Goal: Task Accomplishment & Management: Use online tool/utility

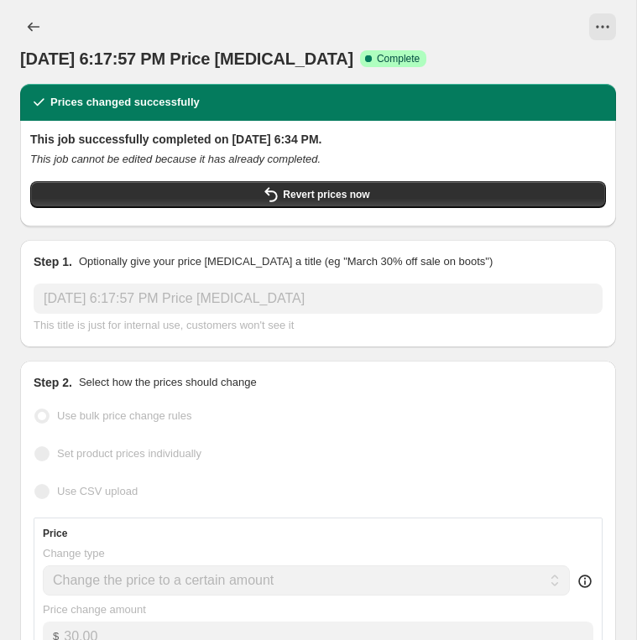
select select "no_change"
click at [589, 23] on button "View actions for Aug 12, 2025, 6:17:57 PM Price change job" at bounding box center [602, 26] width 27 height 27
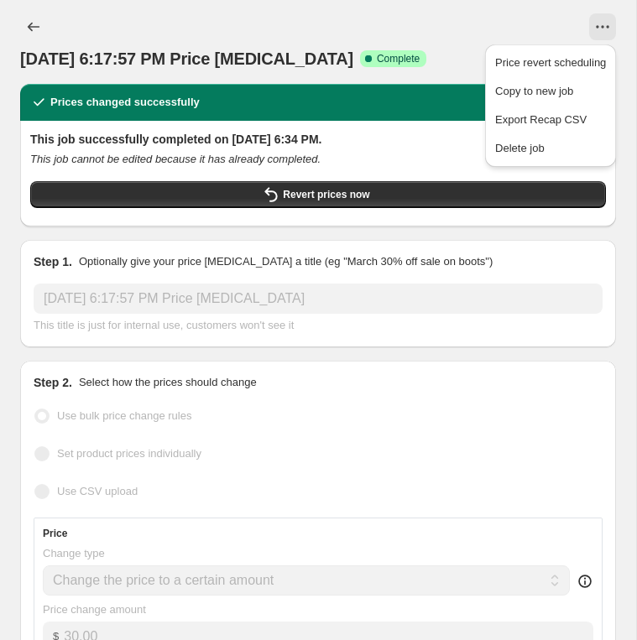
click at [488, 21] on div at bounding box center [346, 26] width 539 height 27
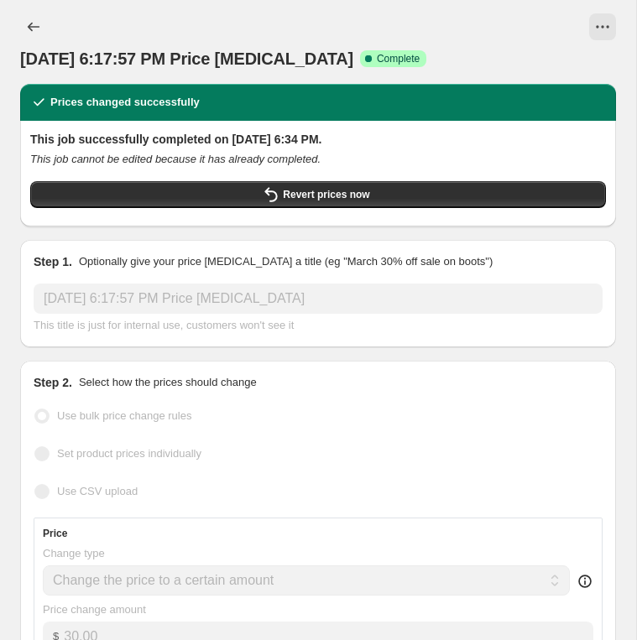
click at [321, 7] on div "[DATE] 6:17:57 PM Price [MEDICAL_DATA]. This page is ready [DATE] 6:17:57 PM Pr…" at bounding box center [318, 42] width 596 height 84
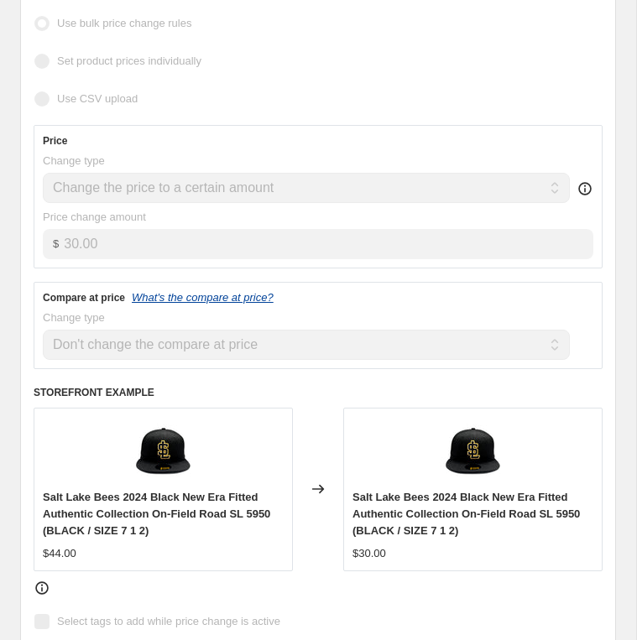
scroll to position [414, 0]
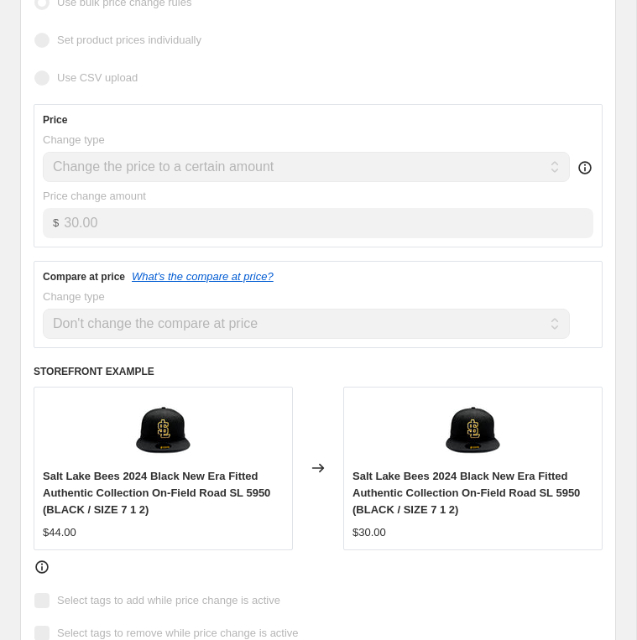
click at [185, 279] on div "Compare at price What's the compare at price? Change type Change the compare at…" at bounding box center [318, 304] width 550 height 69
click at [185, 278] on icon "What's the compare at price?" at bounding box center [203, 276] width 142 height 13
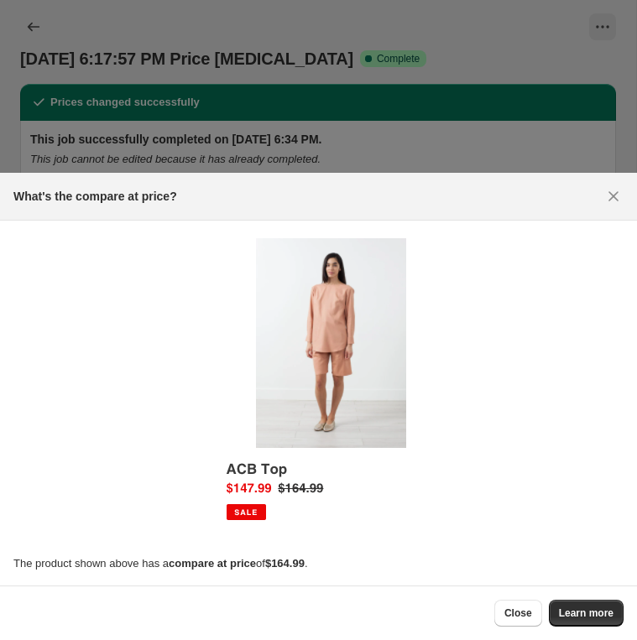
scroll to position [0, 0]
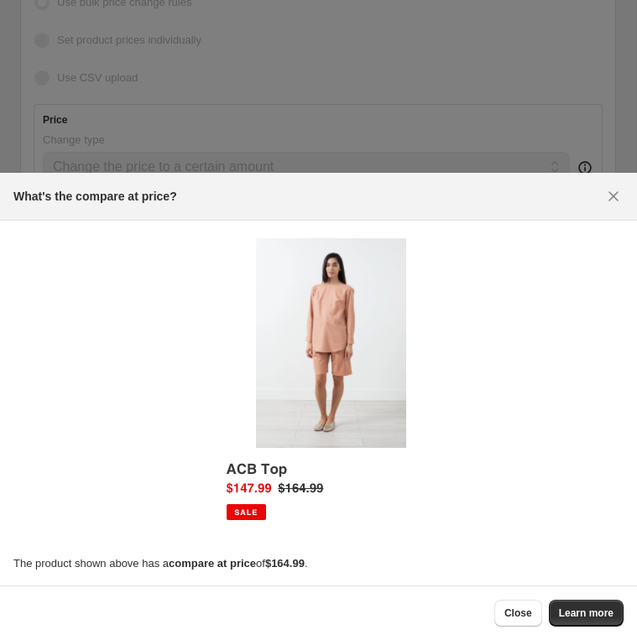
click at [248, 96] on div at bounding box center [318, 320] width 637 height 640
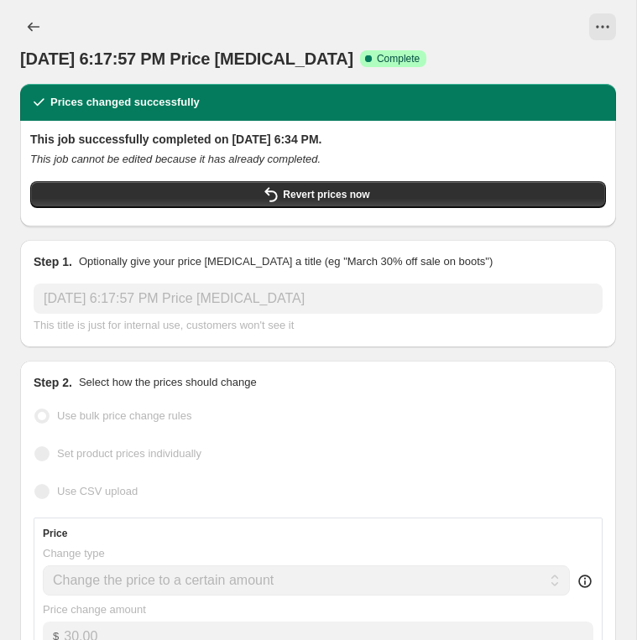
scroll to position [414, 0]
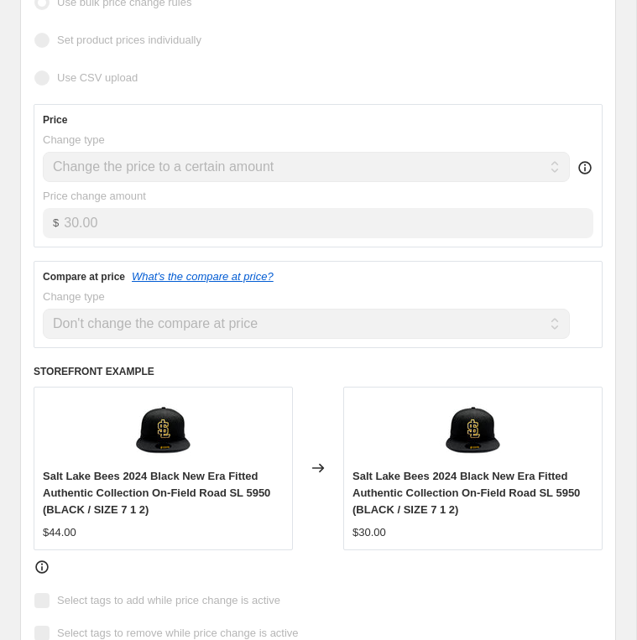
click at [357, 2] on div "Use bulk price change rules" at bounding box center [318, 3] width 569 height 24
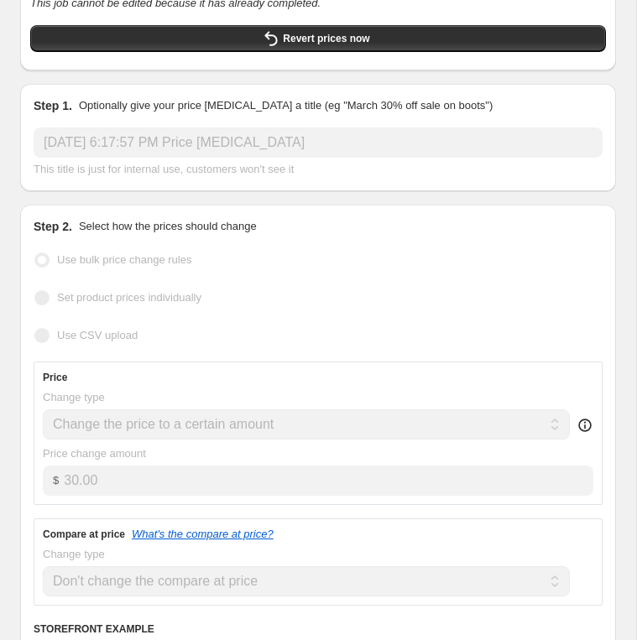
scroll to position [0, 0]
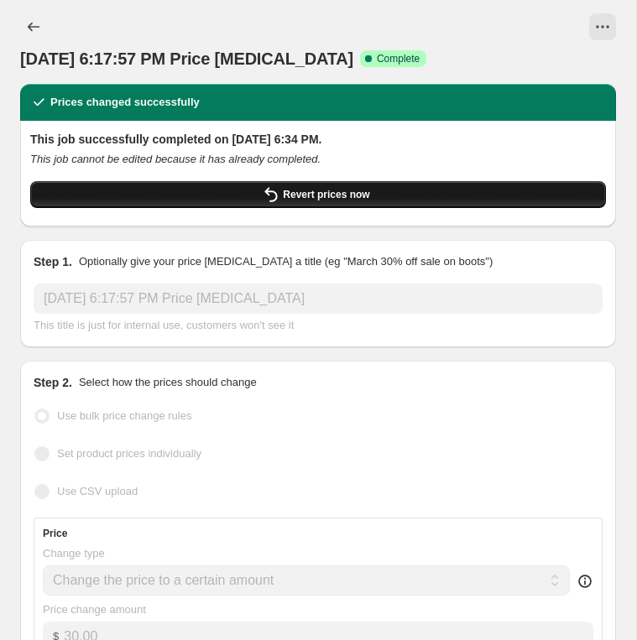
click at [147, 185] on button "Revert prices now" at bounding box center [318, 194] width 576 height 27
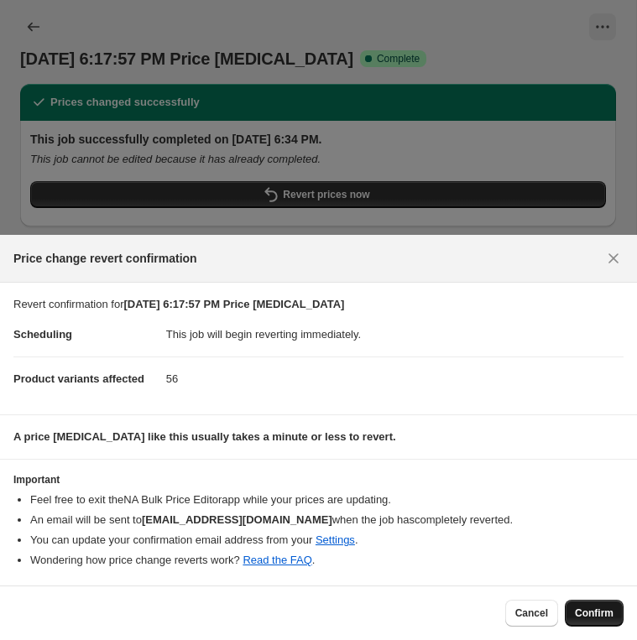
click at [589, 609] on span "Confirm" at bounding box center [594, 613] width 39 height 13
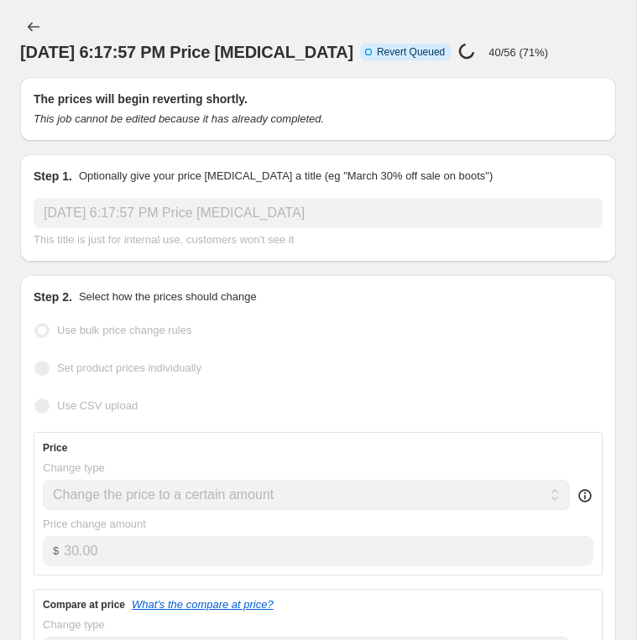
click at [299, 161] on div "Step 1. Optionally give your price [MEDICAL_DATA] a title (eg "March 30% off sa…" at bounding box center [318, 207] width 596 height 107
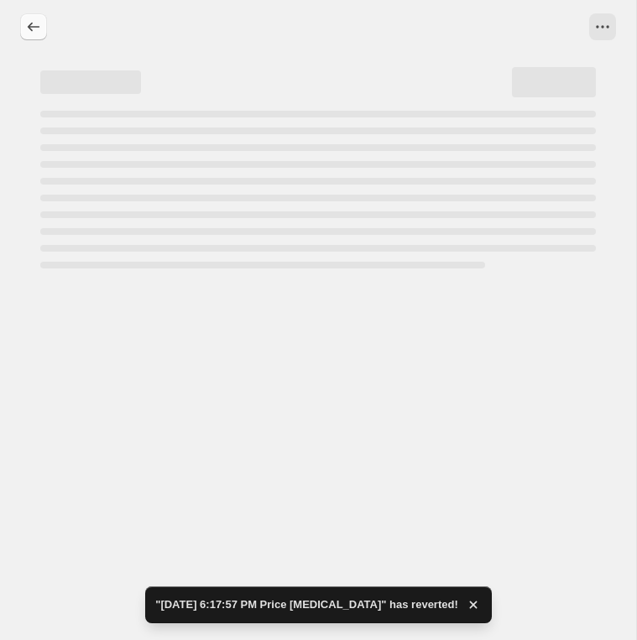
select select "no_change"
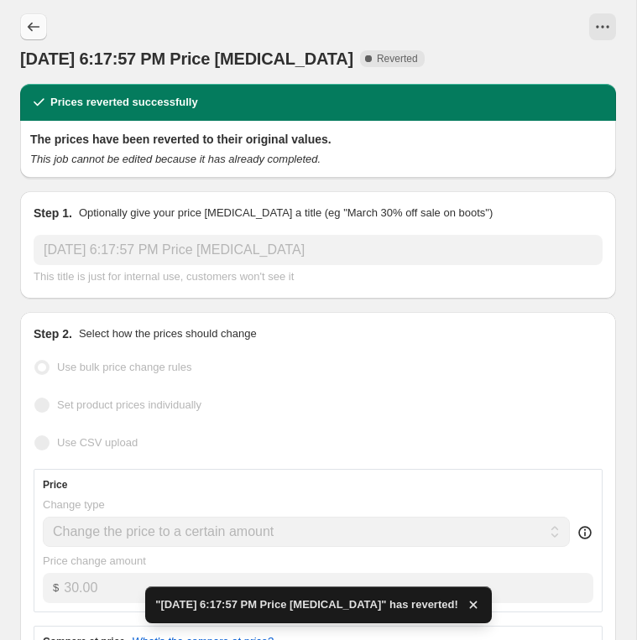
click at [29, 23] on icon "Price change jobs" at bounding box center [33, 26] width 17 height 17
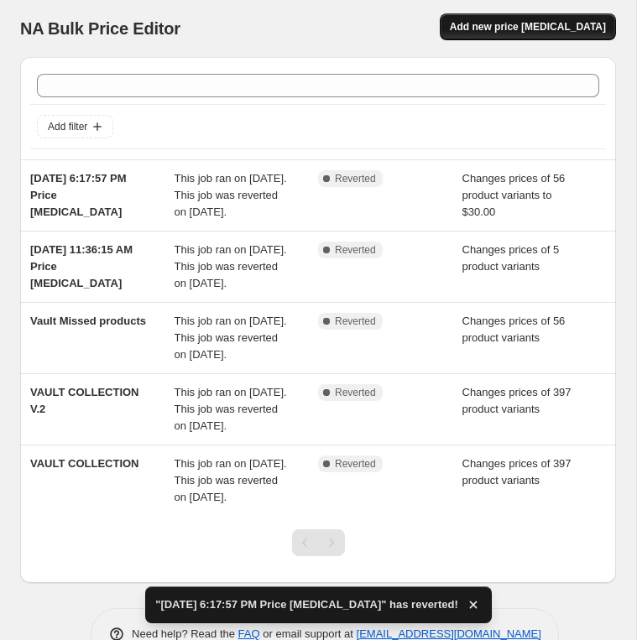
click at [495, 22] on span "Add new price [MEDICAL_DATA]" at bounding box center [528, 26] width 156 height 13
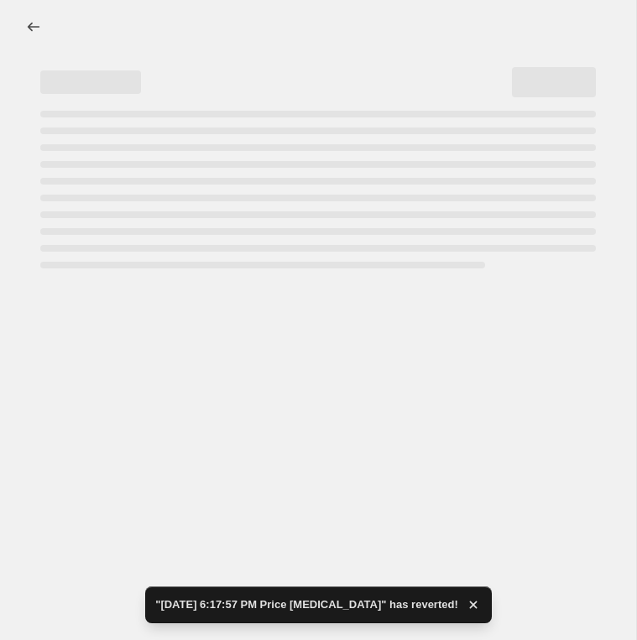
select select "percentage"
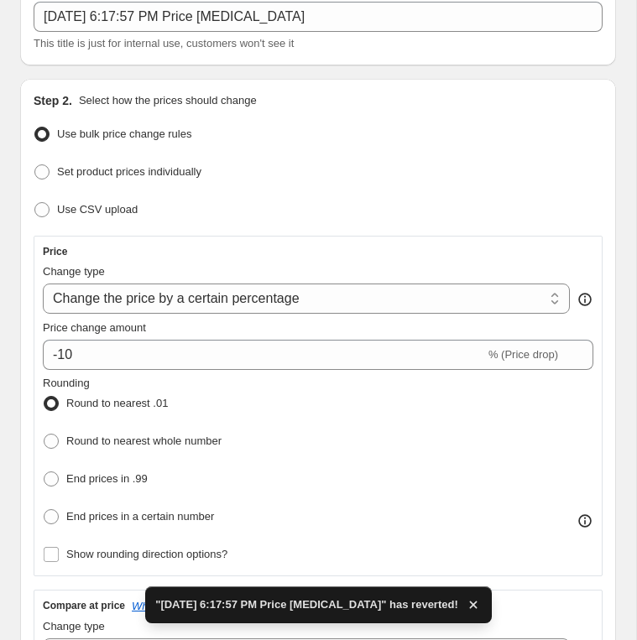
scroll to position [132, 0]
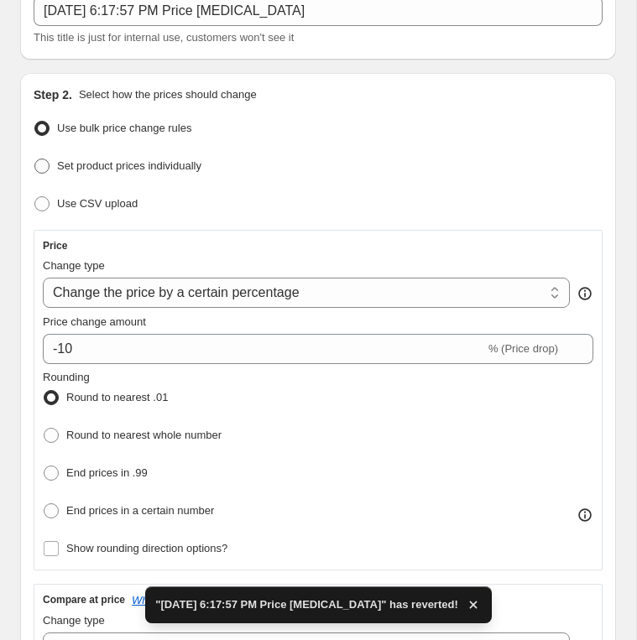
click at [182, 165] on span "Set product prices individually" at bounding box center [129, 165] width 144 height 13
click at [35, 159] on input "Set product prices individually" at bounding box center [34, 159] width 1 height 1
radio input "true"
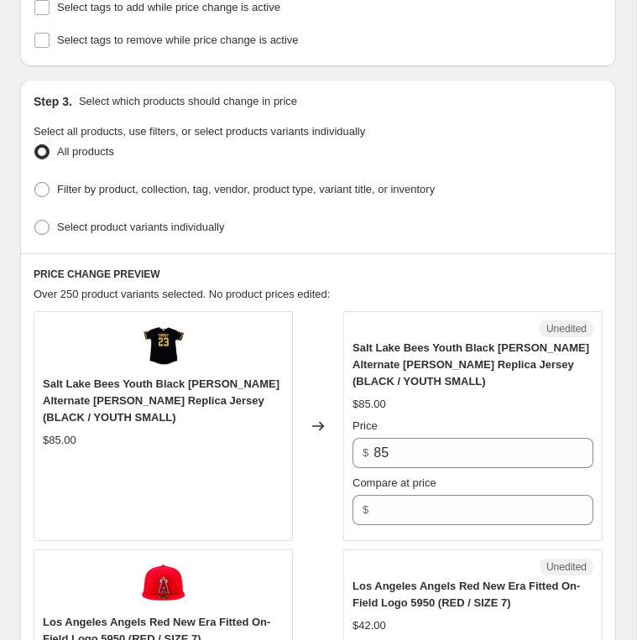
scroll to position [371, 0]
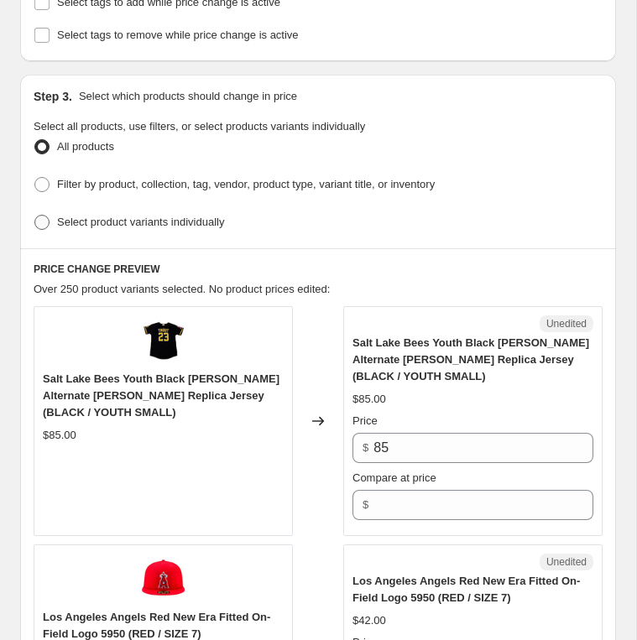
click at [206, 226] on label "Select product variants individually" at bounding box center [129, 222] width 190 height 23
click at [35, 216] on input "Select product variants individually" at bounding box center [34, 215] width 1 height 1
radio input "true"
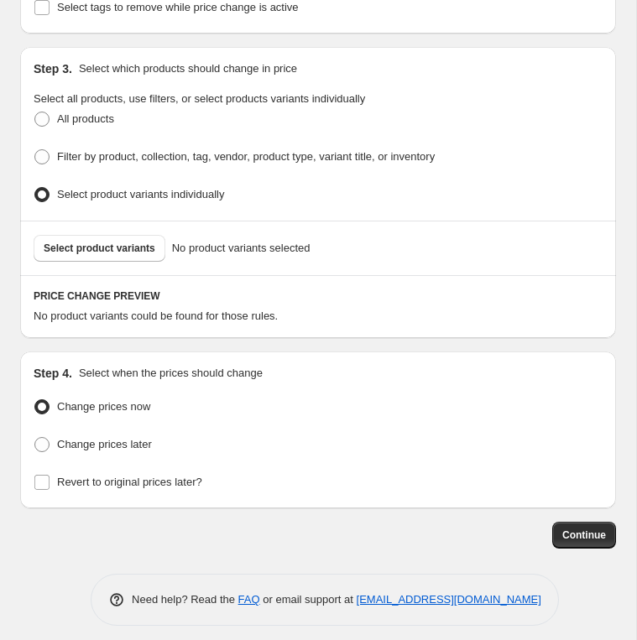
scroll to position [394, 0]
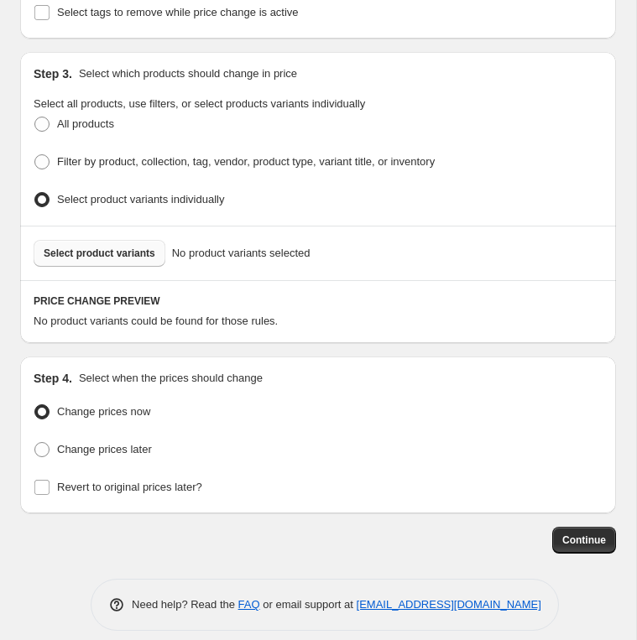
click at [133, 248] on span "Select product variants" at bounding box center [100, 253] width 112 height 13
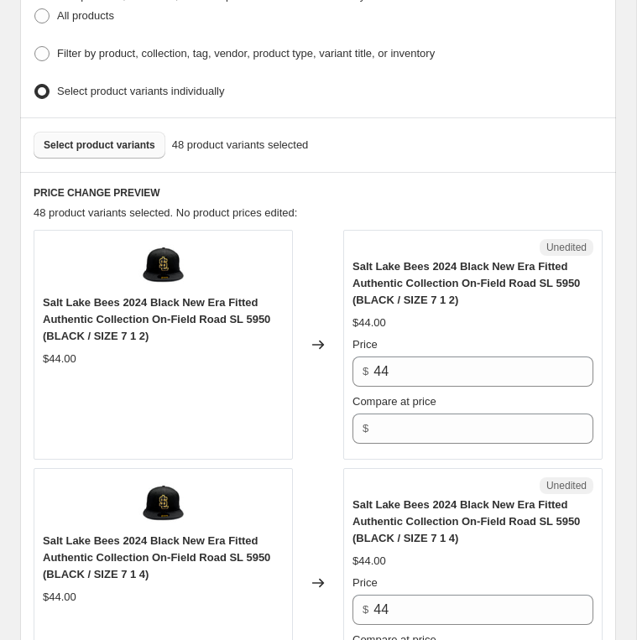
scroll to position [510, 0]
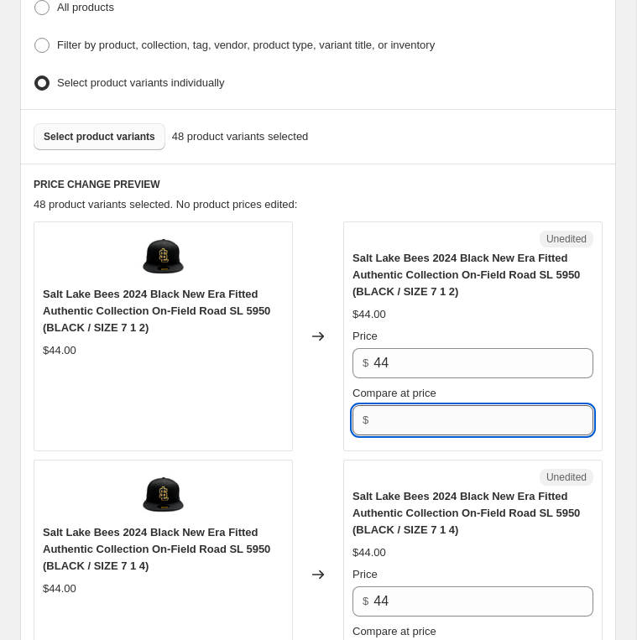
click at [474, 420] on input "Compare at price" at bounding box center [483, 420] width 220 height 30
type input "30"
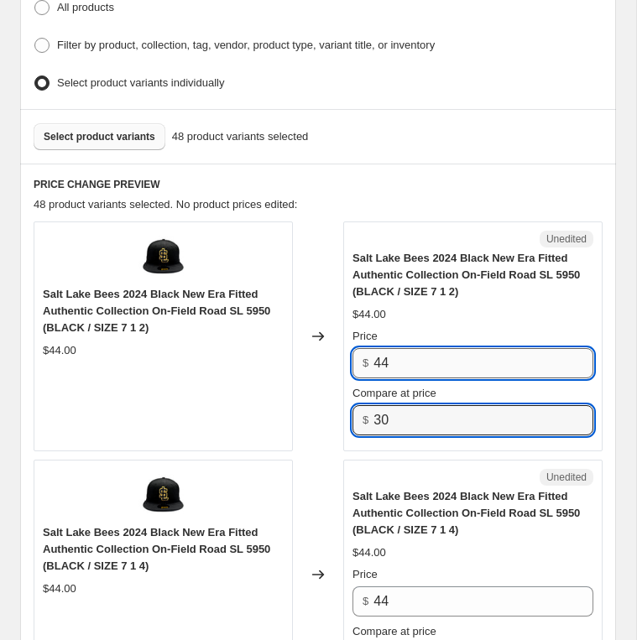
click at [430, 351] on input "44" at bounding box center [483, 363] width 220 height 30
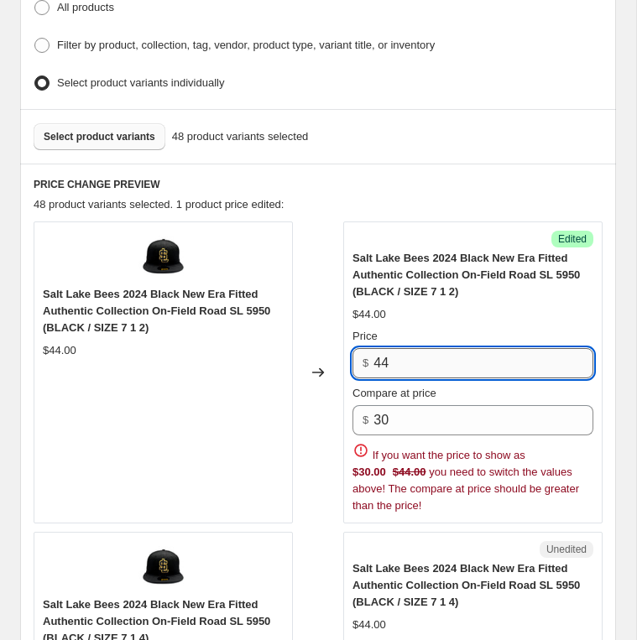
click at [430, 351] on input "44" at bounding box center [483, 363] width 220 height 30
type input "4"
type input "30"
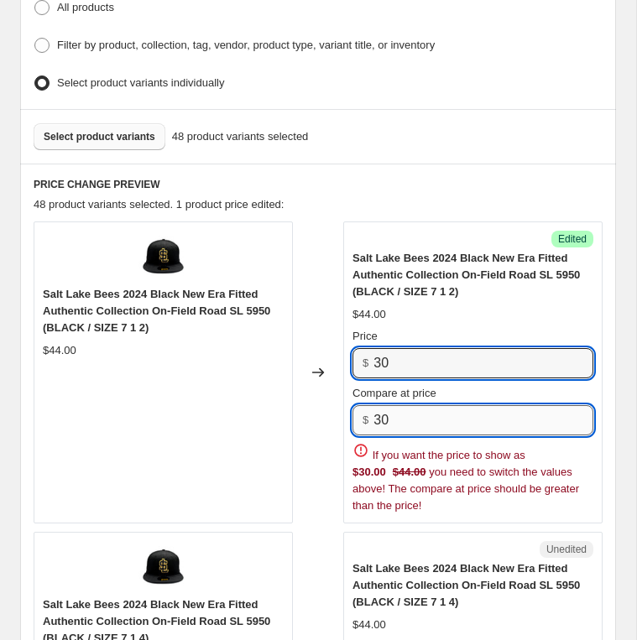
click at [426, 405] on input "30" at bounding box center [483, 420] width 220 height 30
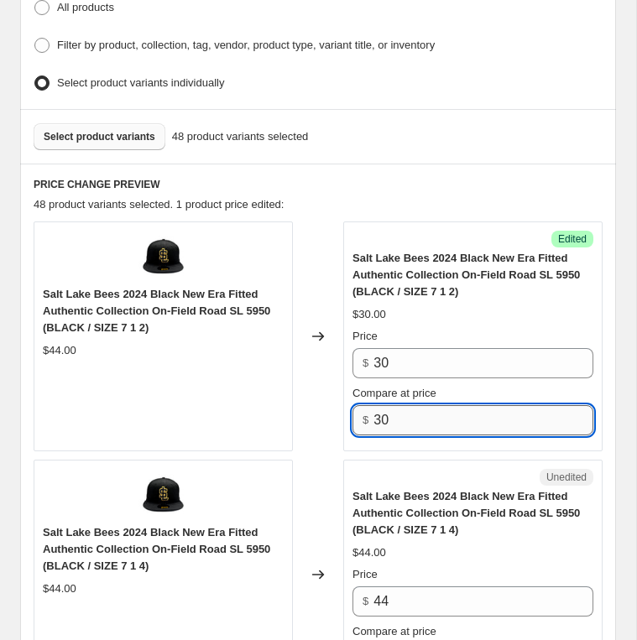
type input "3"
type input "44"
click at [399, 474] on div "Unedited" at bounding box center [472, 477] width 241 height 17
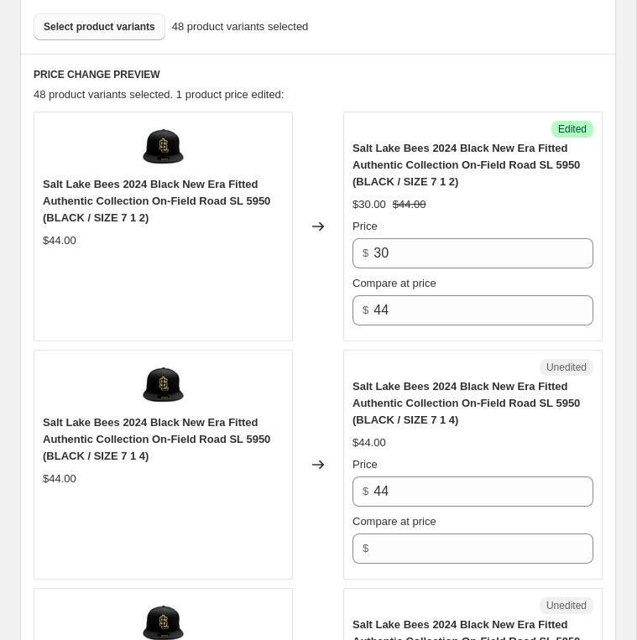
scroll to position [716, 0]
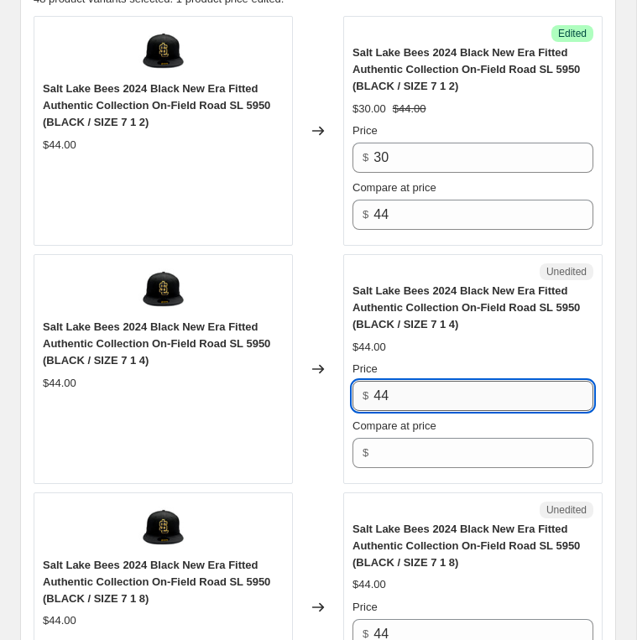
click at [417, 390] on input "44" at bounding box center [483, 396] width 220 height 30
type input "4"
type input "30"
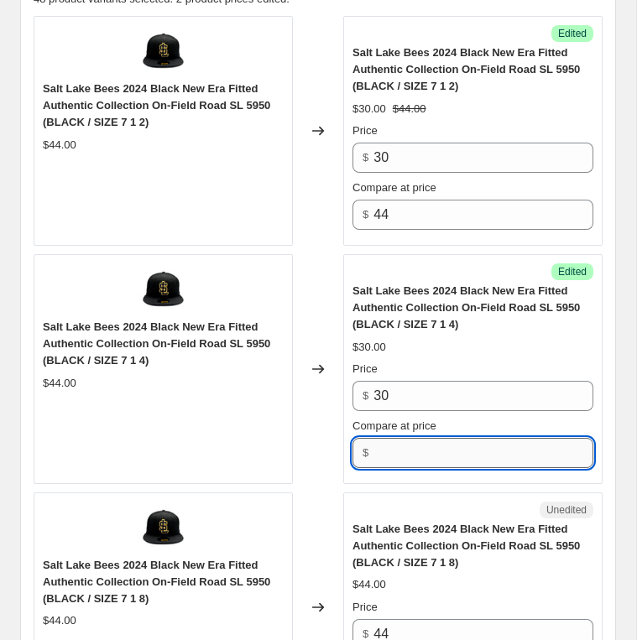
click at [393, 446] on input "Compare at price" at bounding box center [483, 453] width 220 height 30
type input "44"
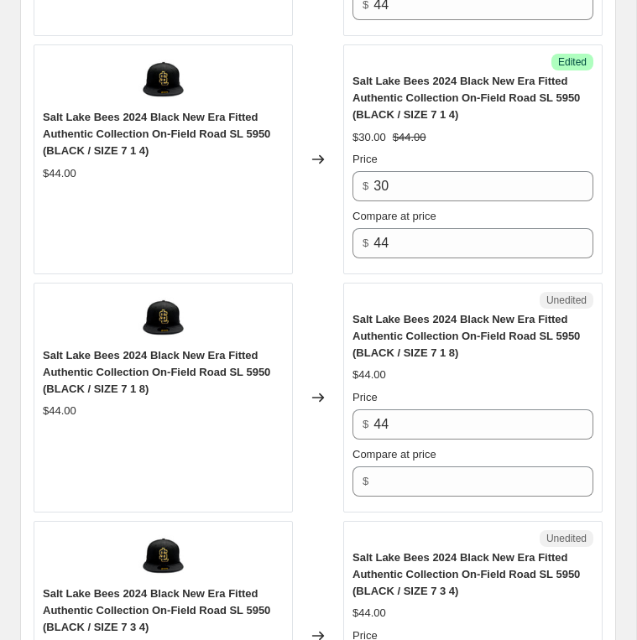
scroll to position [1048, 0]
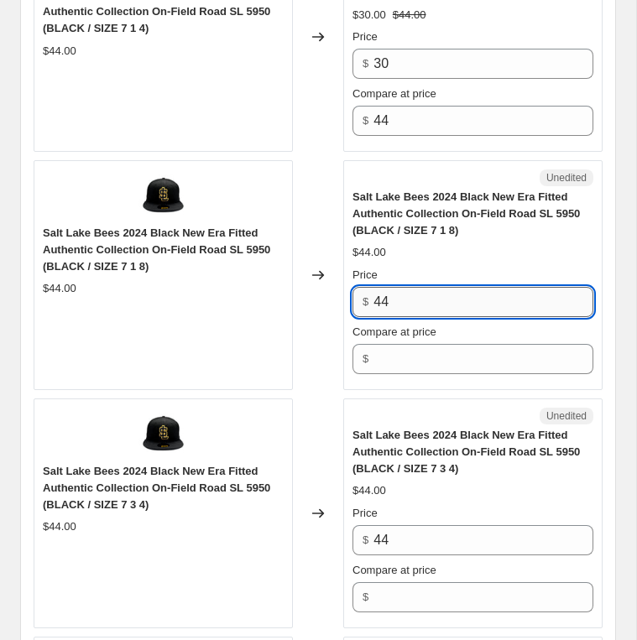
click at [425, 298] on input "44" at bounding box center [483, 302] width 220 height 30
type input "4"
click at [421, 301] on input "30" at bounding box center [483, 302] width 220 height 30
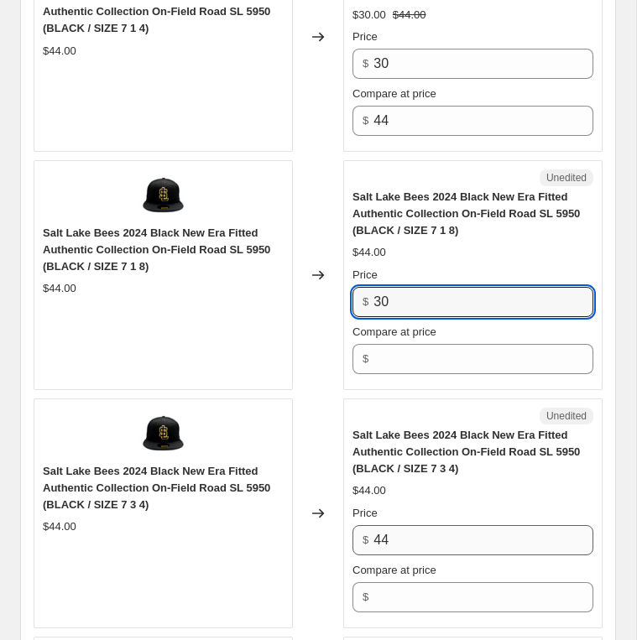
type input "30"
click at [401, 527] on input "44" at bounding box center [483, 540] width 220 height 30
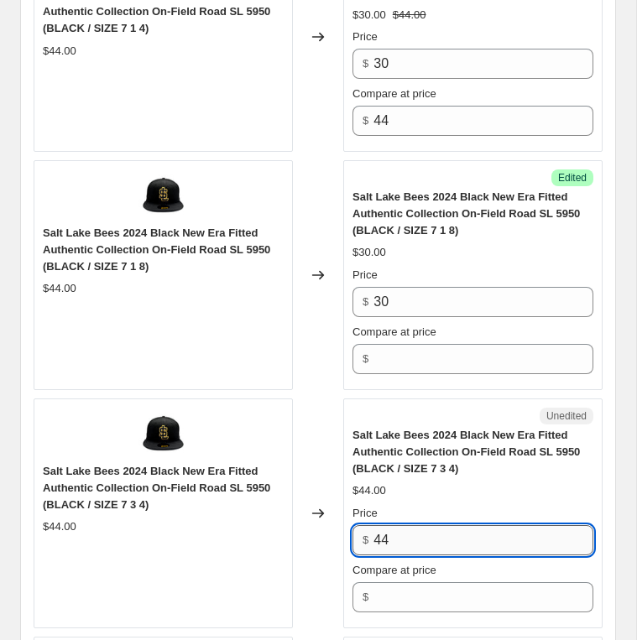
click at [401, 527] on input "44" at bounding box center [483, 540] width 220 height 30
paste input "30"
type input "30"
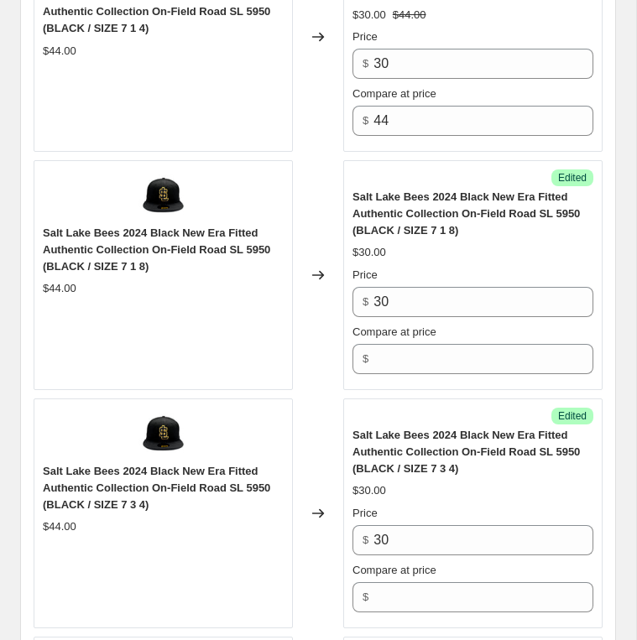
click at [405, 486] on div "$30.00" at bounding box center [472, 490] width 241 height 17
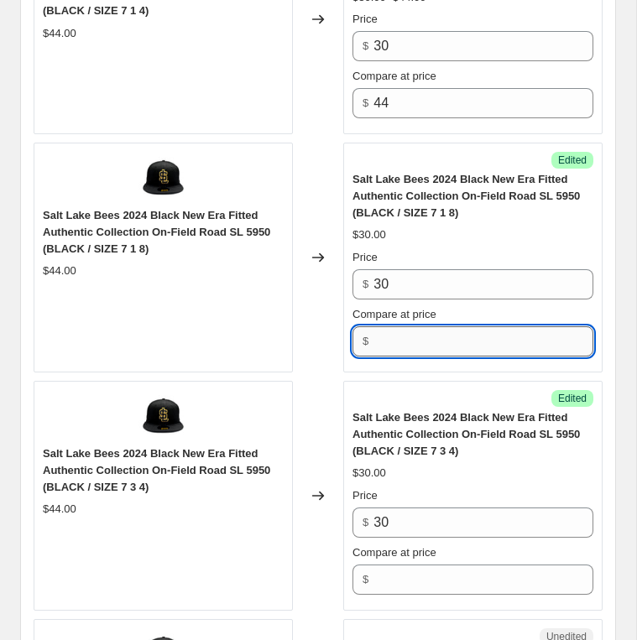
click at [401, 333] on input "Compare at price" at bounding box center [483, 341] width 220 height 30
type input "44"
click at [391, 411] on span "Salt Lake Bees 2024 Black New Era Fitted Authentic Collection On-Field Road SL …" at bounding box center [465, 434] width 227 height 46
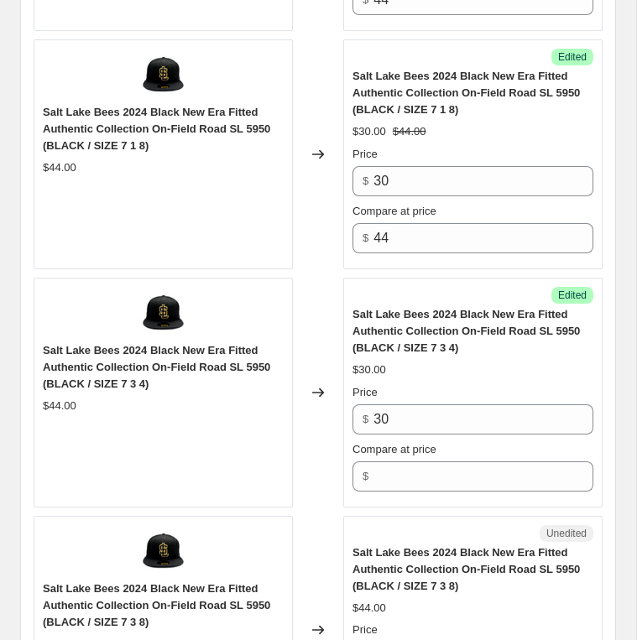
scroll to position [1172, 0]
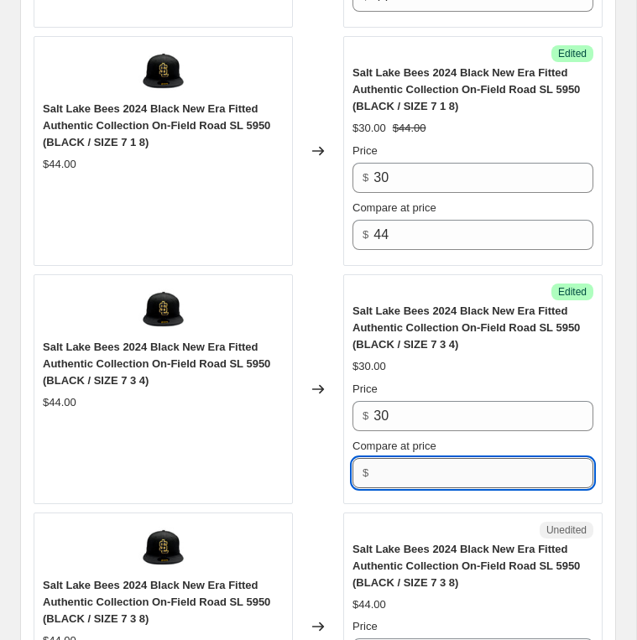
click at [409, 462] on input "Compare at price" at bounding box center [483, 473] width 220 height 30
type input "44"
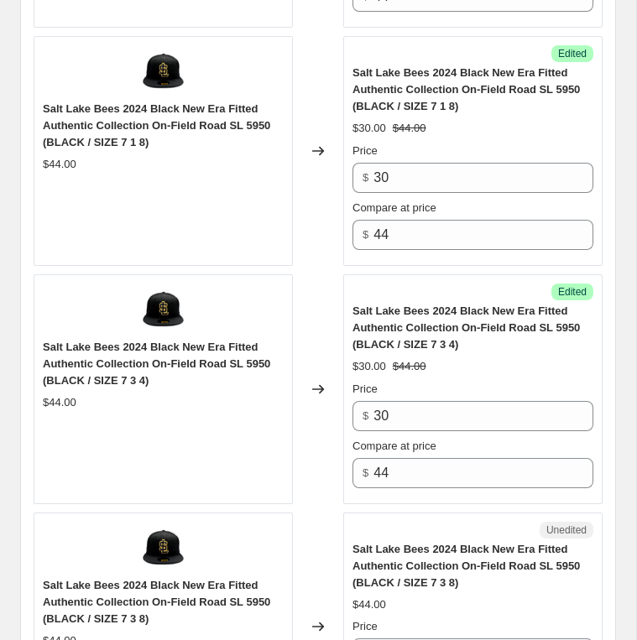
click at [419, 522] on div "Unedited" at bounding box center [472, 530] width 241 height 17
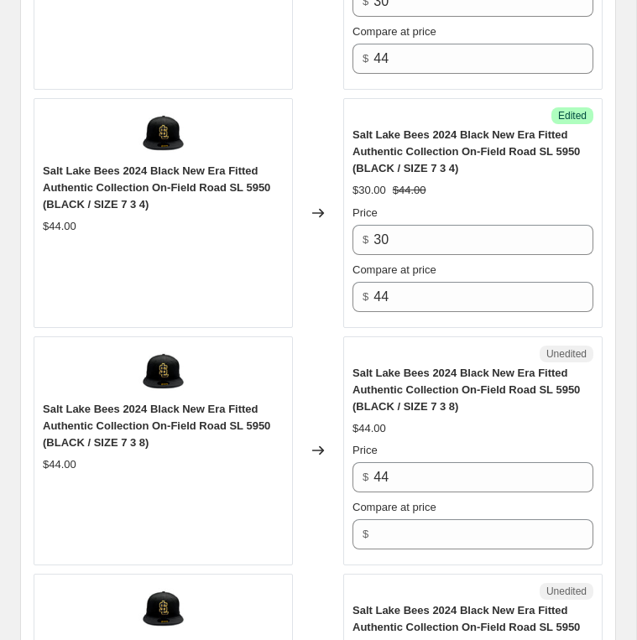
scroll to position [1517, 0]
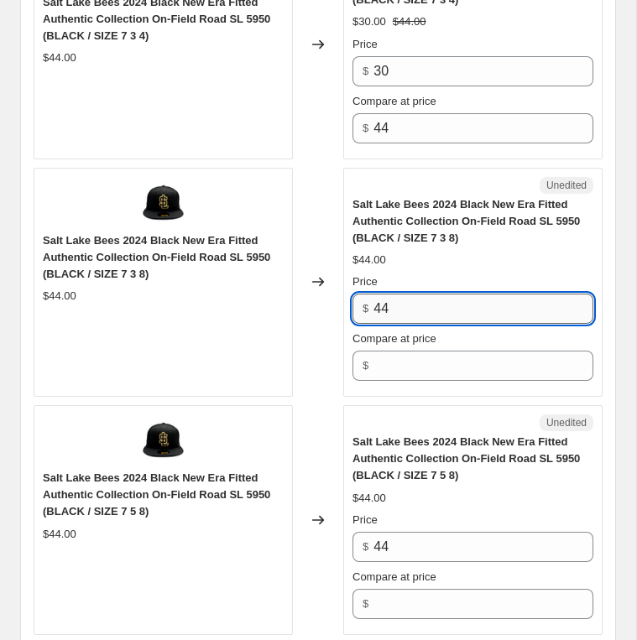
click at [419, 308] on input "44" at bounding box center [483, 309] width 220 height 30
paste input "30"
type input "30"
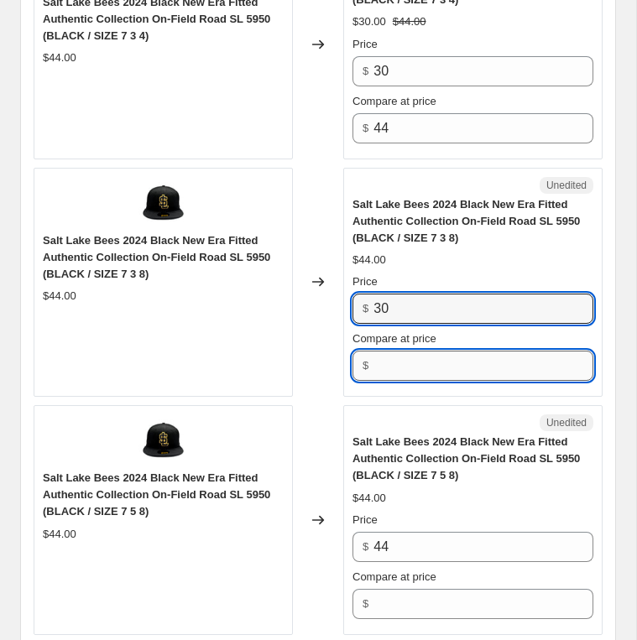
click at [430, 357] on input "Compare at price" at bounding box center [483, 366] width 220 height 30
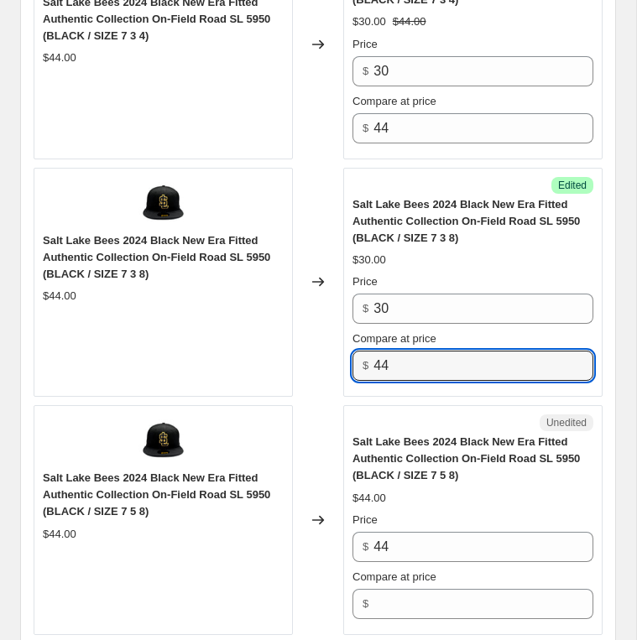
type input "44"
click at [412, 415] on div "Unedited" at bounding box center [472, 423] width 241 height 17
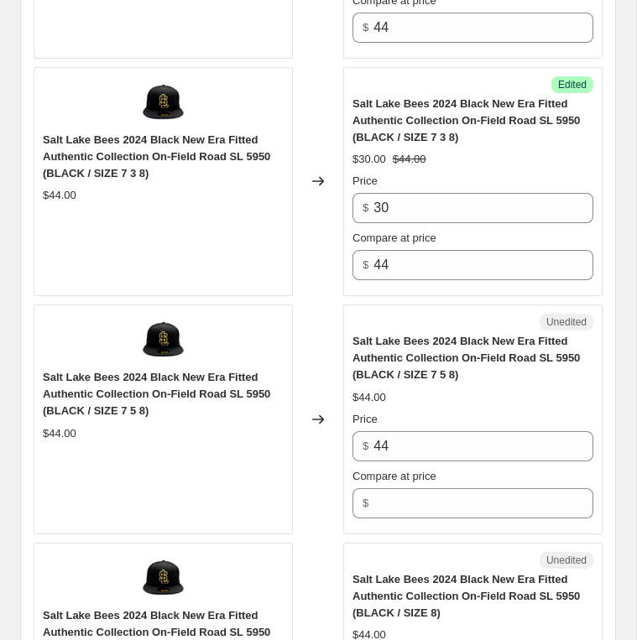
scroll to position [1655, 0]
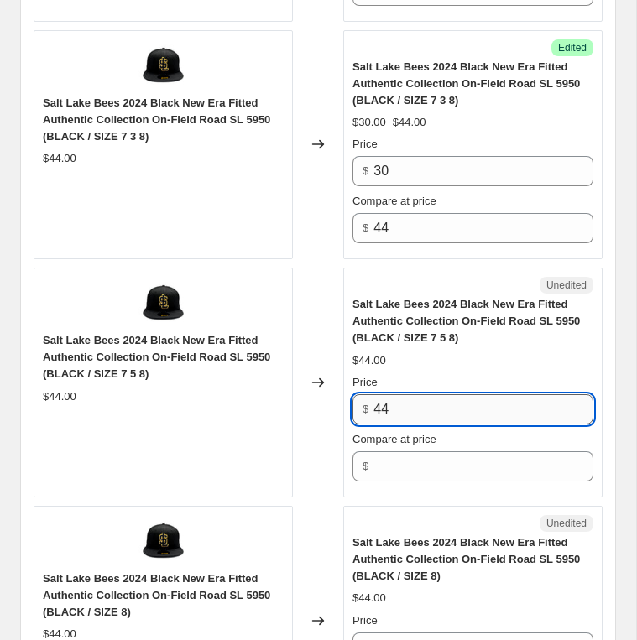
click at [410, 399] on input "44" at bounding box center [483, 409] width 220 height 30
paste input "30"
type input "30"
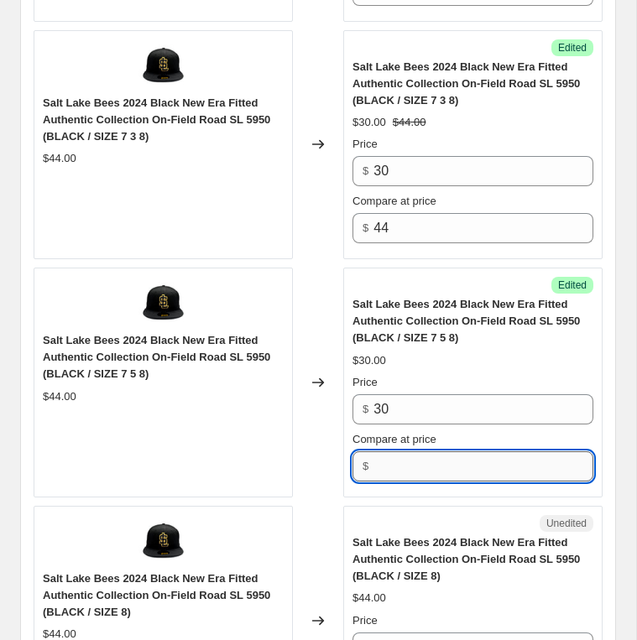
click at [420, 451] on input "Compare at price" at bounding box center [483, 466] width 220 height 30
type input "44"
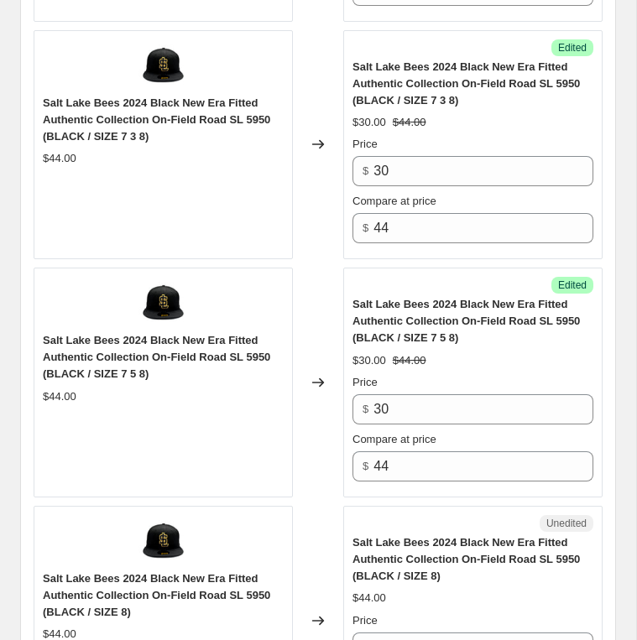
click at [402, 506] on div "Unedited Salt Lake Bees 2024 Black New Era Fitted Authentic Collection On-Field…" at bounding box center [472, 621] width 259 height 230
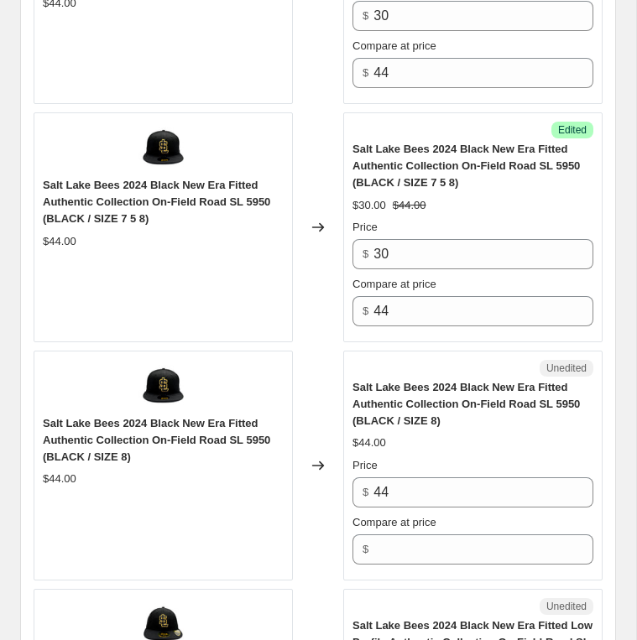
scroll to position [1915, 0]
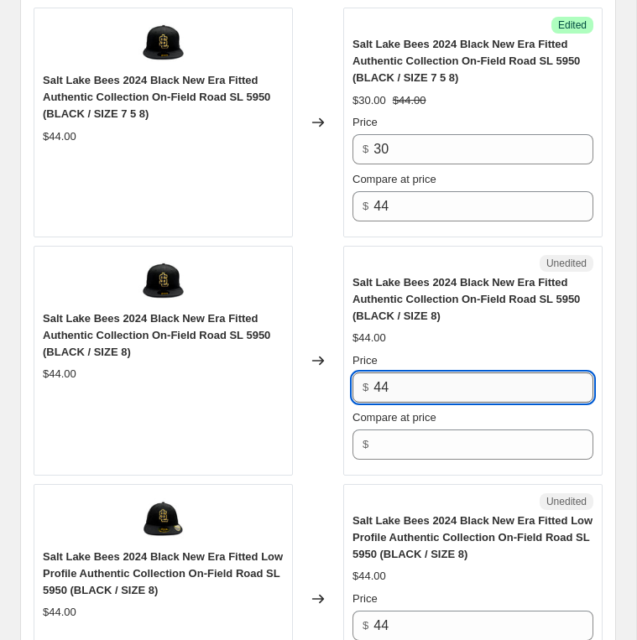
click at [411, 376] on input "44" at bounding box center [483, 388] width 220 height 30
type input "30"
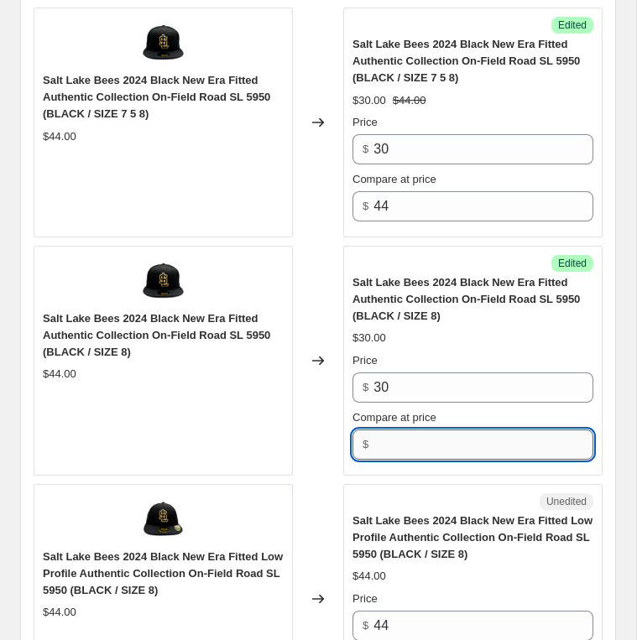
click at [399, 430] on input "Compare at price" at bounding box center [483, 445] width 220 height 30
type input "44"
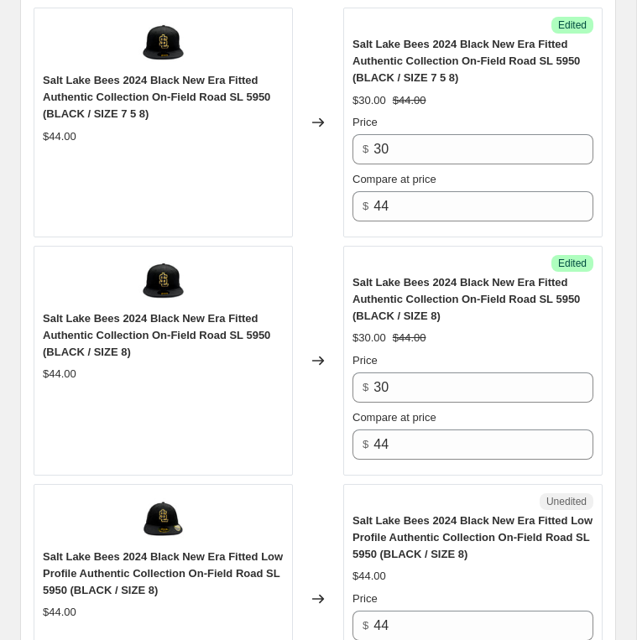
click at [384, 484] on div "Unedited Salt Lake Bees 2024 Black New Era Fitted Low Profile Authentic Collect…" at bounding box center [472, 599] width 259 height 230
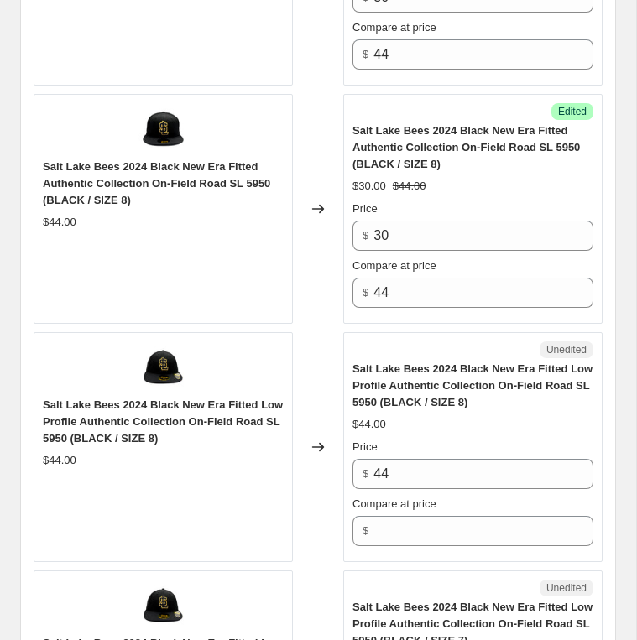
scroll to position [2154, 0]
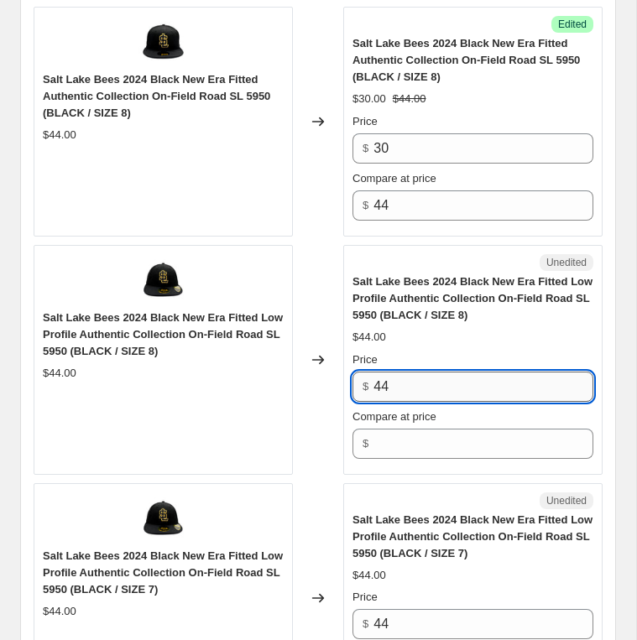
click at [402, 377] on input "44" at bounding box center [483, 387] width 220 height 30
paste input "30"
type input "30"
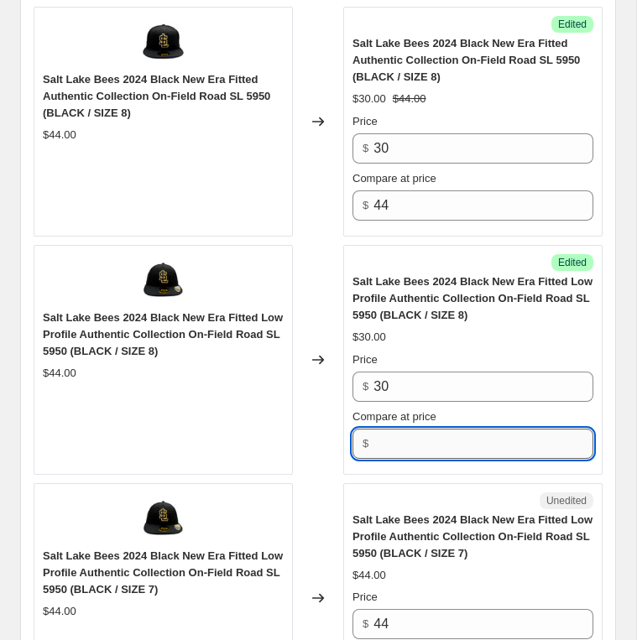
click at [413, 429] on input "Compare at price" at bounding box center [483, 444] width 220 height 30
type input "44"
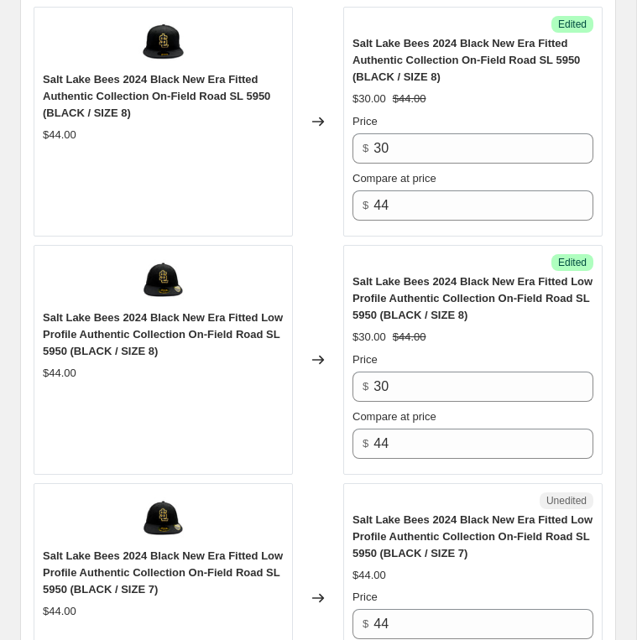
click at [408, 458] on div "Success Edited Salt Lake Bees 2024 Black New Era Fitted Low Profile Authentic C…" at bounding box center [472, 360] width 259 height 230
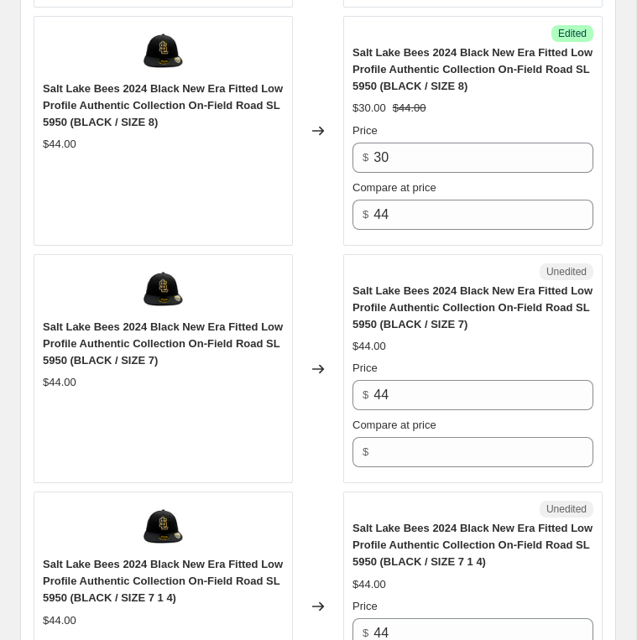
scroll to position [2407, 0]
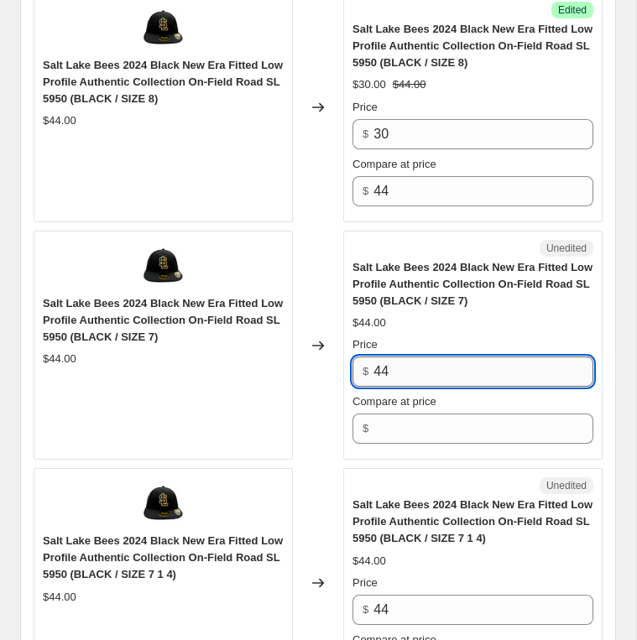
click at [409, 368] on input "44" at bounding box center [483, 372] width 220 height 30
type input "30"
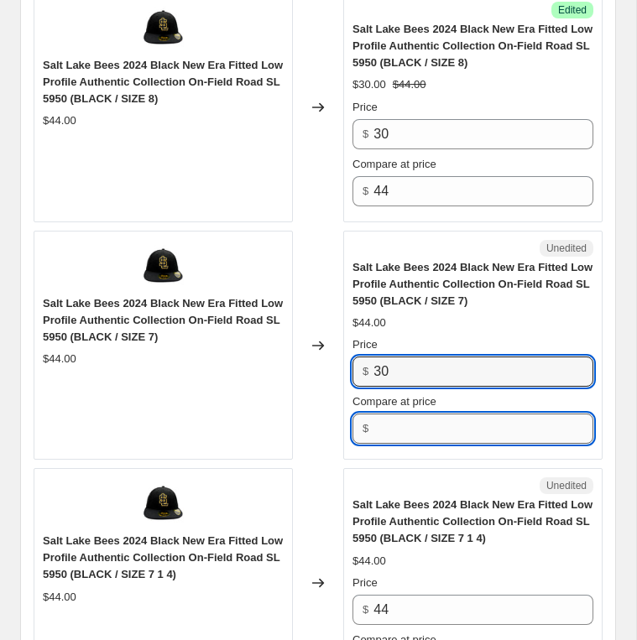
click at [399, 414] on input "Compare at price" at bounding box center [483, 429] width 220 height 30
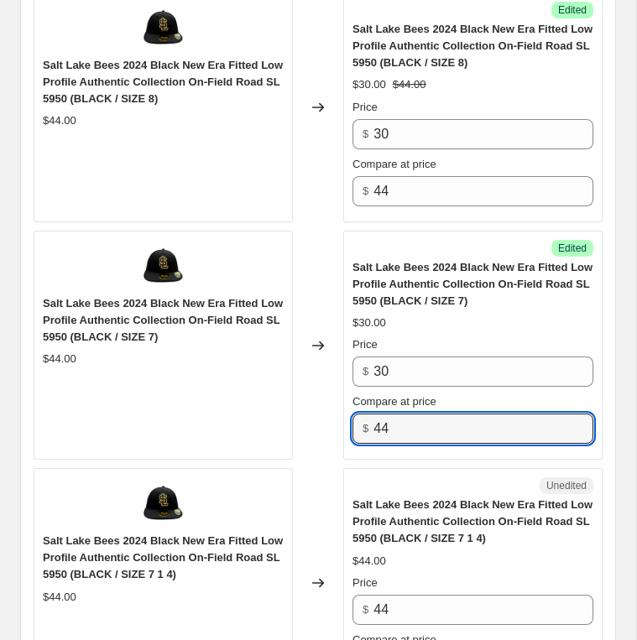
type input "44"
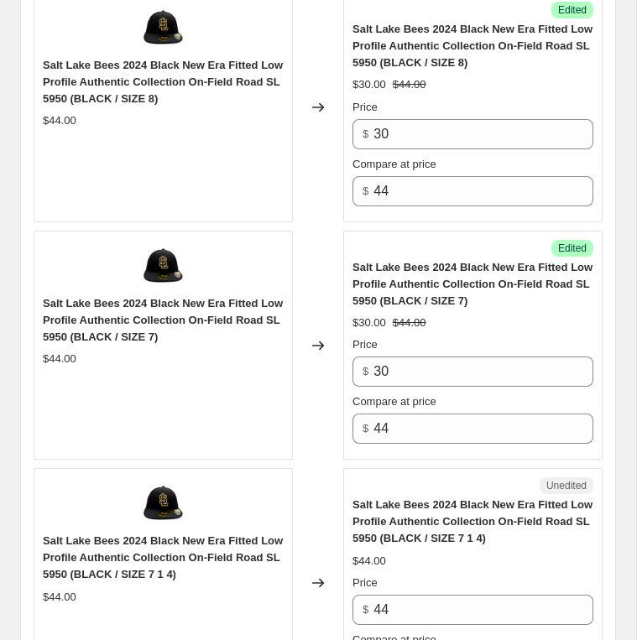
click at [392, 477] on div "Unedited" at bounding box center [472, 485] width 241 height 17
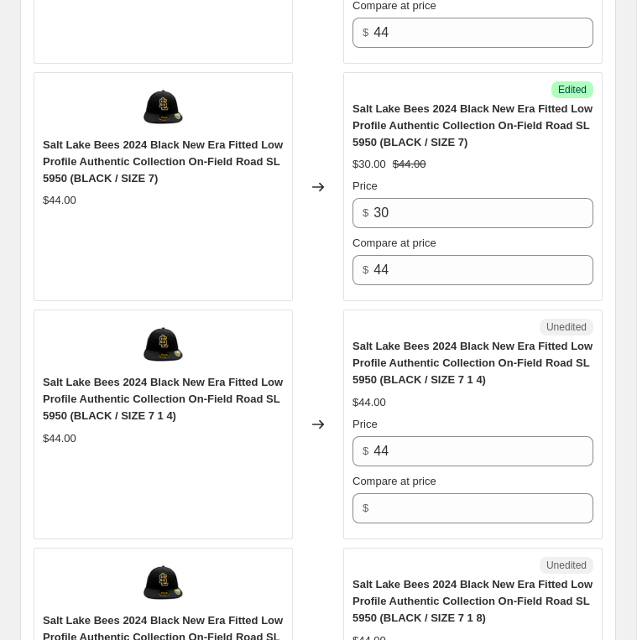
scroll to position [2719, 0]
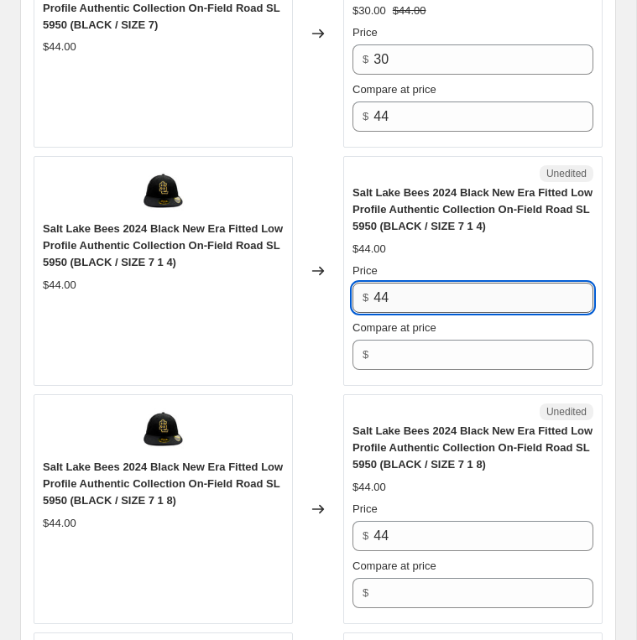
click at [425, 295] on input "44" at bounding box center [483, 298] width 220 height 30
paste input "30"
type input "30"
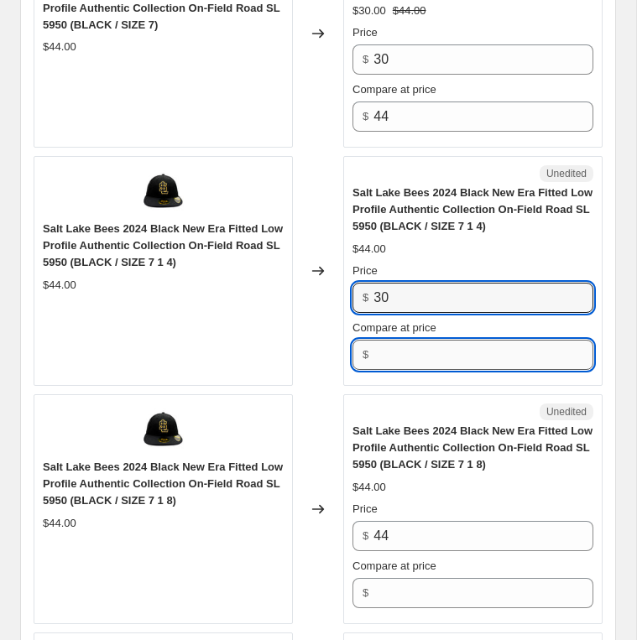
click at [409, 342] on input "Compare at price" at bounding box center [483, 355] width 220 height 30
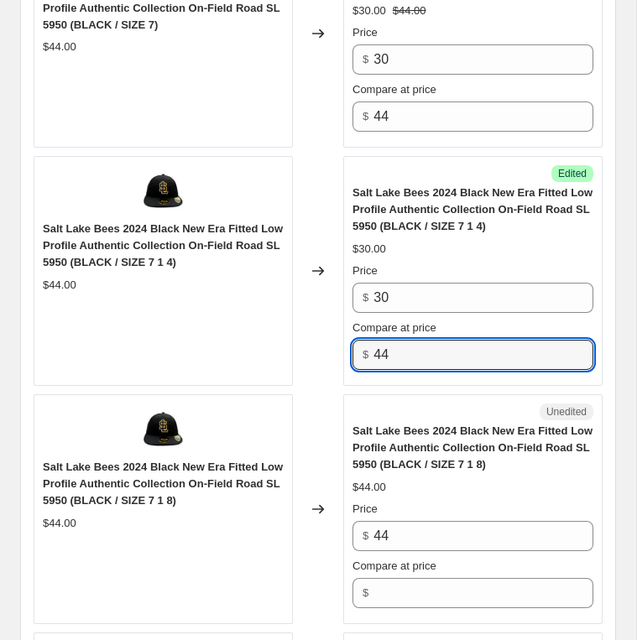
type input "44"
click at [401, 404] on div "Unedited" at bounding box center [472, 412] width 241 height 17
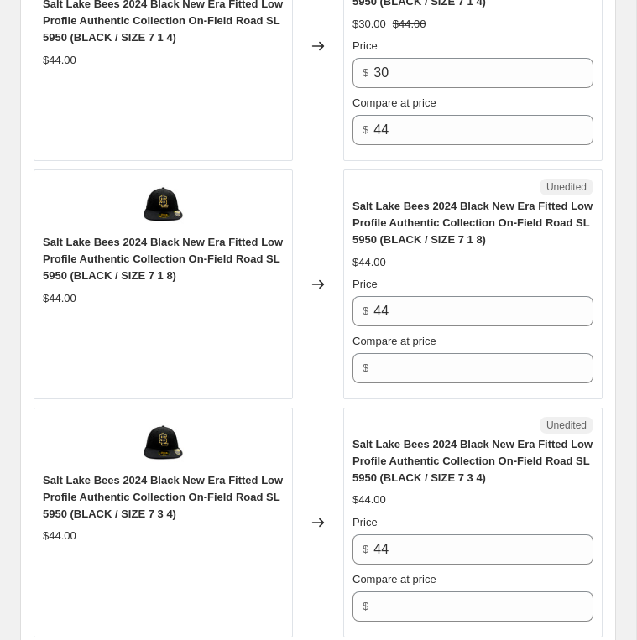
scroll to position [3013, 0]
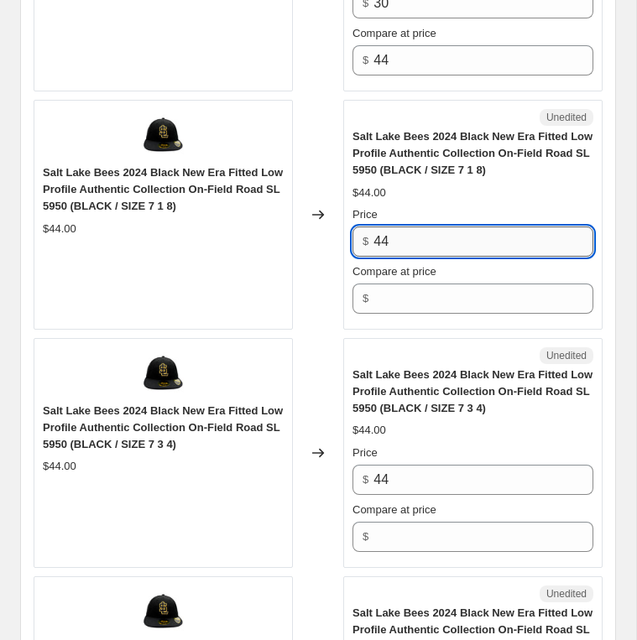
click at [425, 227] on input "44" at bounding box center [483, 242] width 220 height 30
paste input "30"
type input "30"
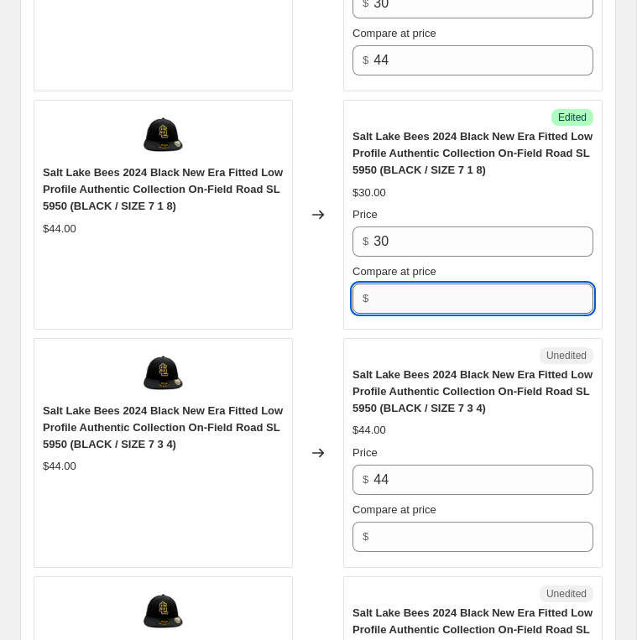
click at [420, 284] on input "Compare at price" at bounding box center [483, 299] width 220 height 30
type input "44"
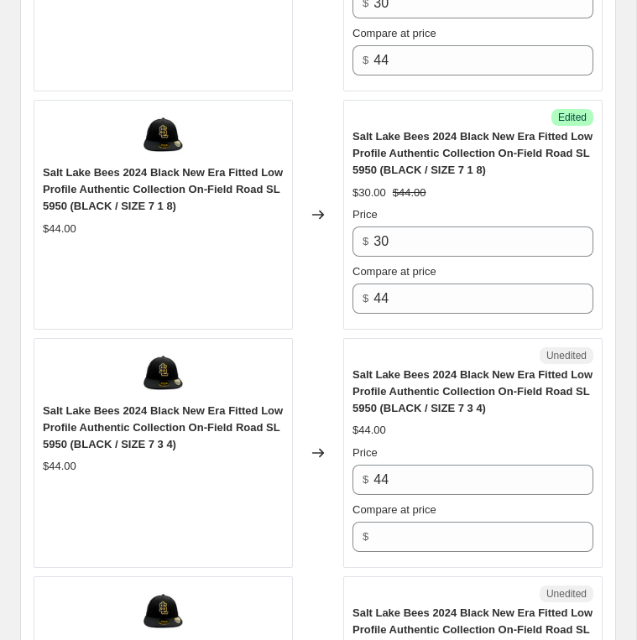
click at [383, 368] on span "Salt Lake Bees 2024 Black New Era Fitted Low Profile Authentic Collection On-Fi…" at bounding box center [472, 391] width 240 height 46
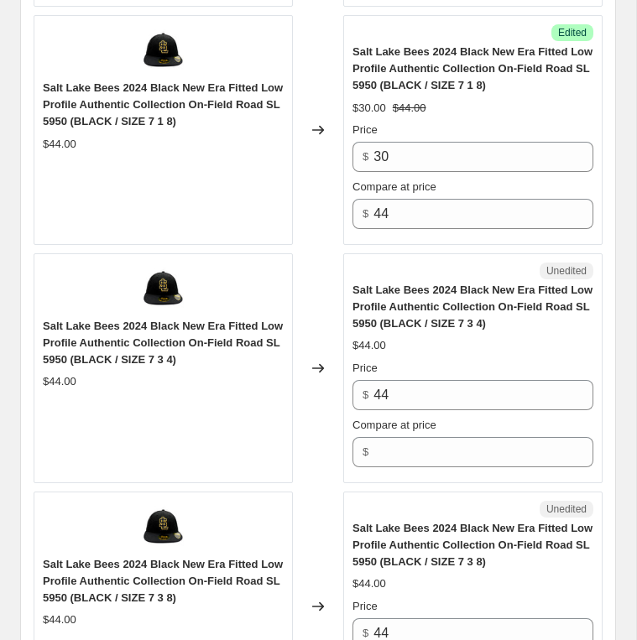
scroll to position [3102, 0]
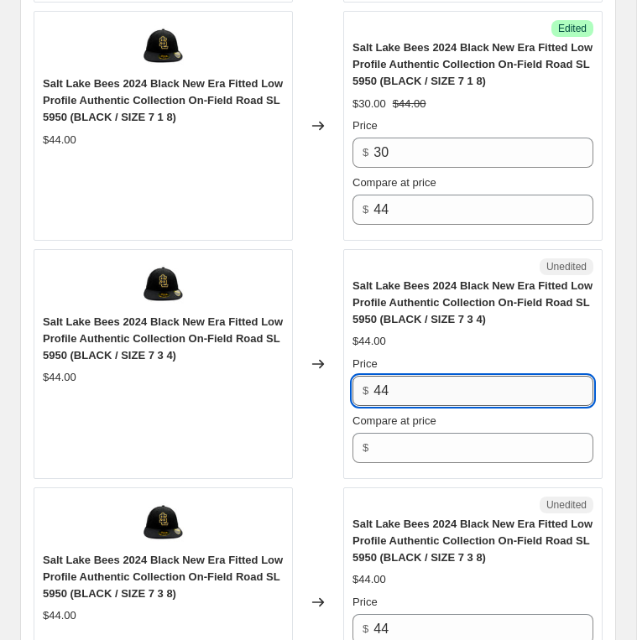
click at [391, 376] on input "44" at bounding box center [483, 391] width 220 height 30
type input "30"
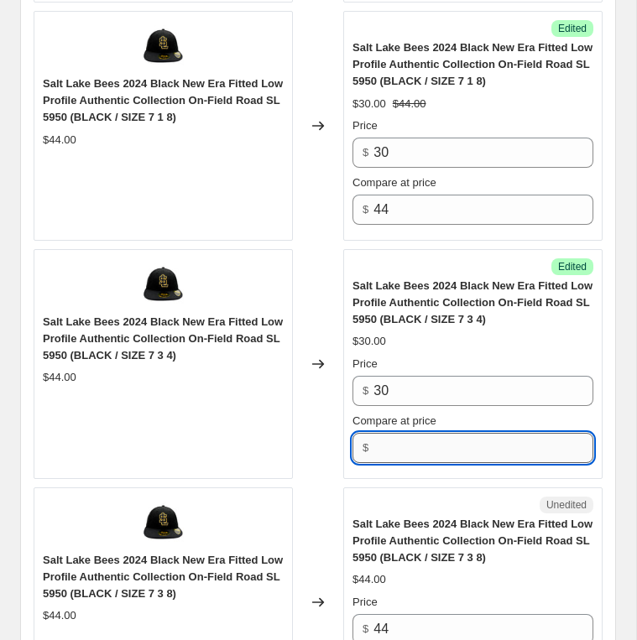
click at [388, 436] on input "Compare at price" at bounding box center [483, 448] width 220 height 30
type input "44"
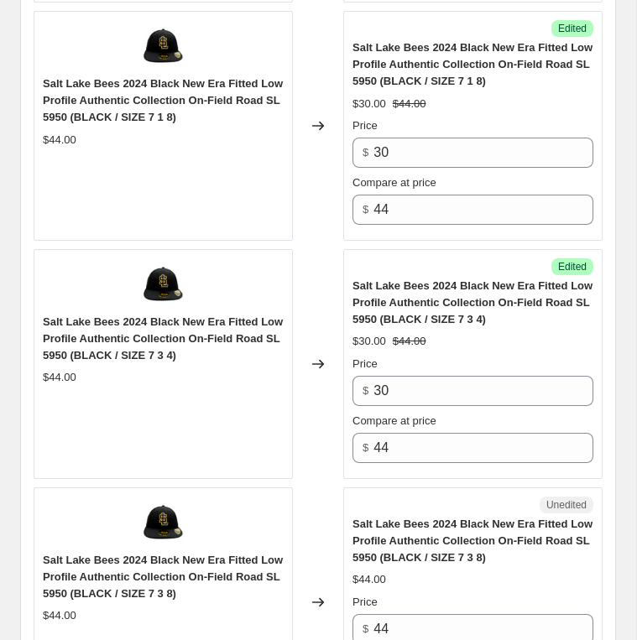
click at [383, 467] on div "Salt Lake Bees 2024 Black New Era Fitted Authentic Collection On-Field Road SL …" at bounding box center [318, 6] width 569 height 4754
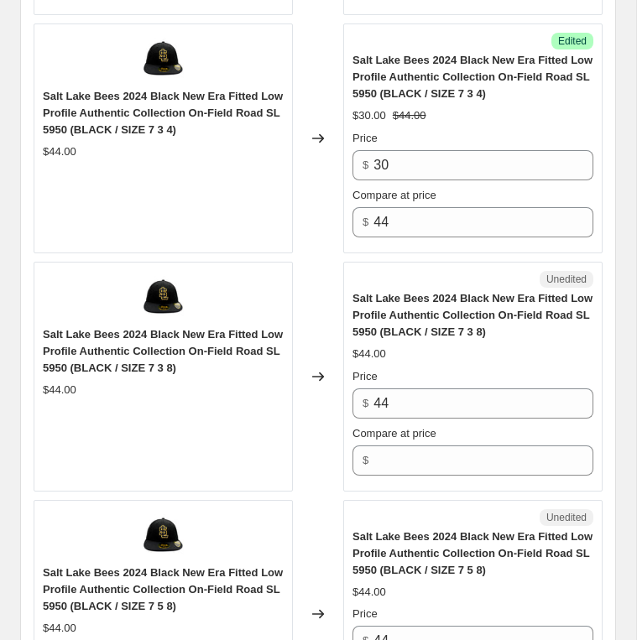
scroll to position [3439, 0]
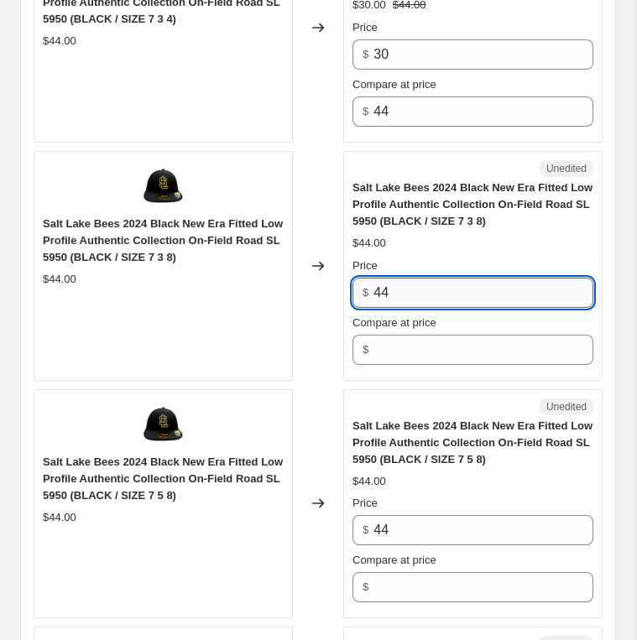
click at [411, 278] on input "44" at bounding box center [483, 293] width 220 height 30
paste input "30"
type input "30"
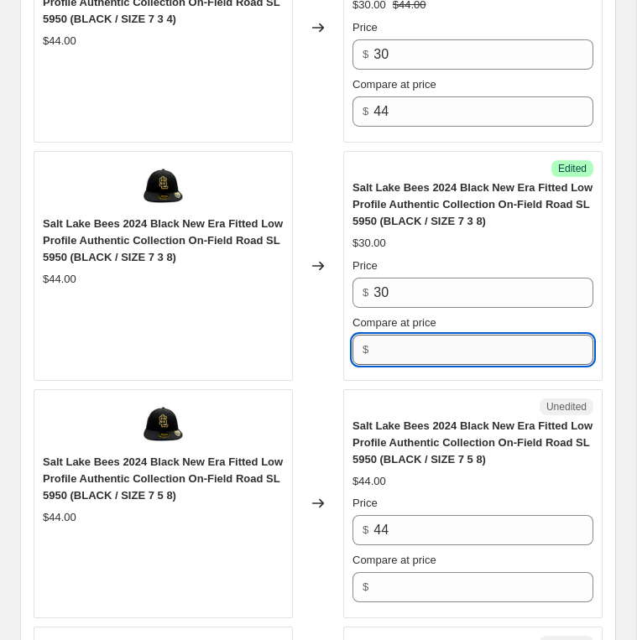
click at [419, 339] on input "Compare at price" at bounding box center [483, 350] width 220 height 30
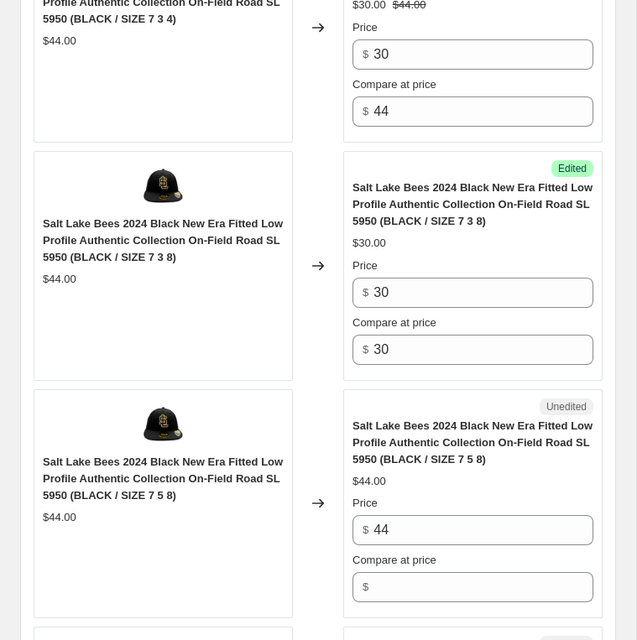
click at [446, 428] on span "Salt Lake Bees 2024 Black New Era Fitted Low Profile Authentic Collection On-Fi…" at bounding box center [472, 443] width 240 height 46
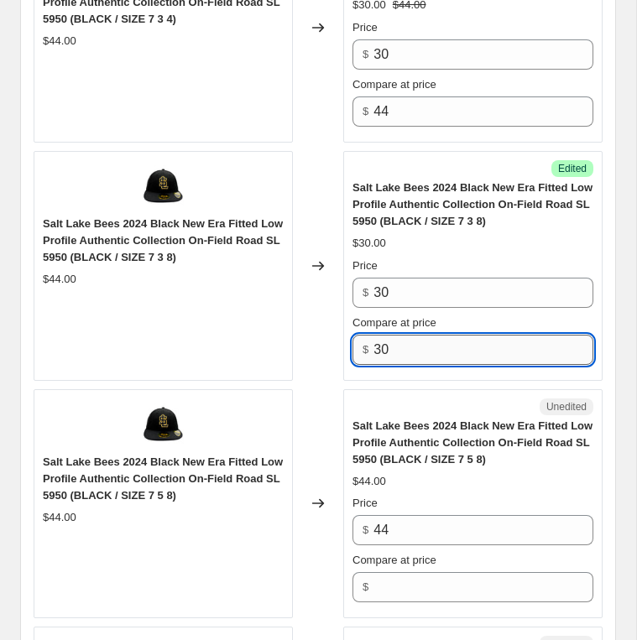
click at [415, 335] on input "30" at bounding box center [483, 350] width 220 height 30
type input "44"
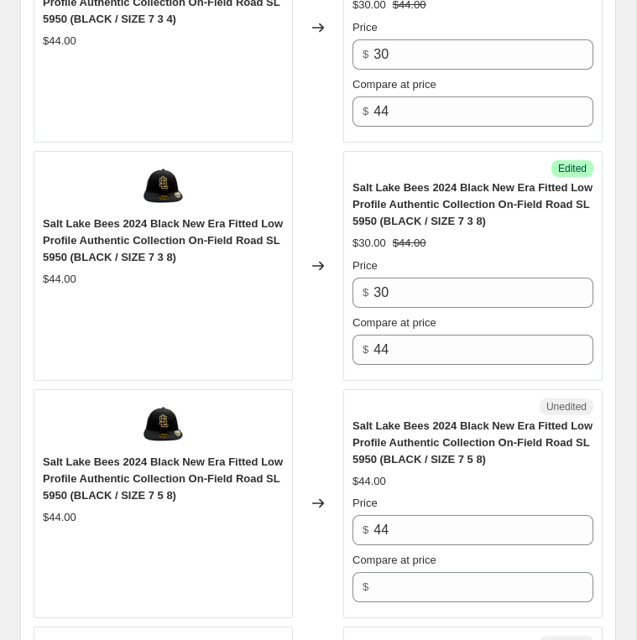
click at [395, 399] on div "Unedited" at bounding box center [472, 407] width 241 height 17
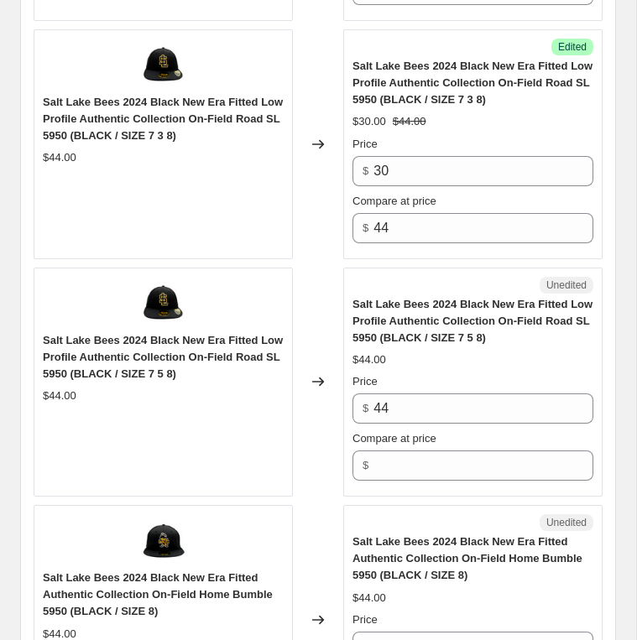
scroll to position [3570, 0]
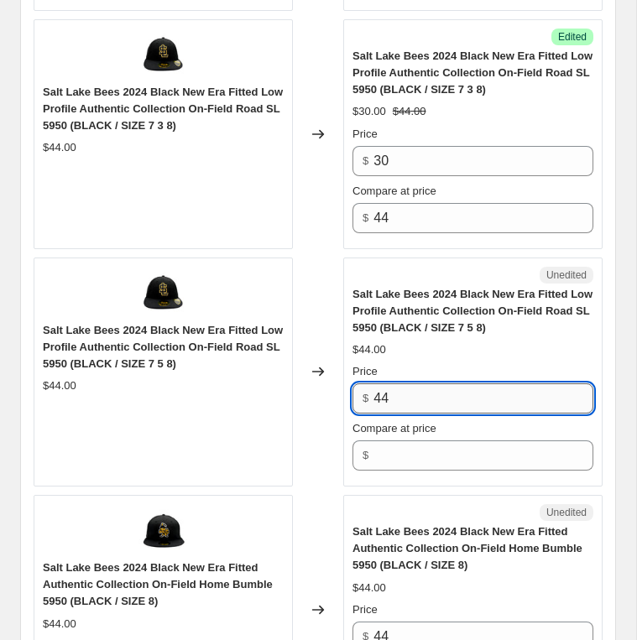
click at [401, 384] on input "44" at bounding box center [483, 398] width 220 height 30
type input "30"
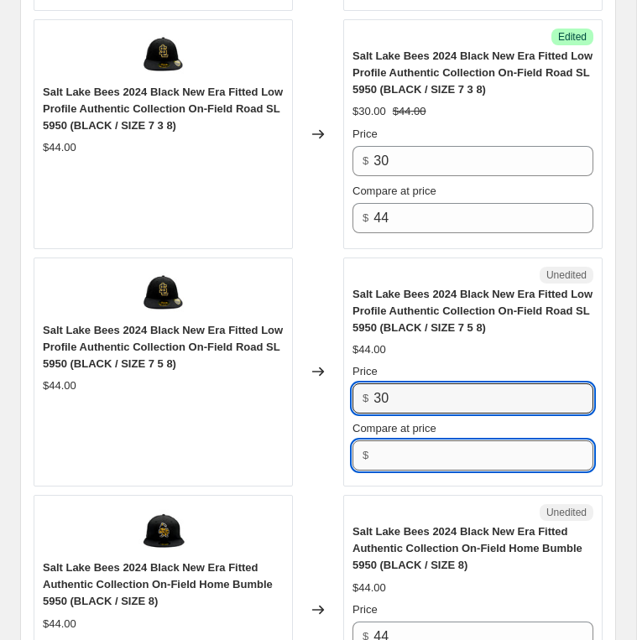
click at [389, 441] on input "Compare at price" at bounding box center [483, 456] width 220 height 30
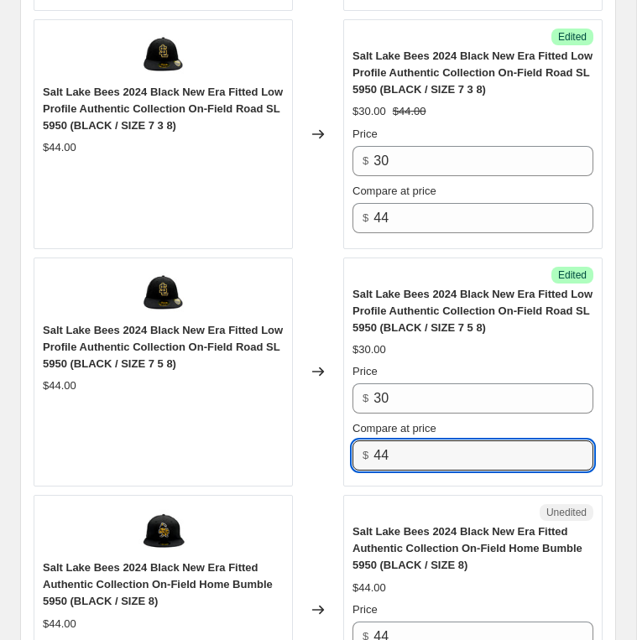
type input "44"
click at [379, 504] on div "Unedited" at bounding box center [472, 512] width 241 height 17
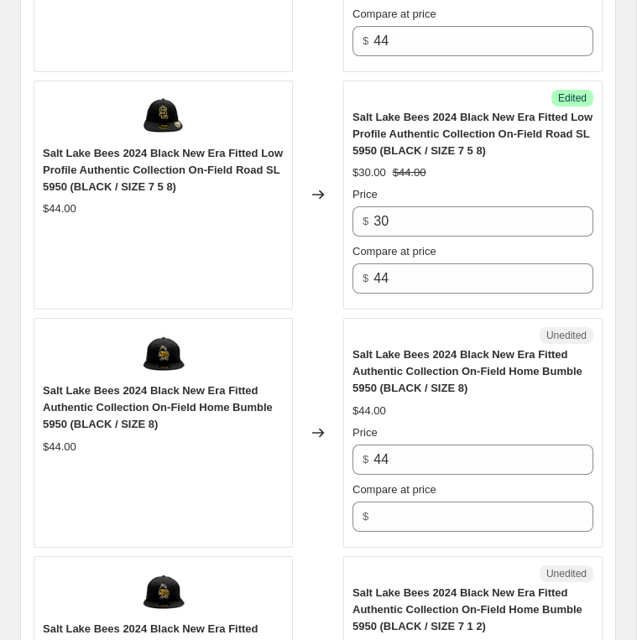
scroll to position [3749, 0]
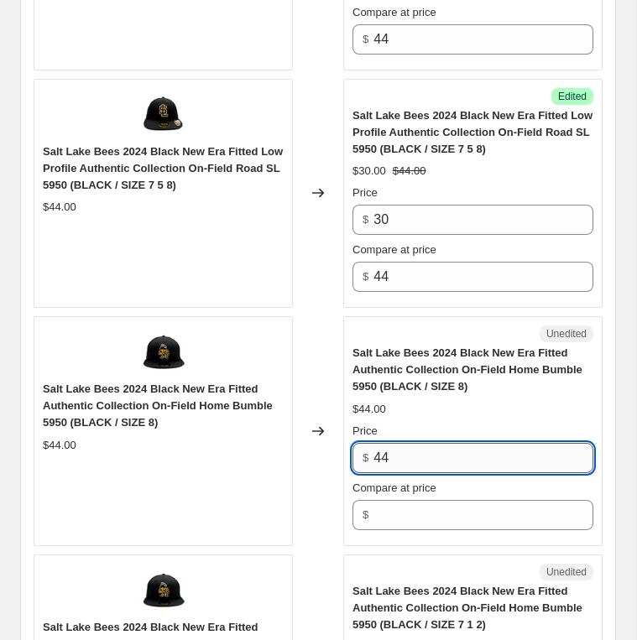
click at [395, 450] on input "44" at bounding box center [483, 458] width 220 height 30
paste input "30"
type input "30"
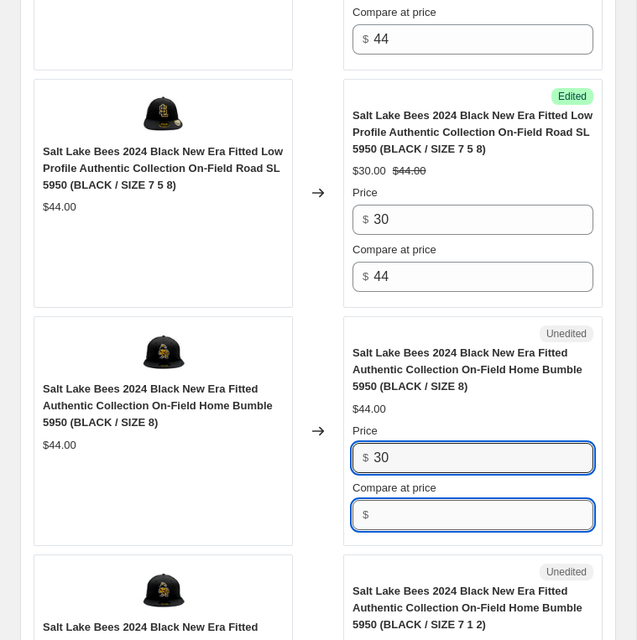
click at [395, 500] on input "Compare at price" at bounding box center [483, 515] width 220 height 30
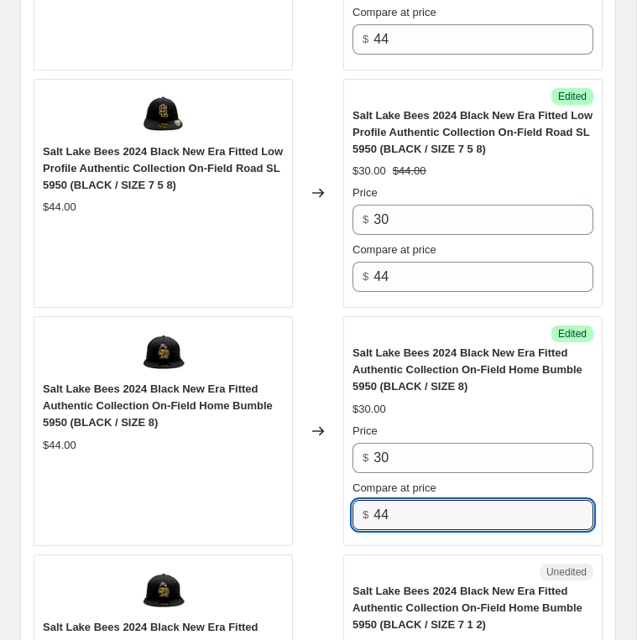
type input "44"
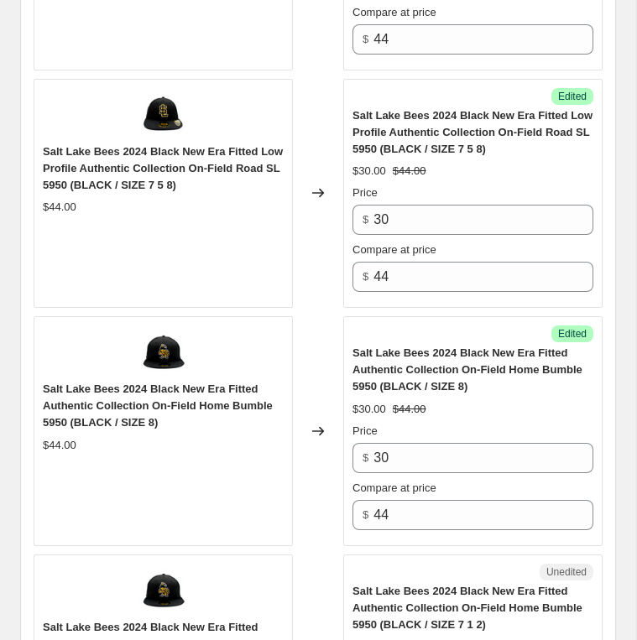
click at [415, 525] on div "Success Edited Salt Lake Bees 2024 Black New Era Fitted Authentic Collection On…" at bounding box center [472, 431] width 259 height 230
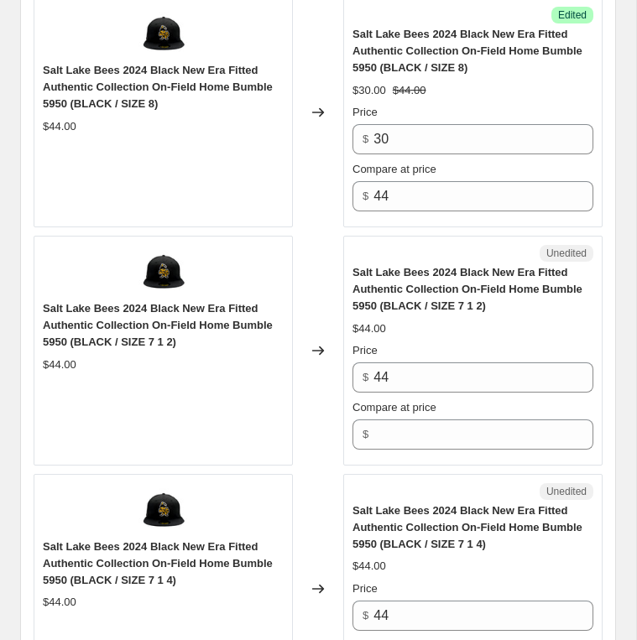
scroll to position [4153, 0]
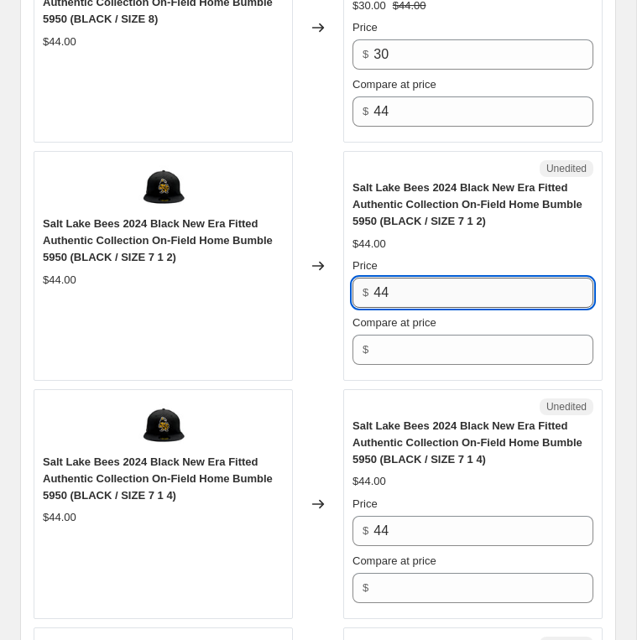
click at [400, 278] on input "44" at bounding box center [483, 293] width 220 height 30
paste input "30"
type input "30"
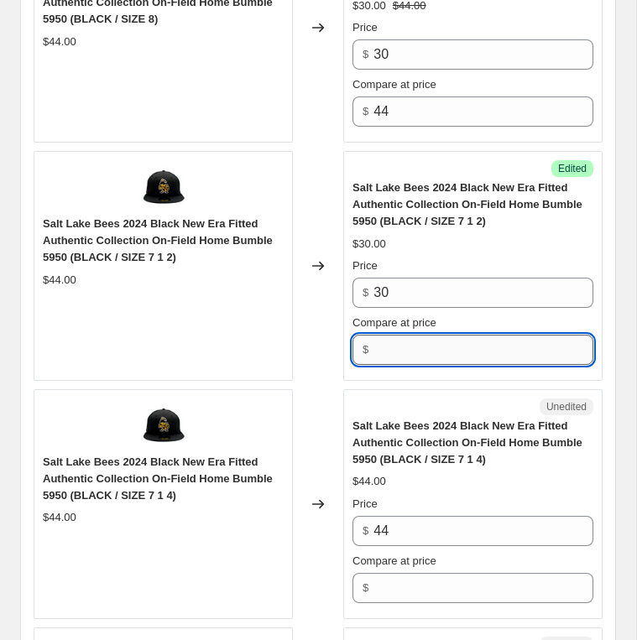
click at [405, 335] on input "Compare at price" at bounding box center [483, 350] width 220 height 30
type input "44"
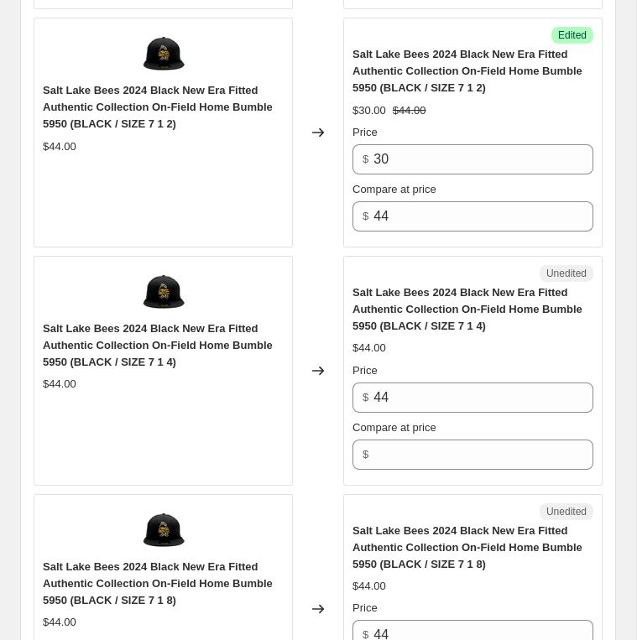
scroll to position [4361, 0]
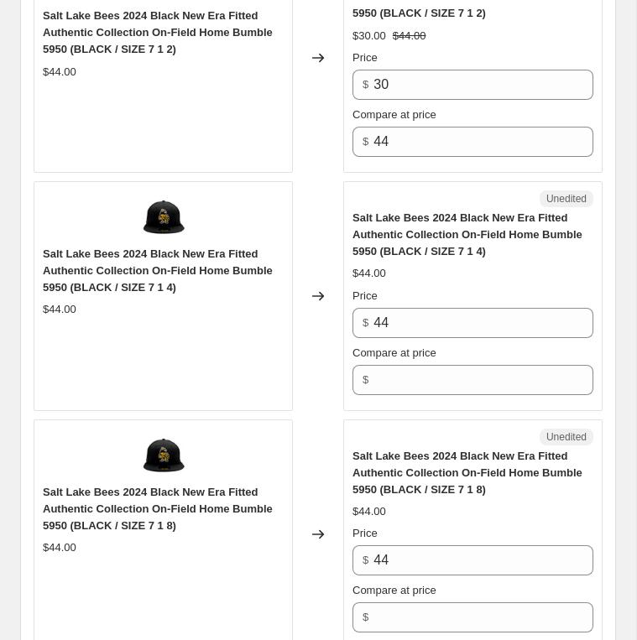
click at [414, 318] on div "Price $ 44 Compare at price $" at bounding box center [472, 341] width 241 height 107
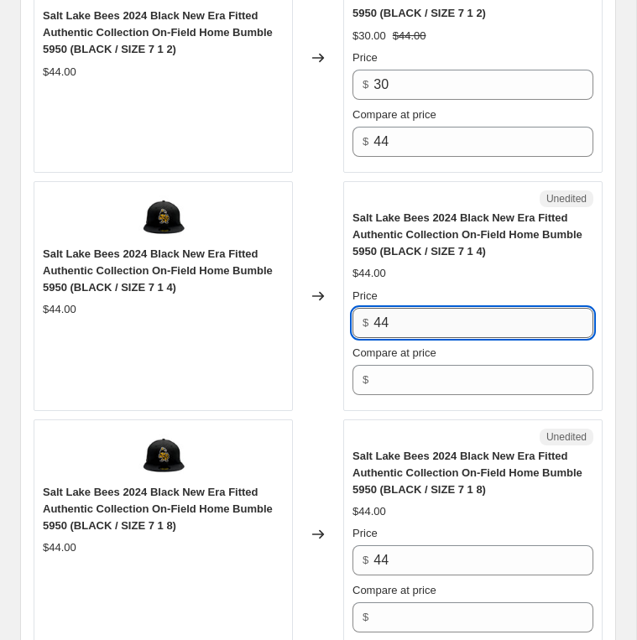
click at [414, 308] on input "44" at bounding box center [483, 323] width 220 height 30
paste input "30"
type input "30"
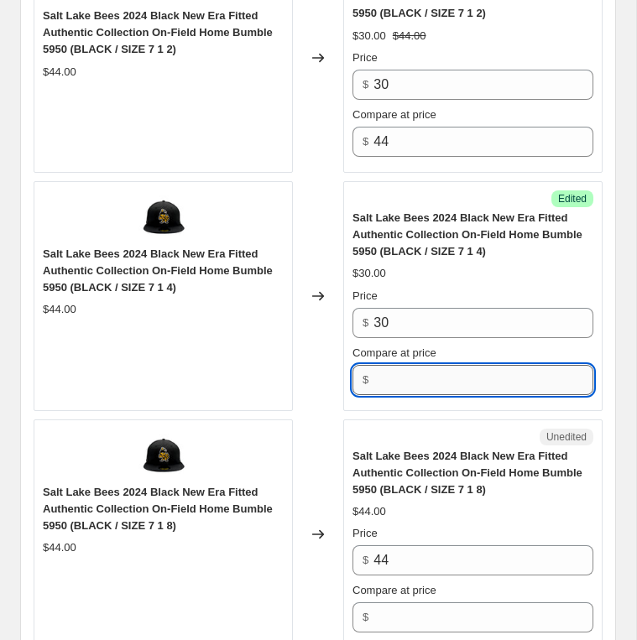
click at [409, 365] on input "Compare at price" at bounding box center [483, 380] width 220 height 30
type input "44"
click at [415, 429] on div "Unedited" at bounding box center [472, 437] width 241 height 17
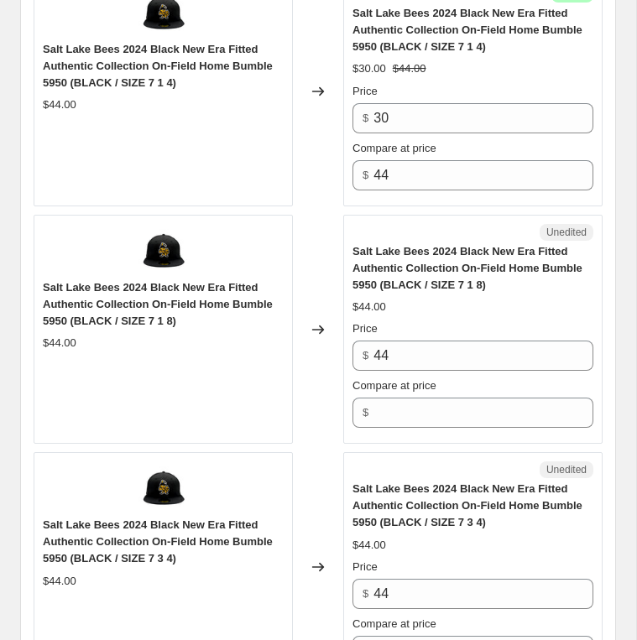
scroll to position [4649, 0]
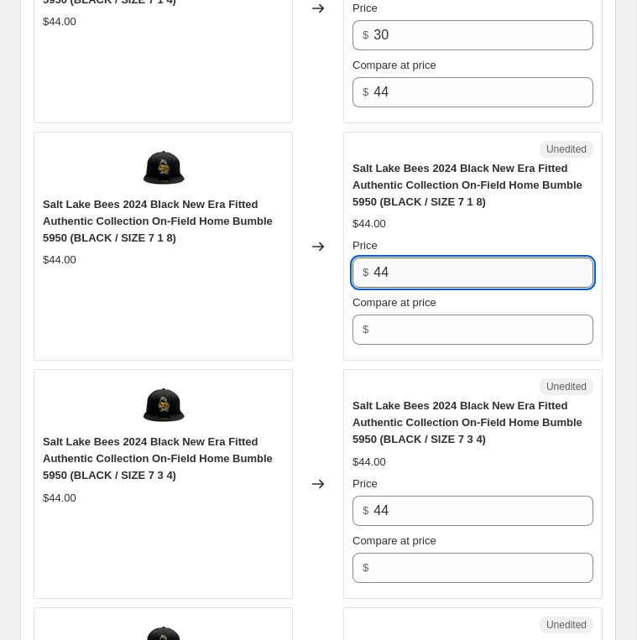
click at [408, 258] on input "44" at bounding box center [483, 273] width 220 height 30
paste input "30"
type input "30"
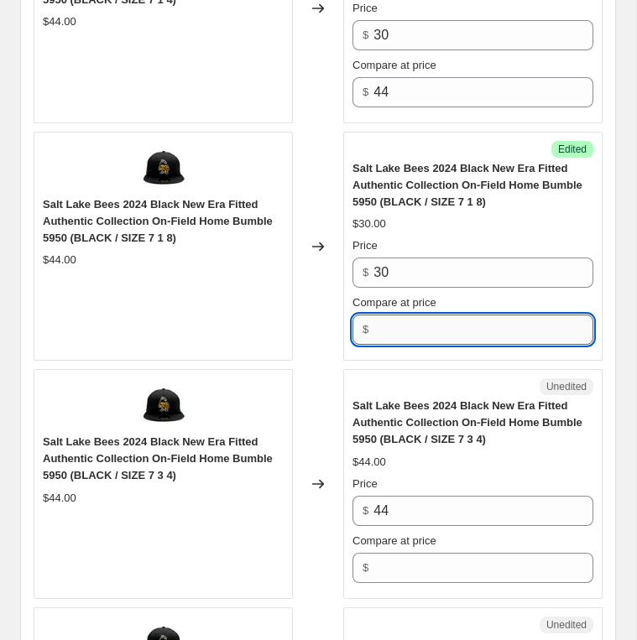
click at [407, 315] on input "Compare at price" at bounding box center [483, 330] width 220 height 30
type input "44"
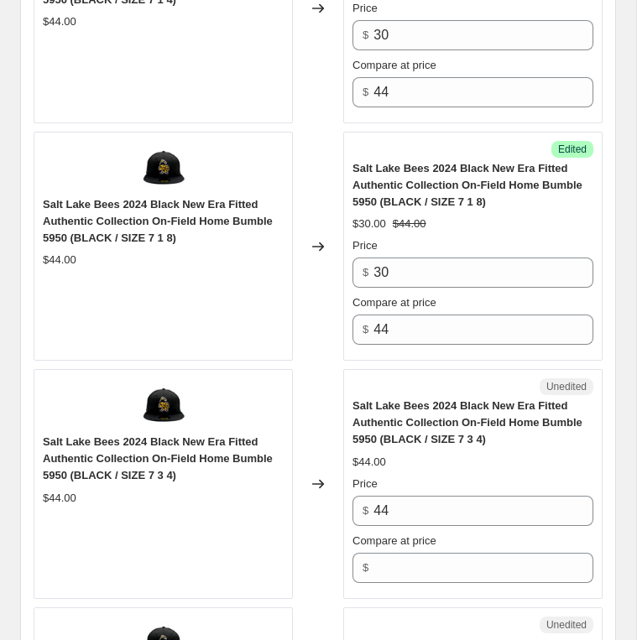
click at [451, 378] on div "Unedited" at bounding box center [472, 386] width 241 height 17
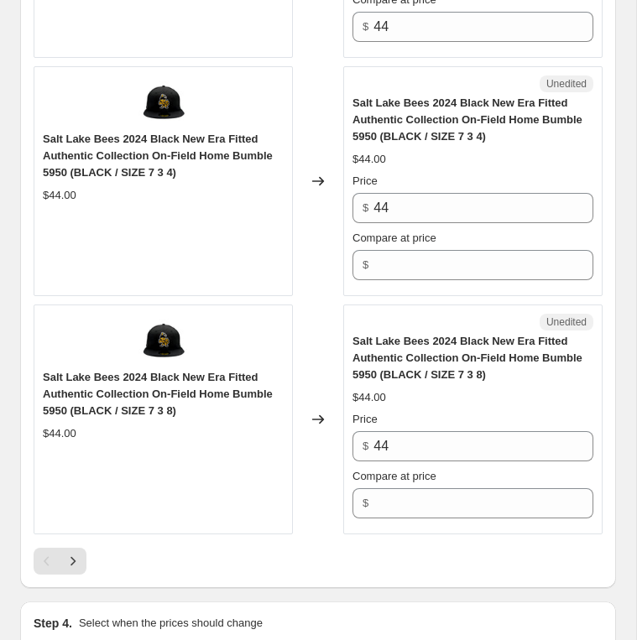
scroll to position [4935, 0]
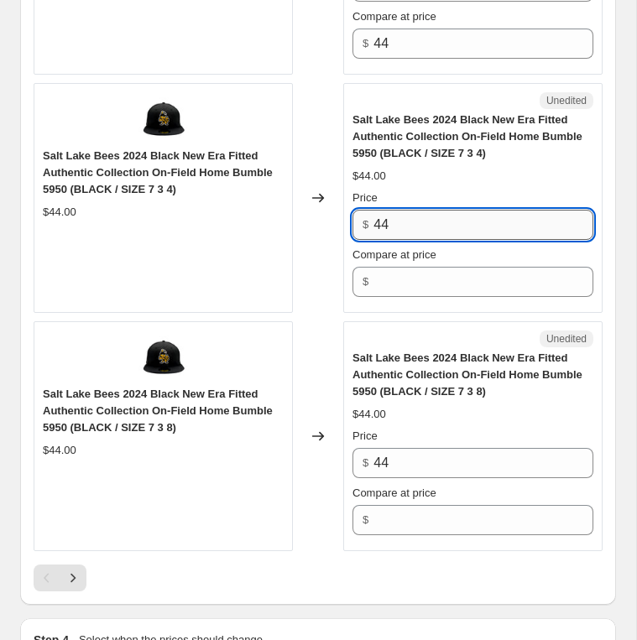
click at [417, 210] on input "44" at bounding box center [483, 225] width 220 height 30
type input "30"
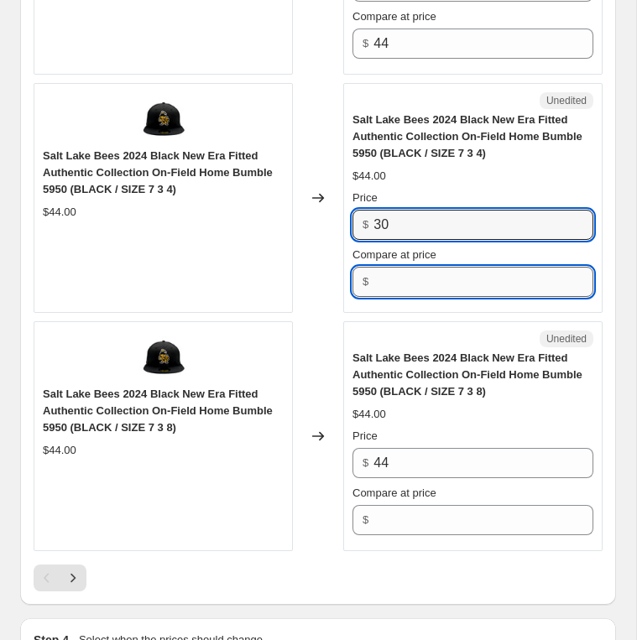
click at [411, 267] on input "Compare at price" at bounding box center [483, 282] width 220 height 30
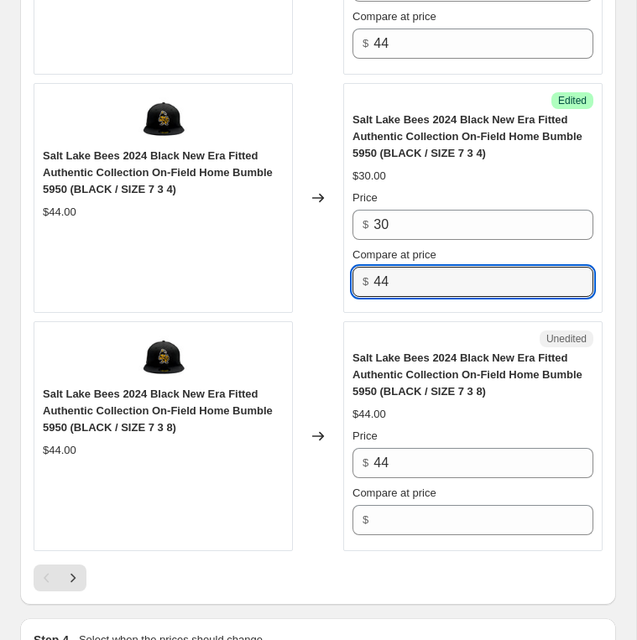
type input "44"
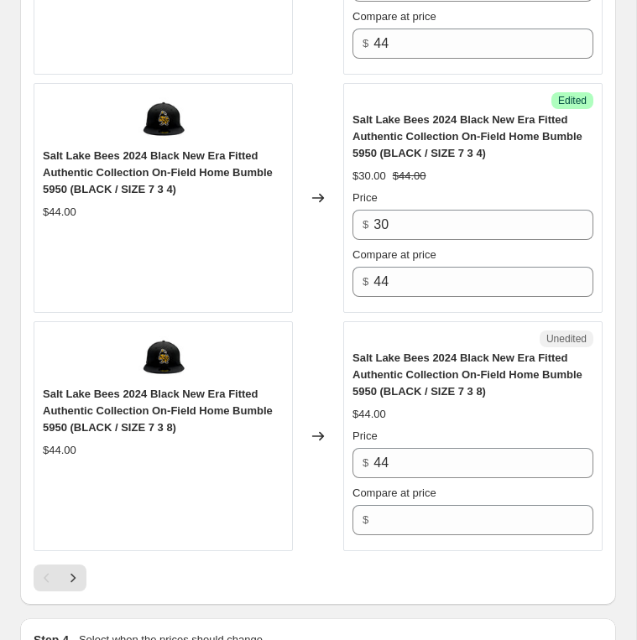
click at [422, 352] on span "Salt Lake Bees 2024 Black New Era Fitted Authentic Collection On-Field Home Bum…" at bounding box center [467, 375] width 230 height 46
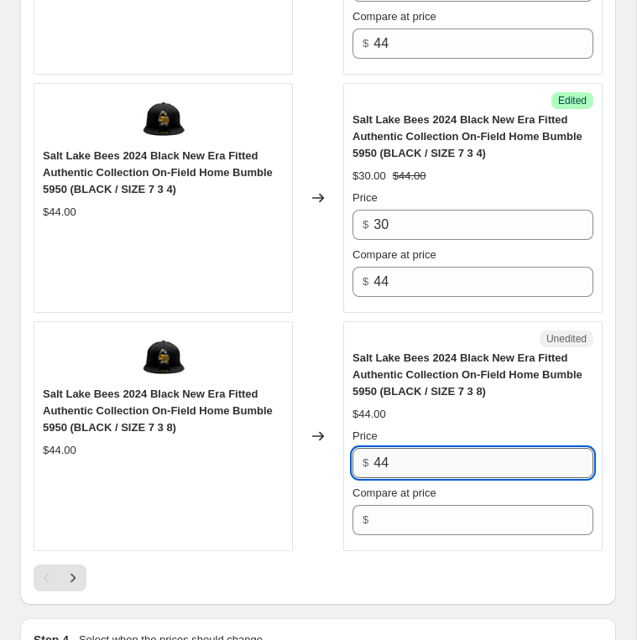
click at [415, 448] on input "44" at bounding box center [483, 463] width 220 height 30
type input "30"
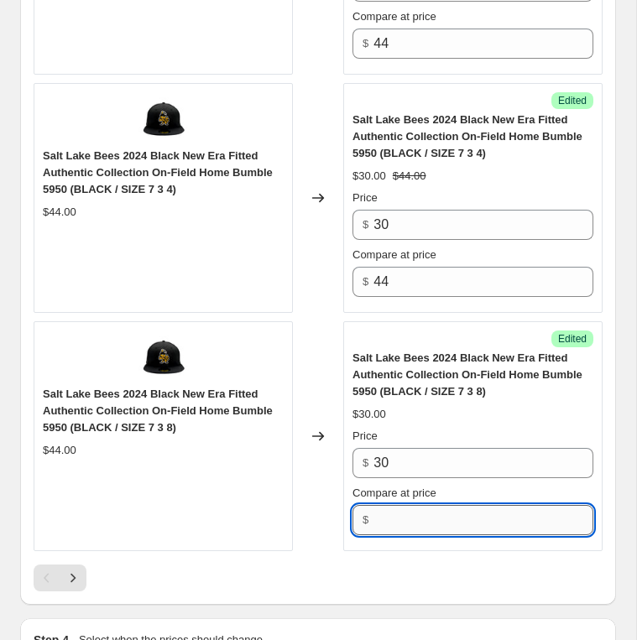
click at [399, 505] on input "Compare at price" at bounding box center [483, 520] width 220 height 30
type input "44"
click at [401, 524] on div "Success Edited Salt Lake Bees 2024 Black New Era Fitted Authentic Collection On…" at bounding box center [472, 436] width 259 height 230
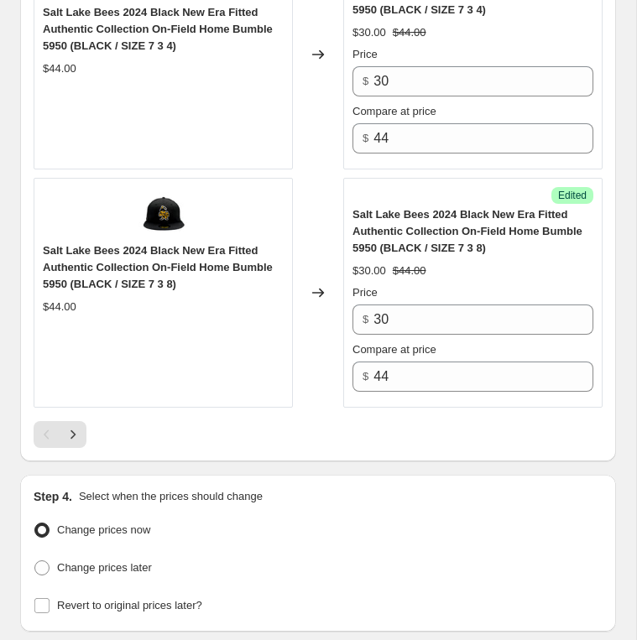
scroll to position [5068, 0]
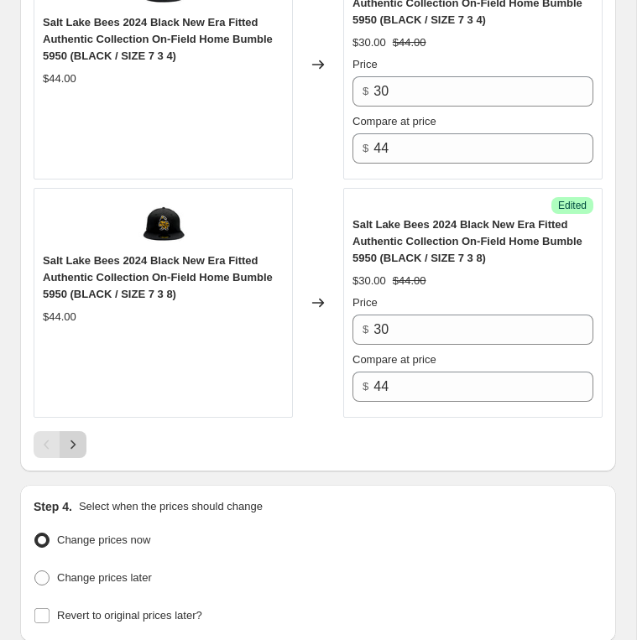
click at [81, 431] on button "Next" at bounding box center [73, 444] width 27 height 27
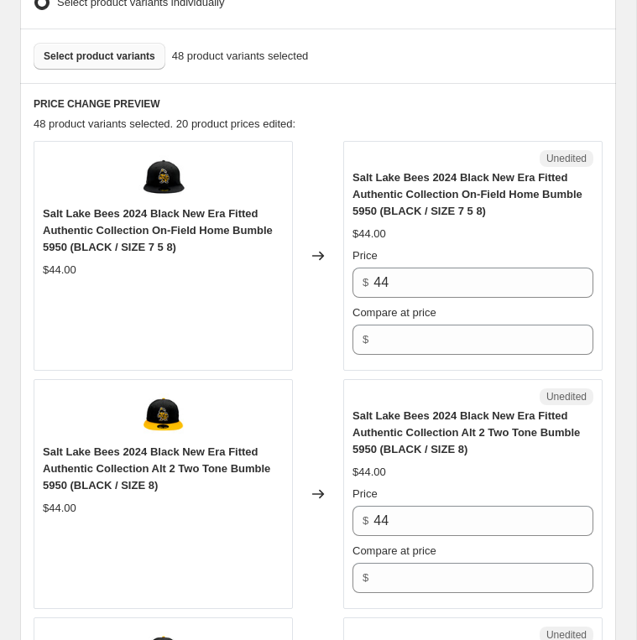
scroll to position [522, 0]
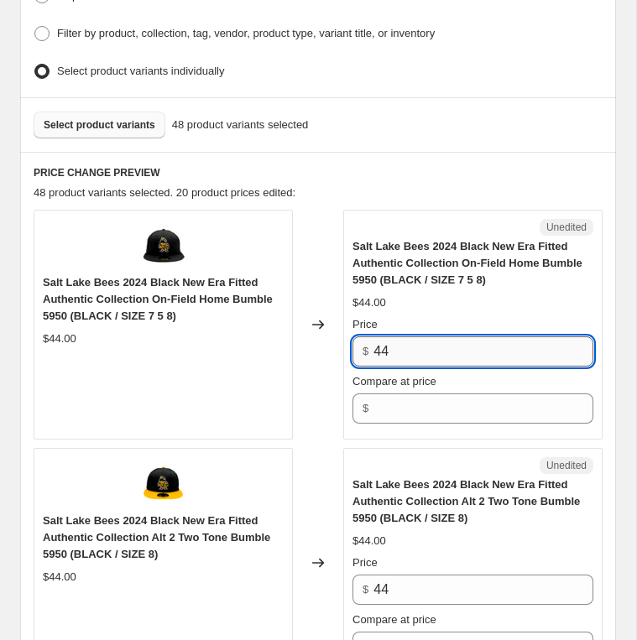
click at [431, 342] on input "44" at bounding box center [483, 351] width 220 height 30
paste input "30"
type input "30"
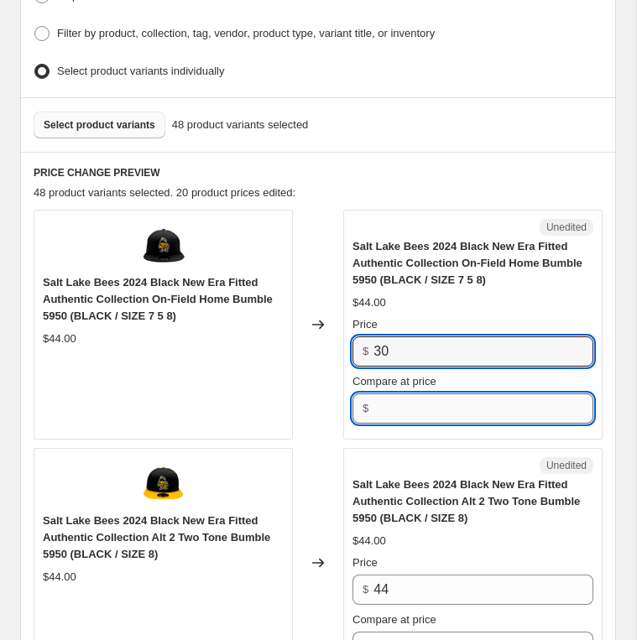
click at [416, 394] on input "Compare at price" at bounding box center [483, 409] width 220 height 30
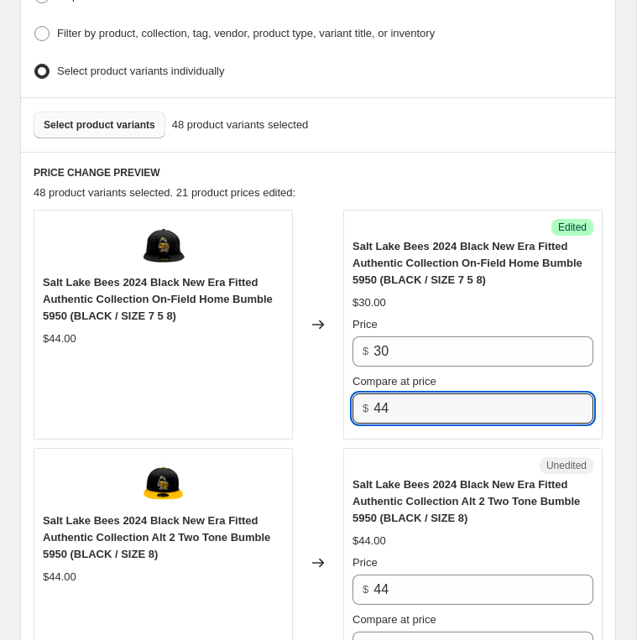
type input "44"
click at [397, 458] on div "Unedited" at bounding box center [472, 465] width 241 height 17
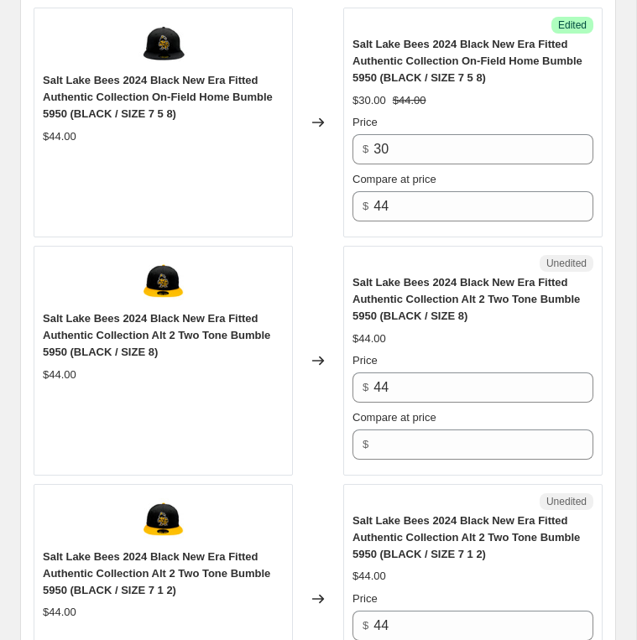
scroll to position [792, 0]
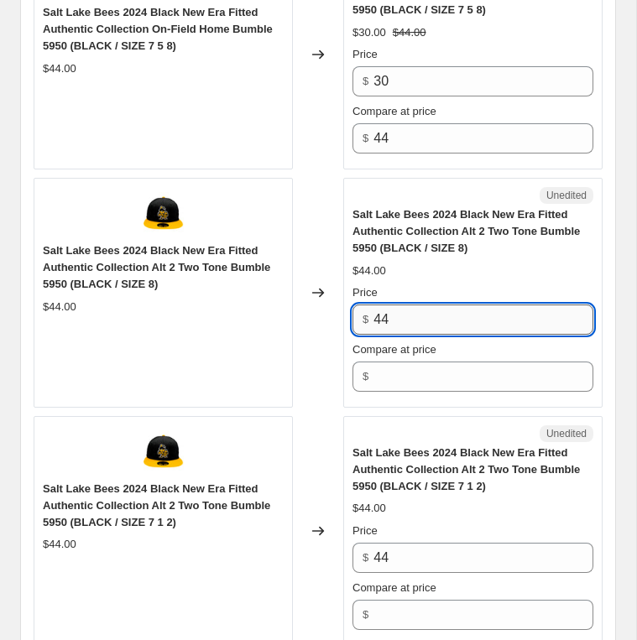
click at [422, 308] on input "44" at bounding box center [483, 320] width 220 height 30
type input "30"
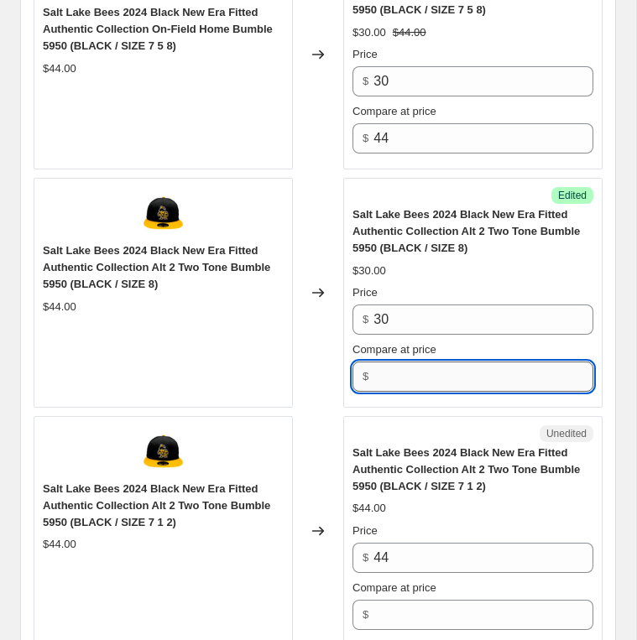
click at [404, 362] on input "Compare at price" at bounding box center [483, 377] width 220 height 30
type input "44"
click at [409, 425] on div "Unedited" at bounding box center [472, 433] width 241 height 17
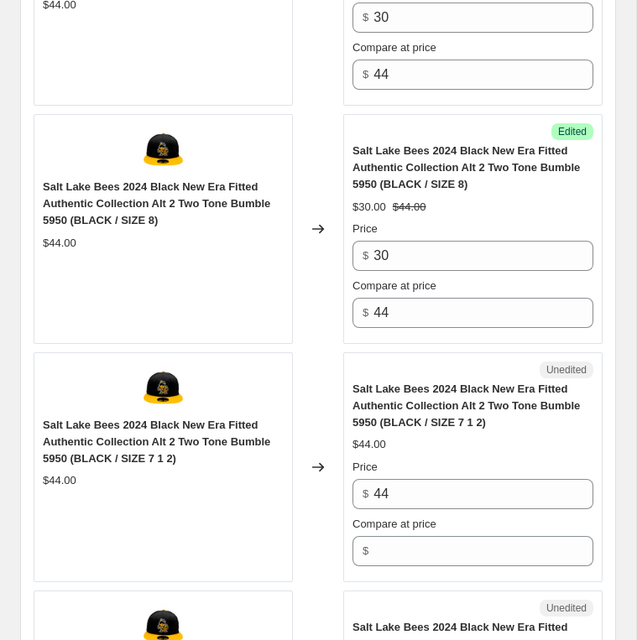
scroll to position [912, 0]
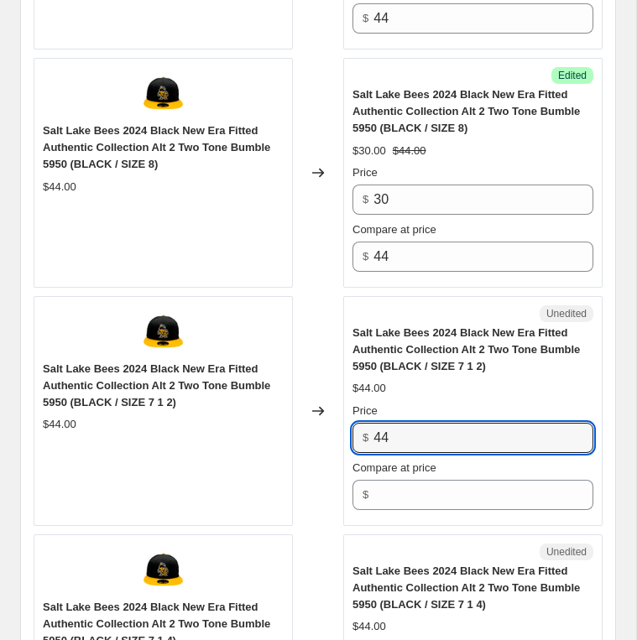
click at [405, 423] on input "44" at bounding box center [483, 438] width 220 height 30
paste input "30"
type input "30"
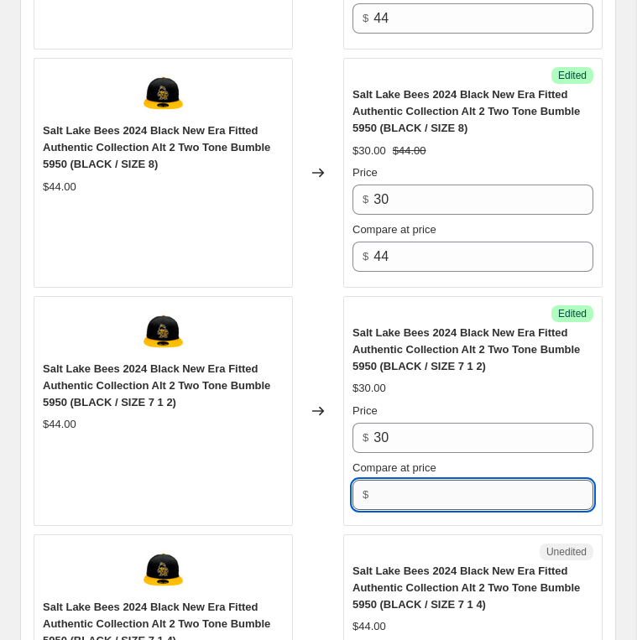
click at [425, 484] on input "Compare at price" at bounding box center [483, 495] width 220 height 30
type input "3"
type input "44"
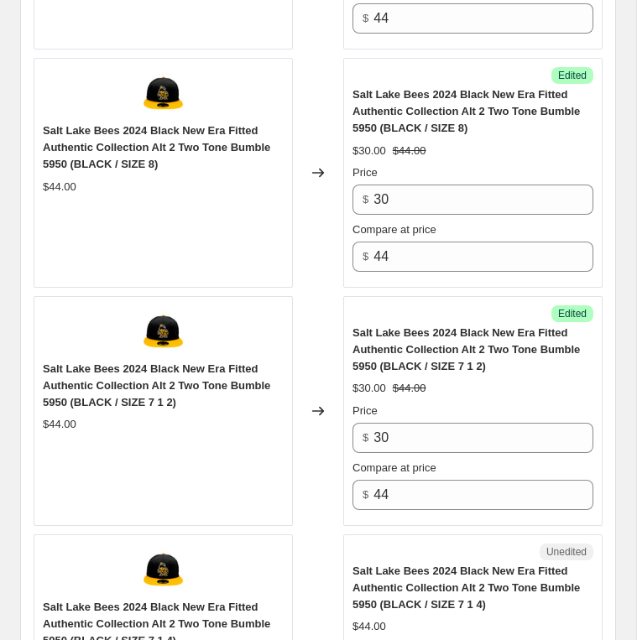
click at [359, 570] on span "Salt Lake Bees 2024 Black New Era Fitted Authentic Collection Alt 2 Two Tone Bu…" at bounding box center [465, 588] width 227 height 46
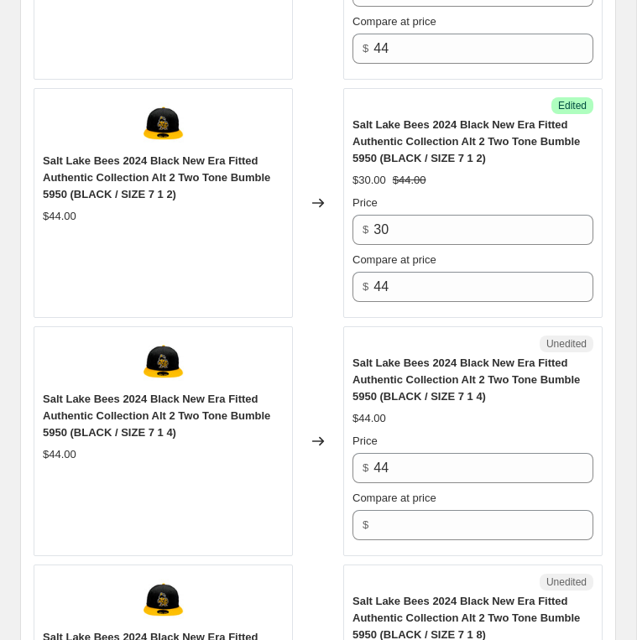
scroll to position [1260, 0]
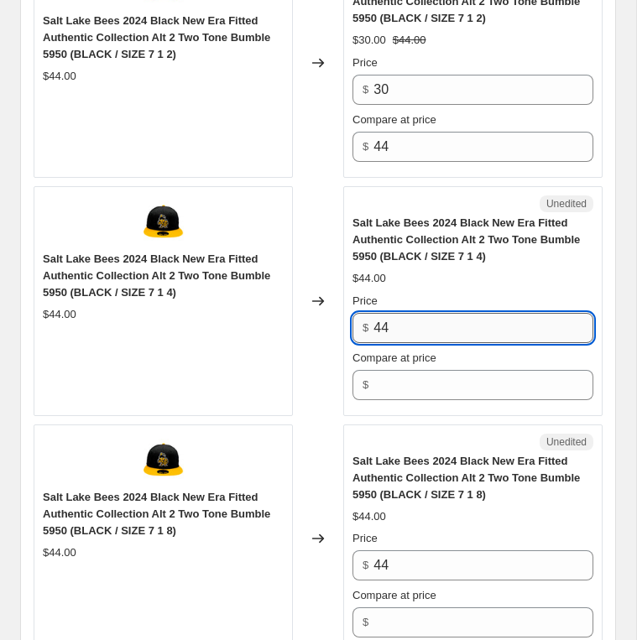
click at [414, 321] on input "44" at bounding box center [483, 328] width 220 height 30
paste input "30"
type input "30"
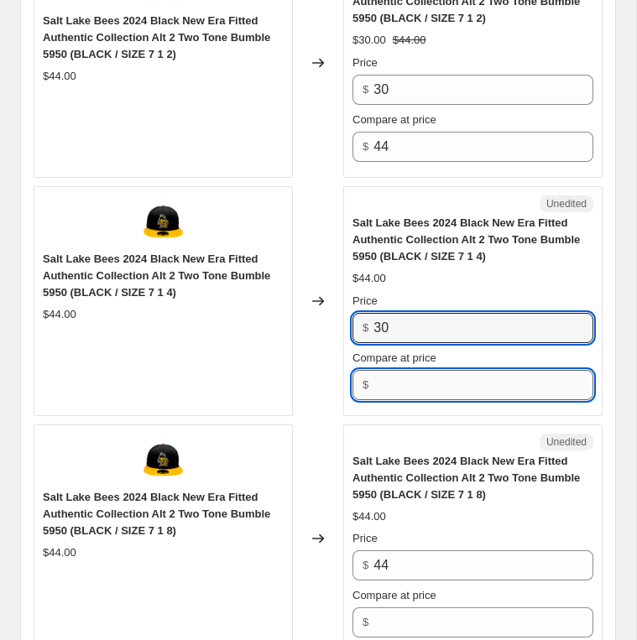
click at [403, 370] on input "Compare at price" at bounding box center [483, 385] width 220 height 30
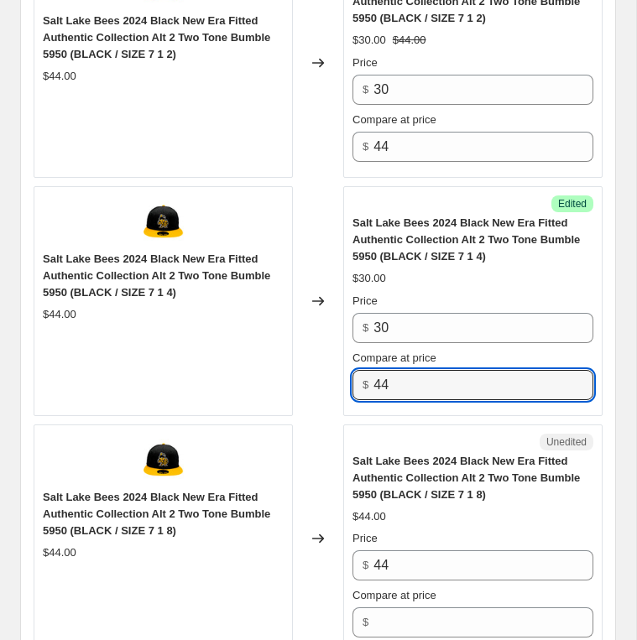
type input "44"
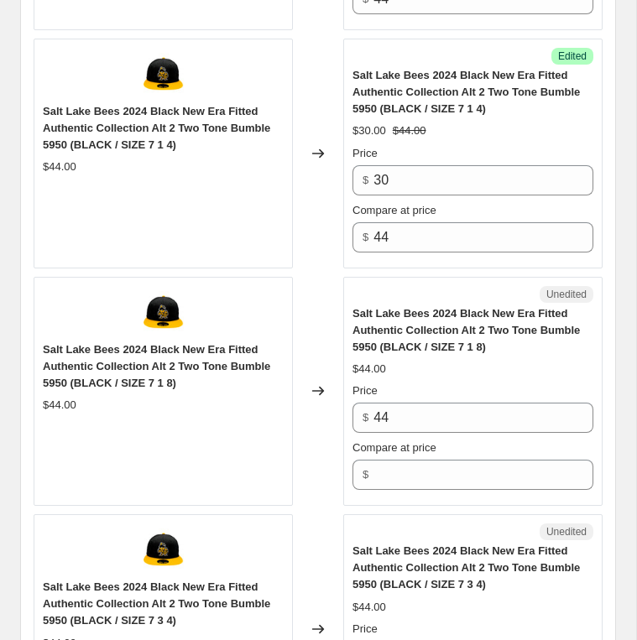
scroll to position [1483, 0]
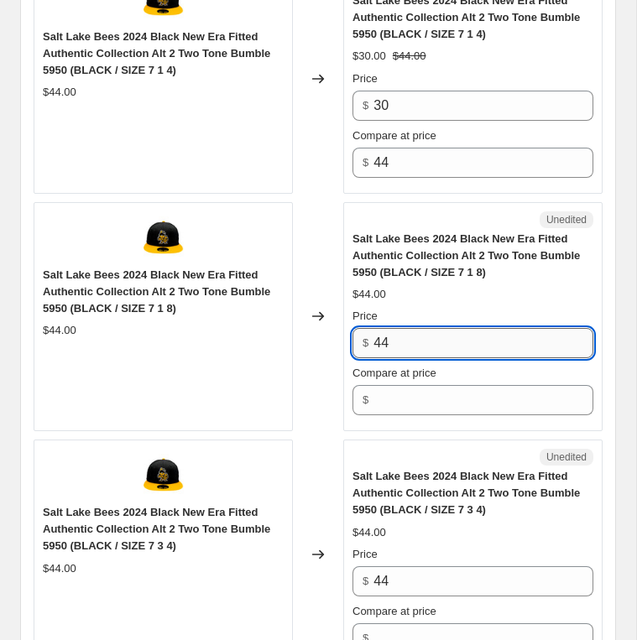
click at [436, 336] on input "44" at bounding box center [483, 343] width 220 height 30
type input "44"
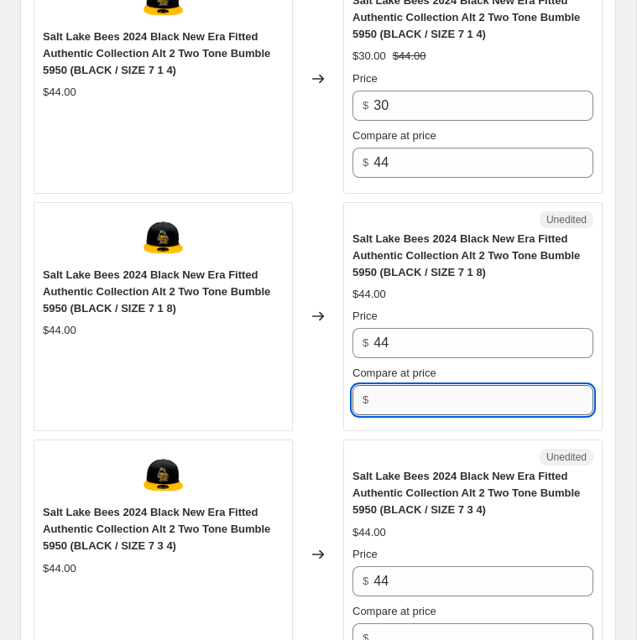
click at [419, 385] on input "Compare at price" at bounding box center [483, 400] width 220 height 30
type input "30"
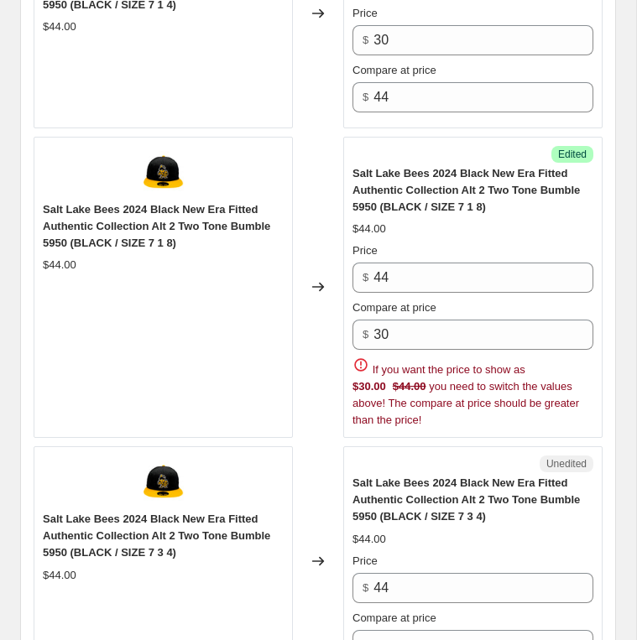
scroll to position [1552, 0]
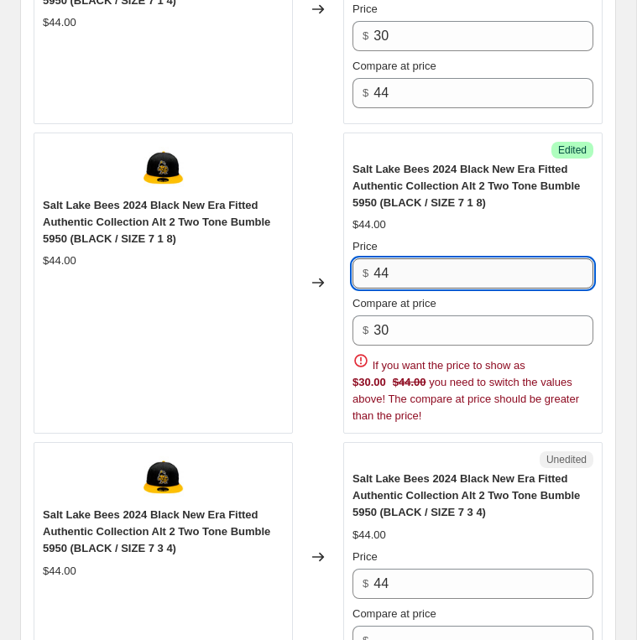
click at [414, 270] on input "44" at bounding box center [483, 273] width 220 height 30
paste input "30"
type input "30"
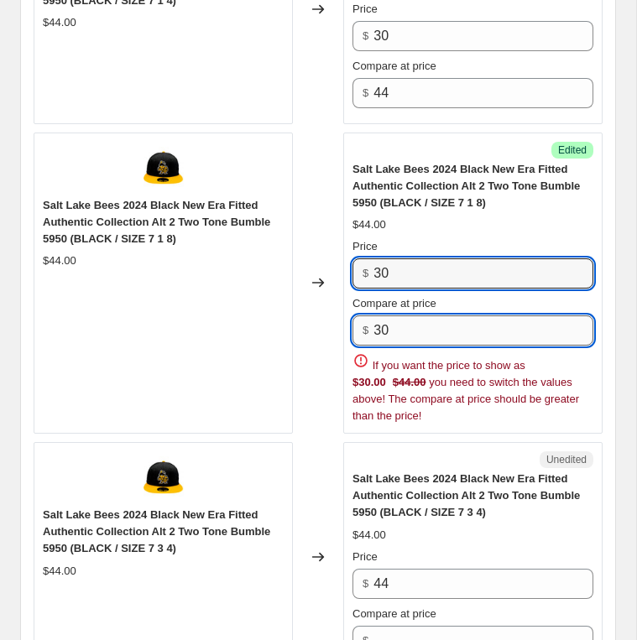
click at [420, 316] on input "30" at bounding box center [483, 331] width 220 height 30
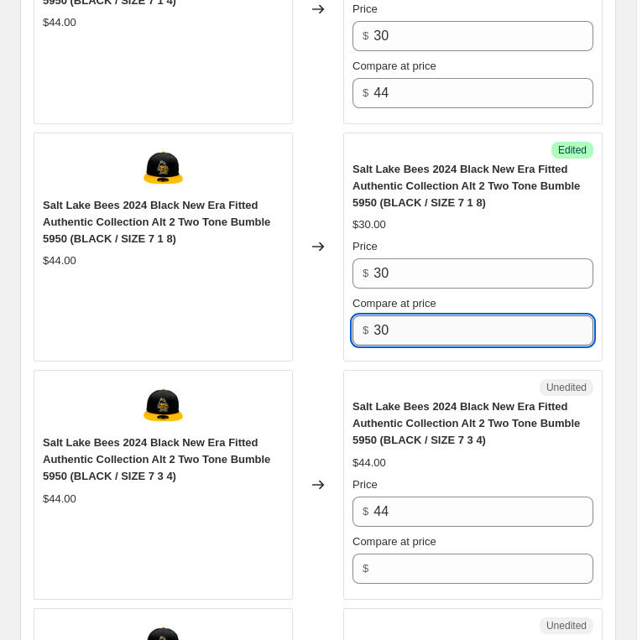
click at [420, 316] on input "30" at bounding box center [483, 331] width 220 height 30
type input "44"
click at [411, 379] on div "Unedited" at bounding box center [472, 387] width 241 height 17
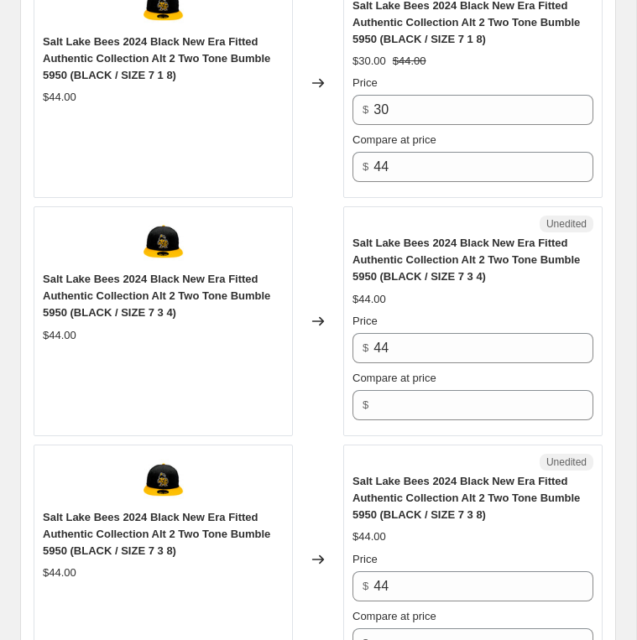
scroll to position [1797, 0]
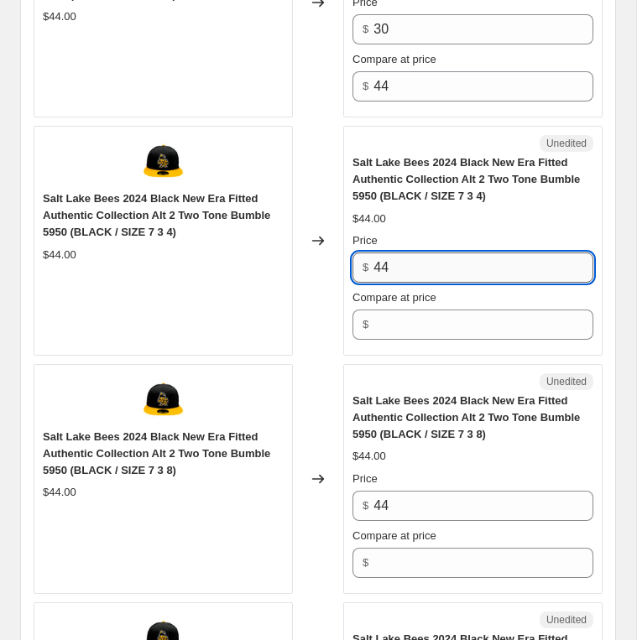
click at [394, 258] on input "44" at bounding box center [483, 268] width 220 height 30
paste input "30"
type input "30"
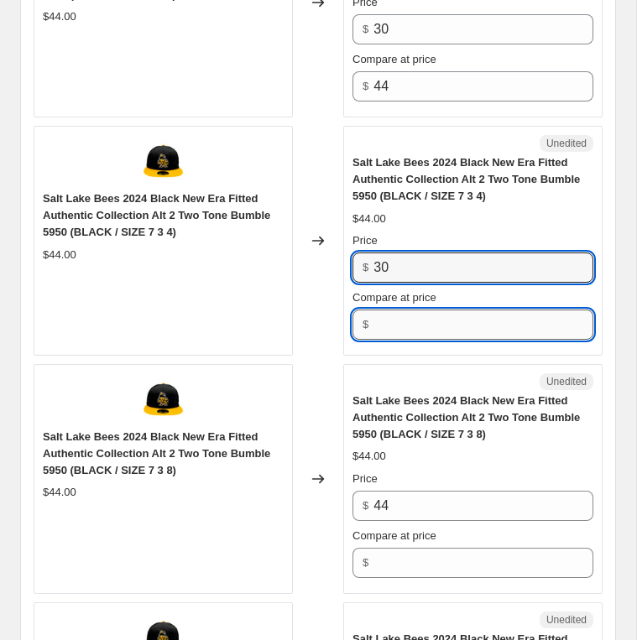
click at [413, 310] on input "Compare at price" at bounding box center [483, 325] width 220 height 30
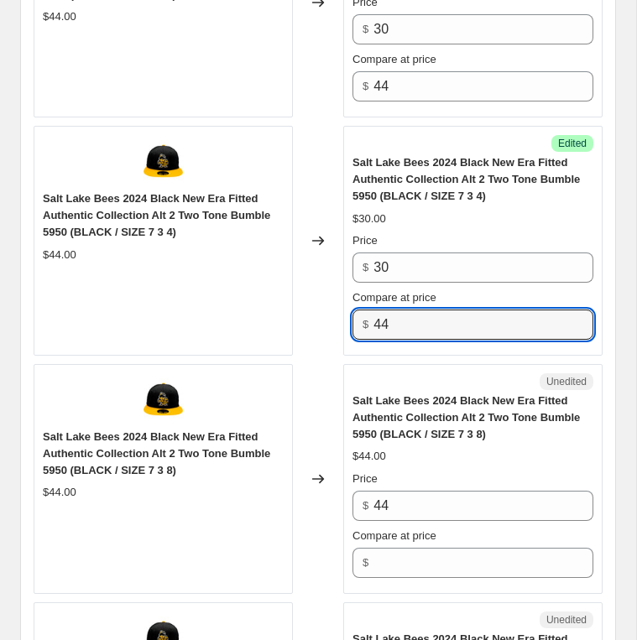
type input "44"
click at [394, 364] on div "Unedited Salt Lake Bees 2024 Black New Era Fitted Authentic Collection Alt 2 Tw…" at bounding box center [472, 479] width 259 height 230
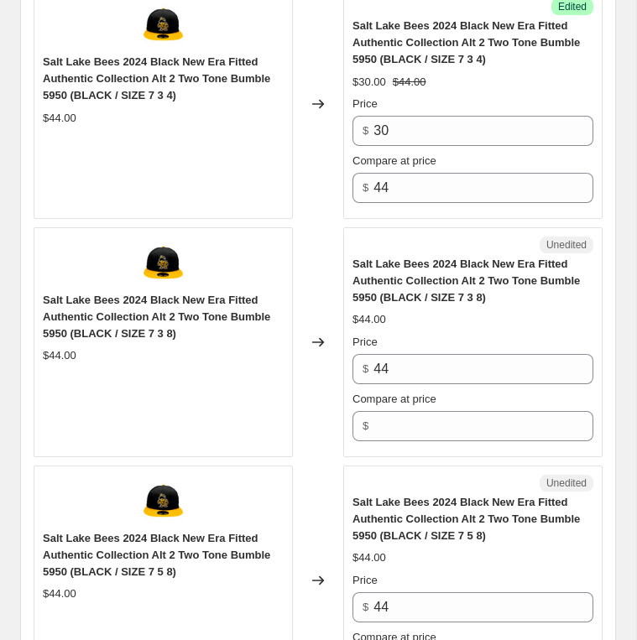
scroll to position [1987, 0]
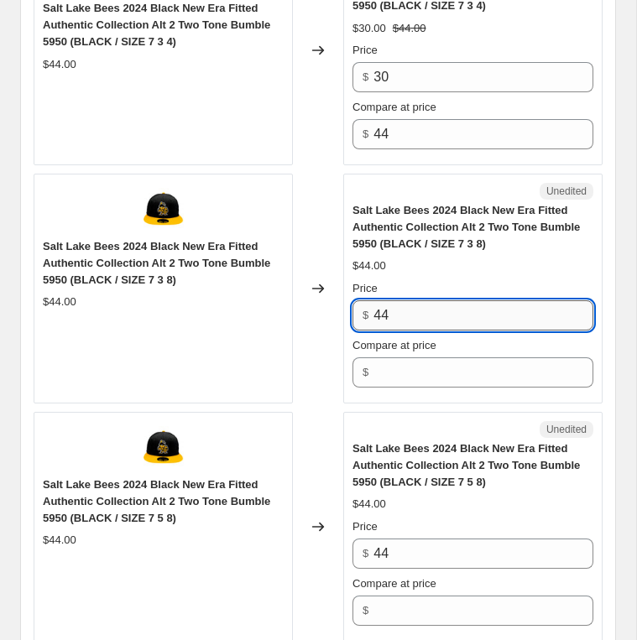
click at [415, 303] on input "44" at bounding box center [483, 315] width 220 height 30
type input "30"
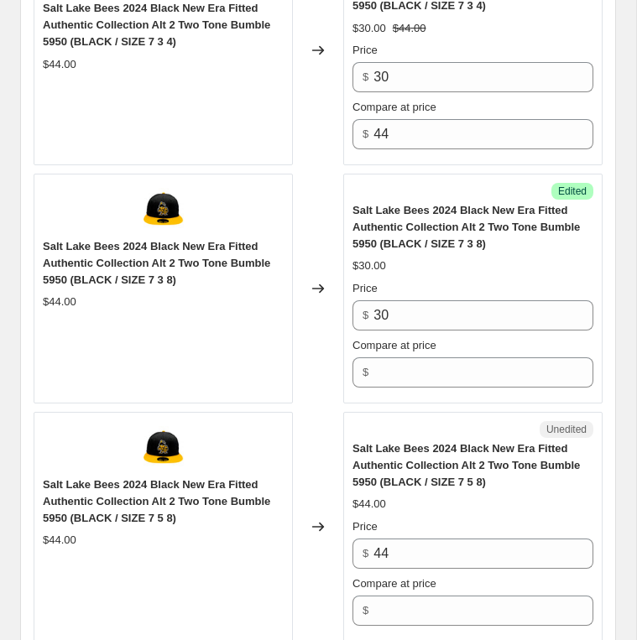
click at [404, 342] on div "Compare at price $" at bounding box center [472, 362] width 241 height 50
click at [404, 357] on input "Compare at price" at bounding box center [483, 372] width 220 height 30
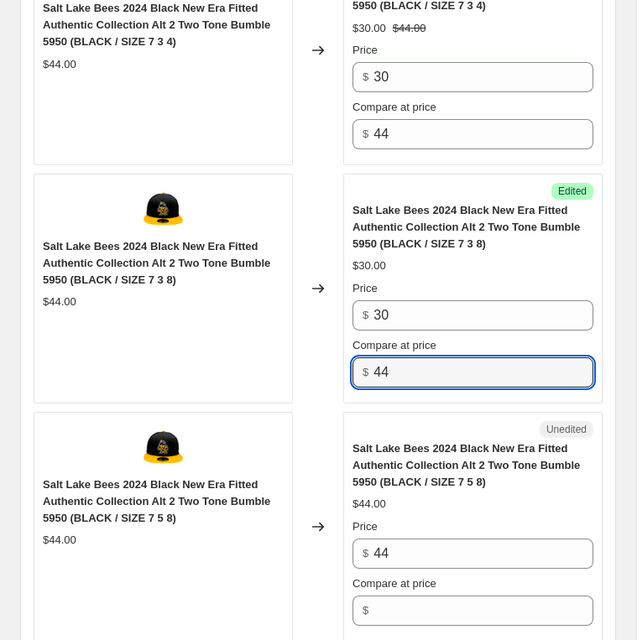
type input "44"
click at [405, 421] on div "Unedited" at bounding box center [472, 429] width 241 height 17
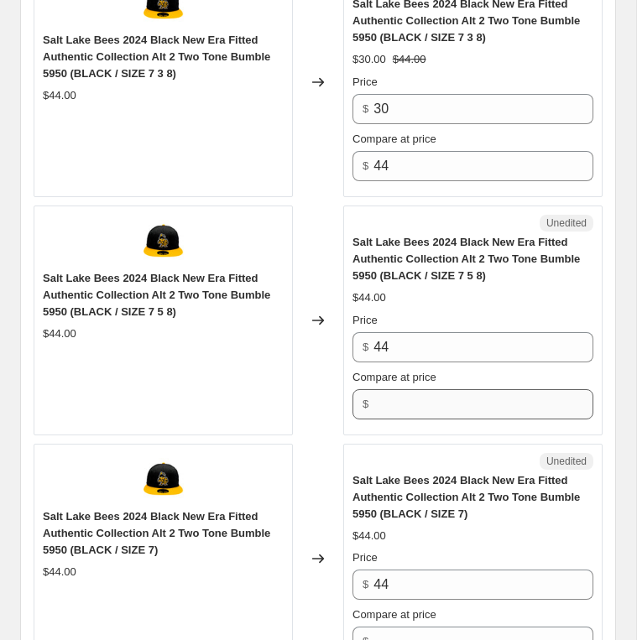
scroll to position [2199, 0]
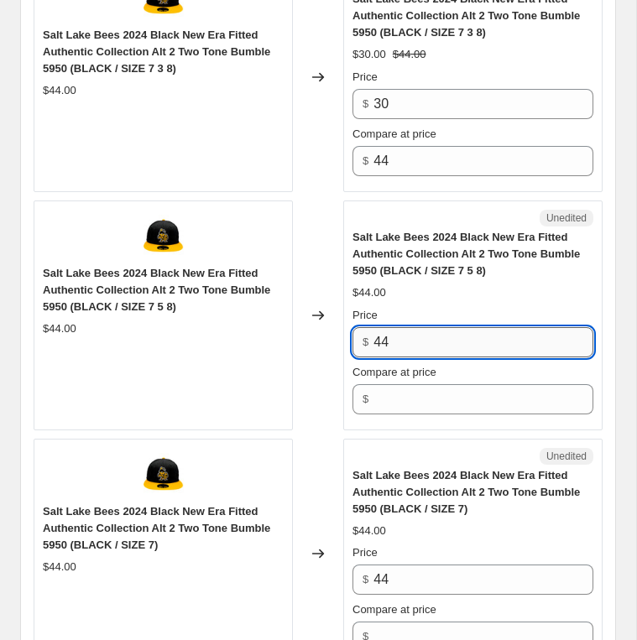
click at [404, 327] on input "44" at bounding box center [483, 342] width 220 height 30
paste input "30"
type input "30"
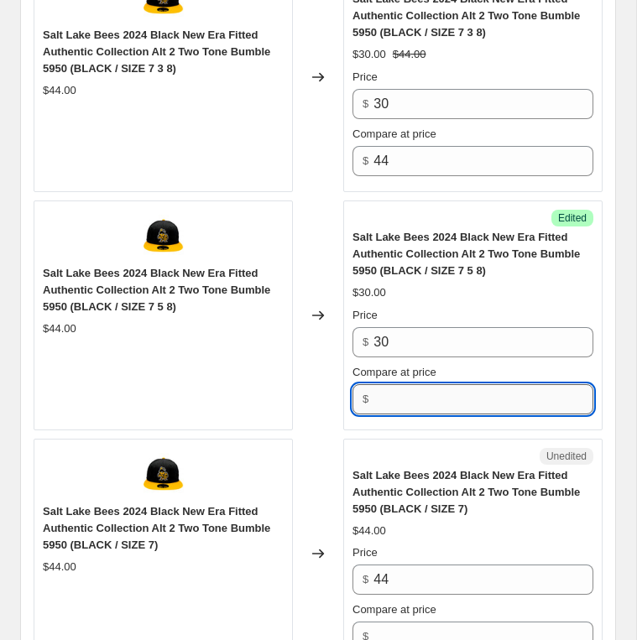
click at [418, 384] on input "Compare at price" at bounding box center [483, 399] width 220 height 30
type input "44"
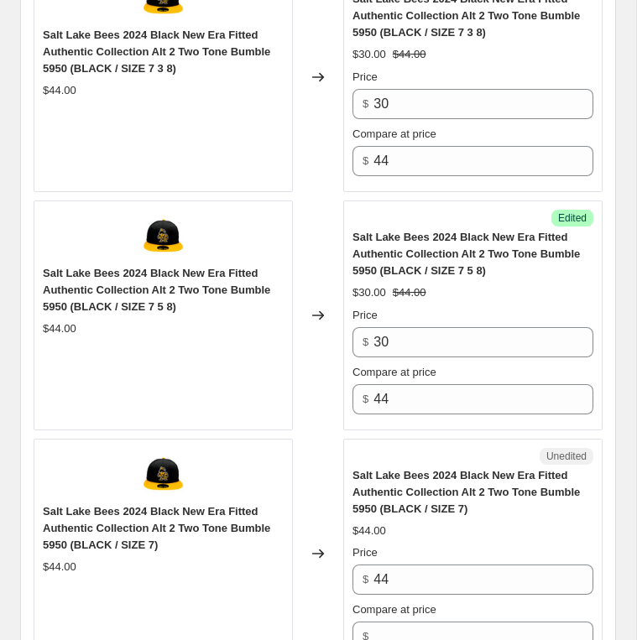
click at [412, 448] on div "Unedited" at bounding box center [472, 456] width 241 height 17
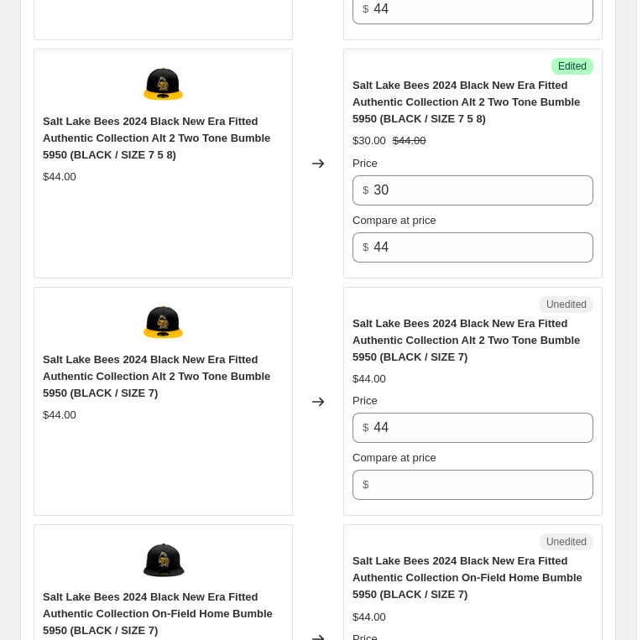
scroll to position [2351, 0]
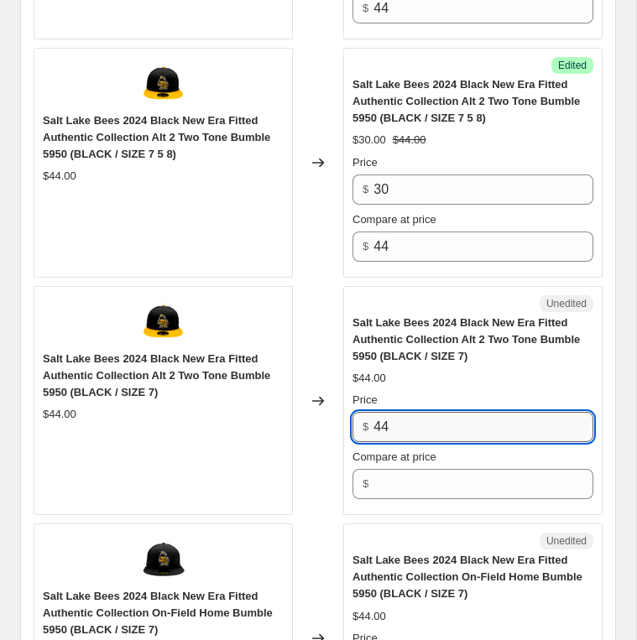
click at [409, 425] on input "44" at bounding box center [483, 427] width 220 height 30
type input "30"
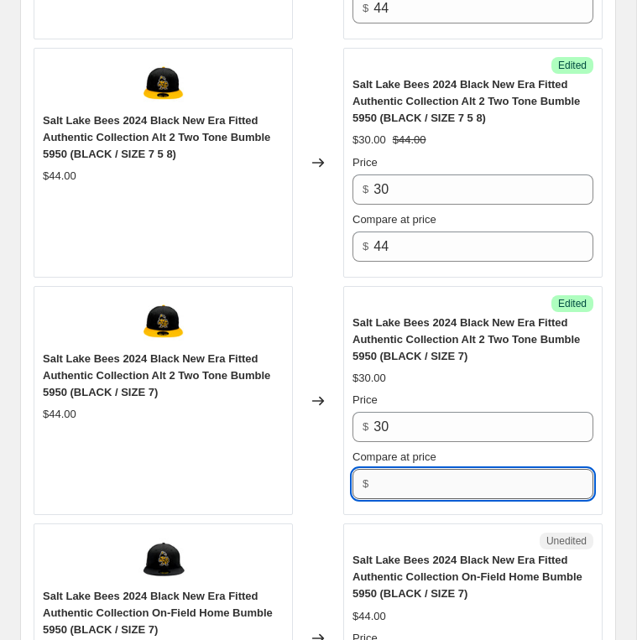
click at [403, 469] on input "Compare at price" at bounding box center [483, 484] width 220 height 30
type input "44"
click at [417, 533] on div "Unedited" at bounding box center [472, 541] width 241 height 17
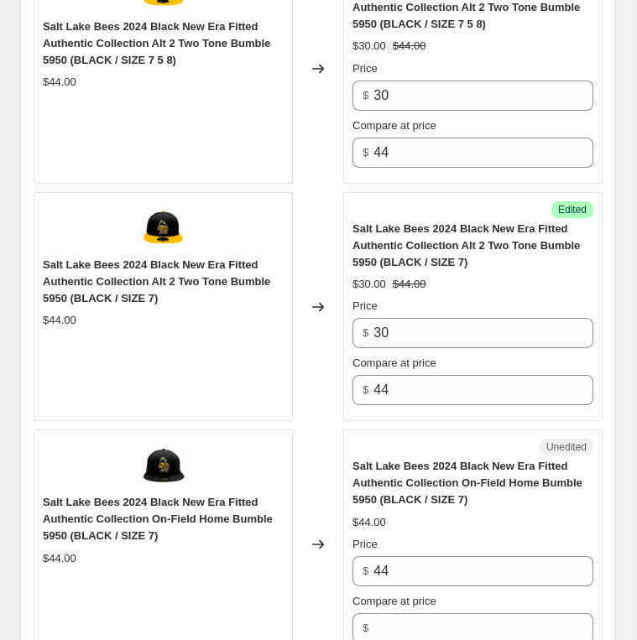
scroll to position [2462, 0]
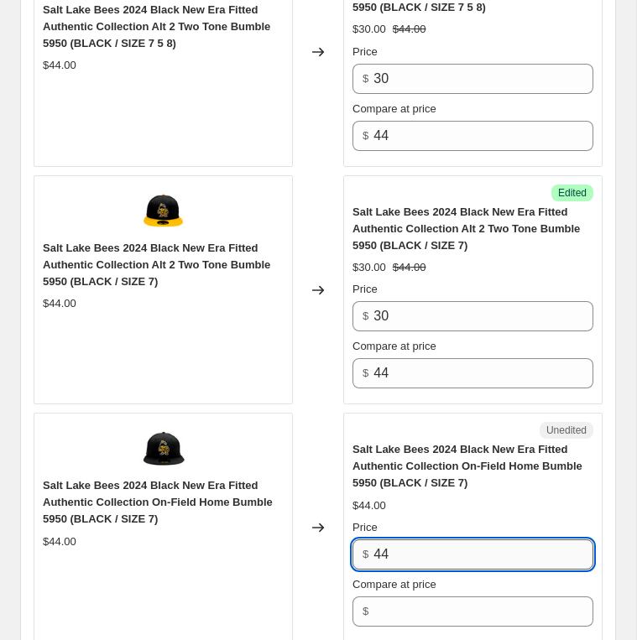
click at [418, 540] on input "44" at bounding box center [483, 555] width 220 height 30
paste input "30"
type input "30"
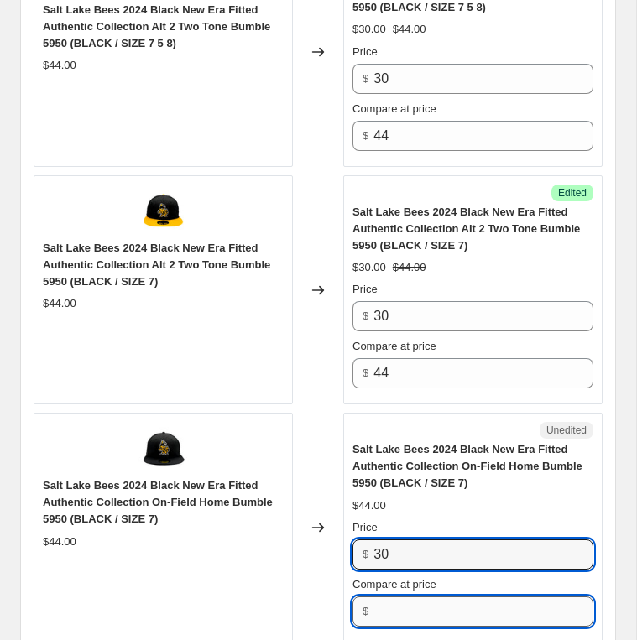
click at [413, 597] on input "Compare at price" at bounding box center [483, 612] width 220 height 30
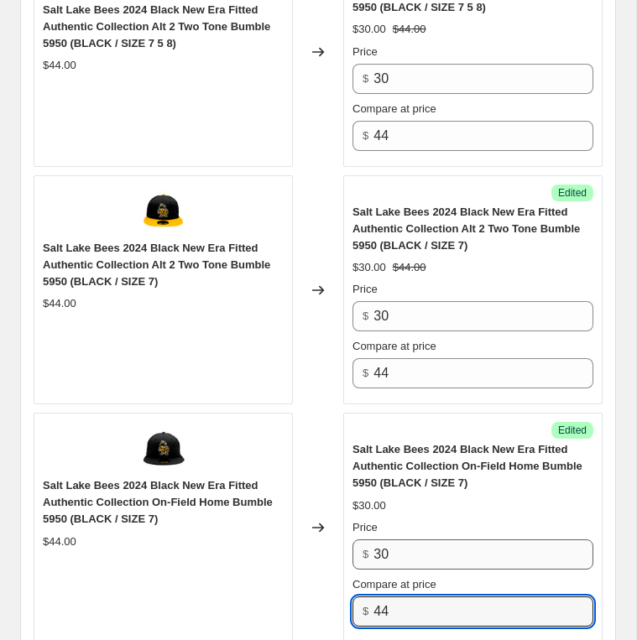
type input "44"
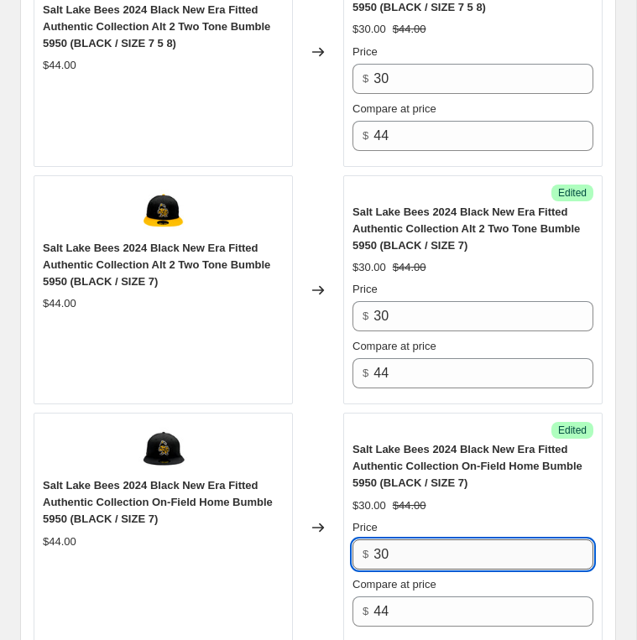
click at [391, 552] on input "30" at bounding box center [483, 555] width 220 height 30
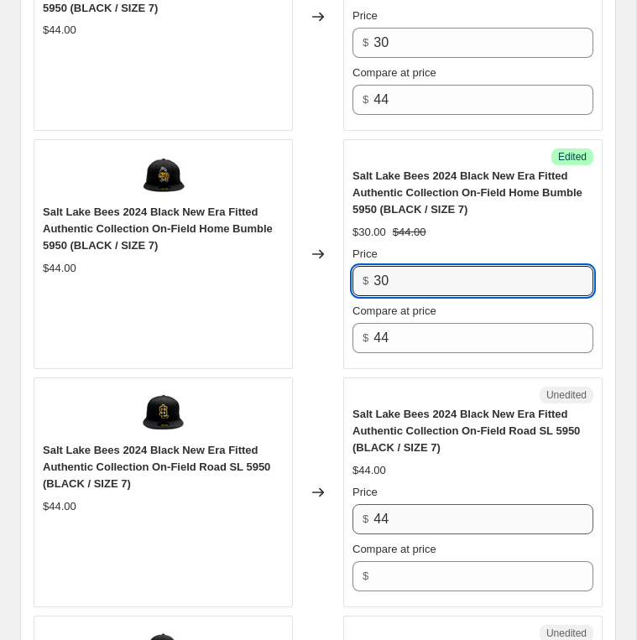
scroll to position [2741, 0]
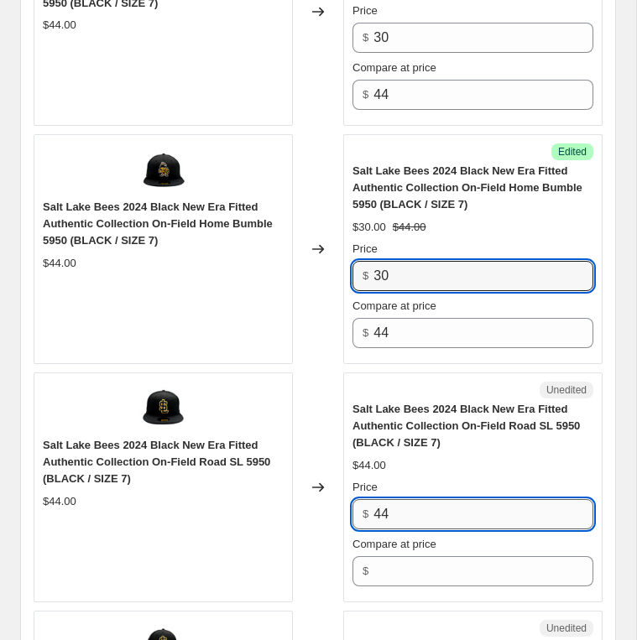
click at [415, 499] on input "44" at bounding box center [483, 514] width 220 height 30
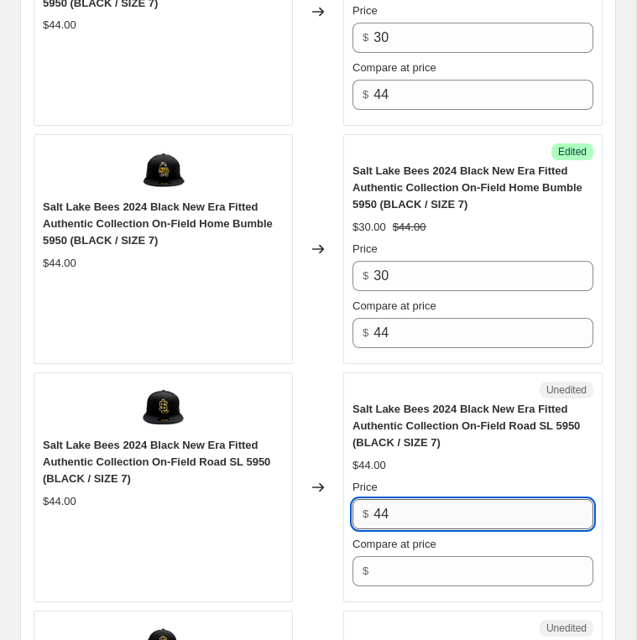
click at [415, 499] on input "44" at bounding box center [483, 514] width 220 height 30
type input "30"
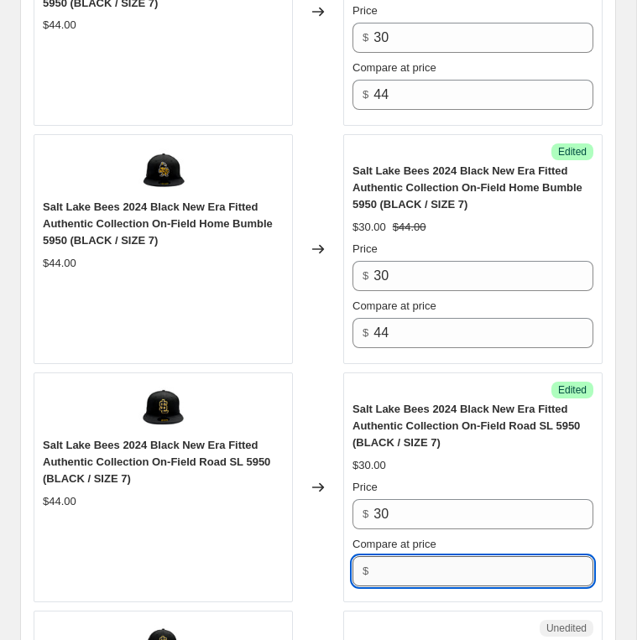
click at [395, 556] on input "Compare at price" at bounding box center [483, 571] width 220 height 30
type input "44"
click at [387, 575] on div "Success Edited Salt Lake Bees 2024 Black New Era Fitted Authentic Collection On…" at bounding box center [472, 488] width 259 height 230
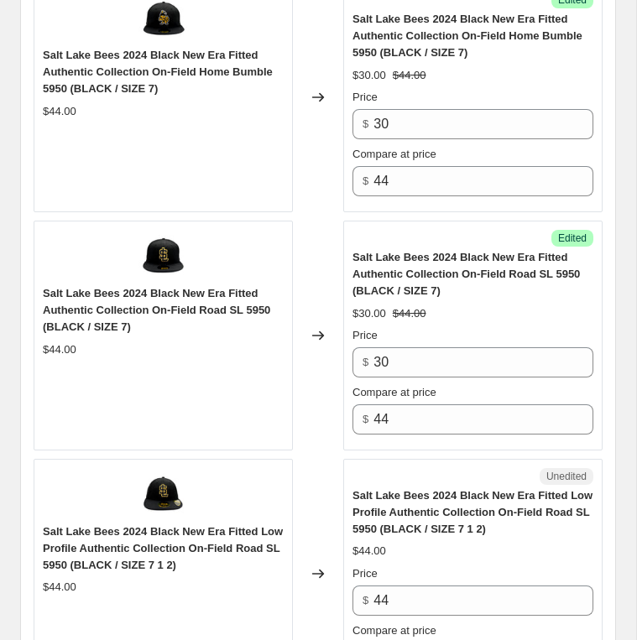
scroll to position [2984, 0]
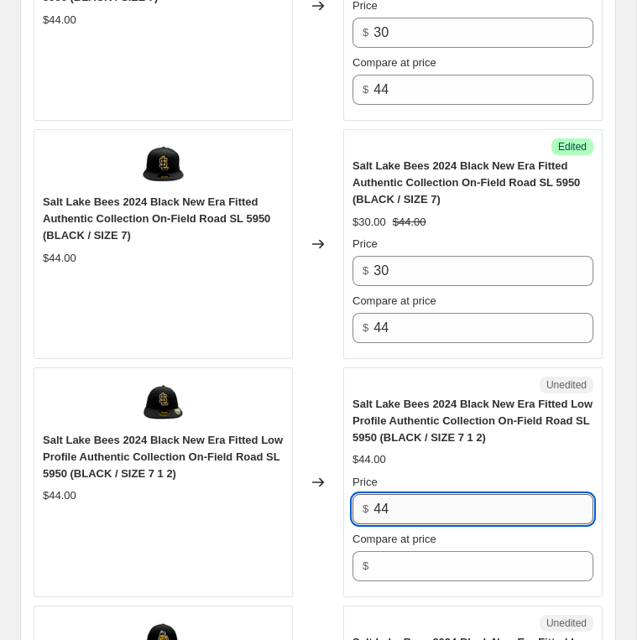
click at [408, 494] on input "44" at bounding box center [483, 509] width 220 height 30
type input "30"
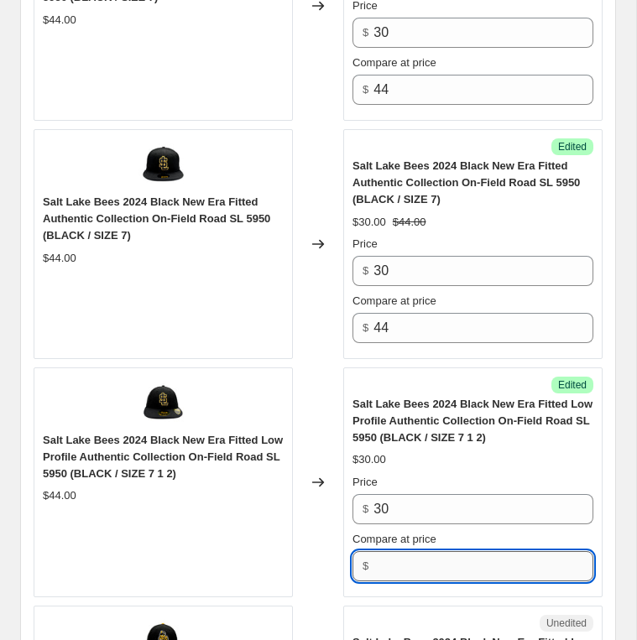
click at [396, 551] on input "Compare at price" at bounding box center [483, 566] width 220 height 30
type input "44"
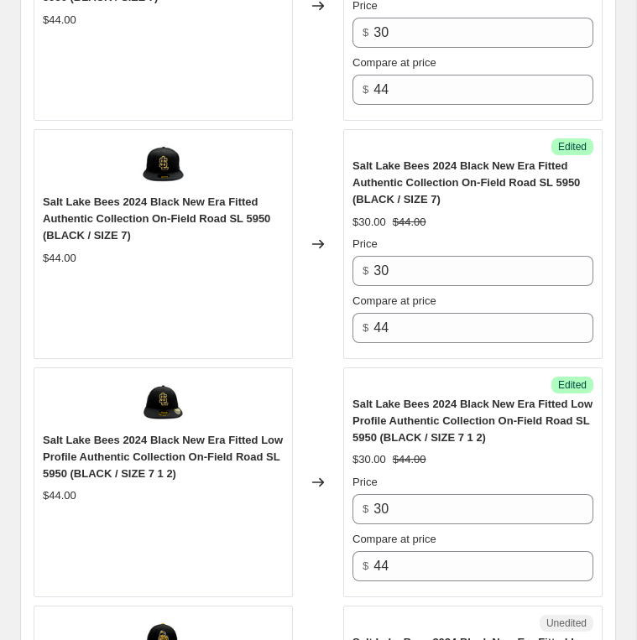
click at [385, 566] on div "Success Edited Salt Lake Bees 2024 Black New Era Fitted Low Profile Authentic C…" at bounding box center [472, 483] width 259 height 230
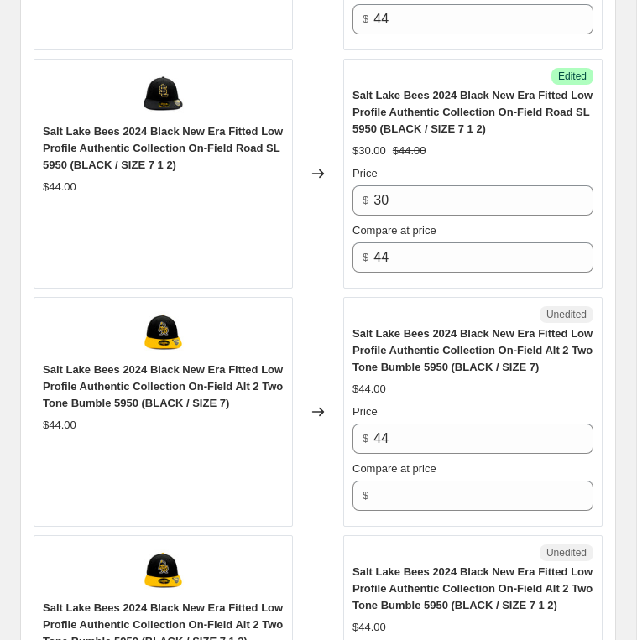
scroll to position [3332, 0]
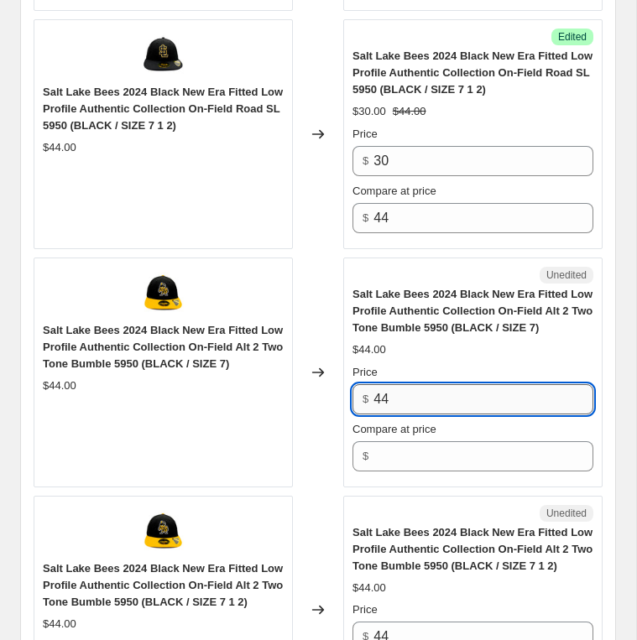
click at [405, 394] on input "44" at bounding box center [483, 399] width 220 height 30
paste input "30"
type input "30"
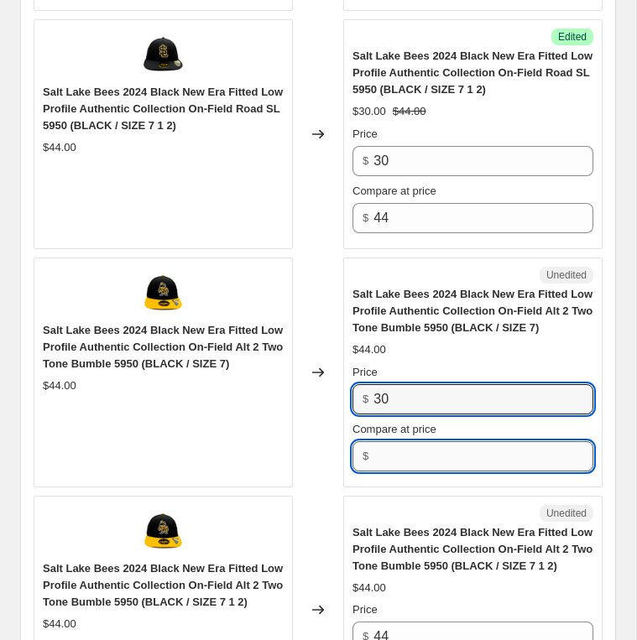
click at [412, 441] on input "Compare at price" at bounding box center [483, 456] width 220 height 30
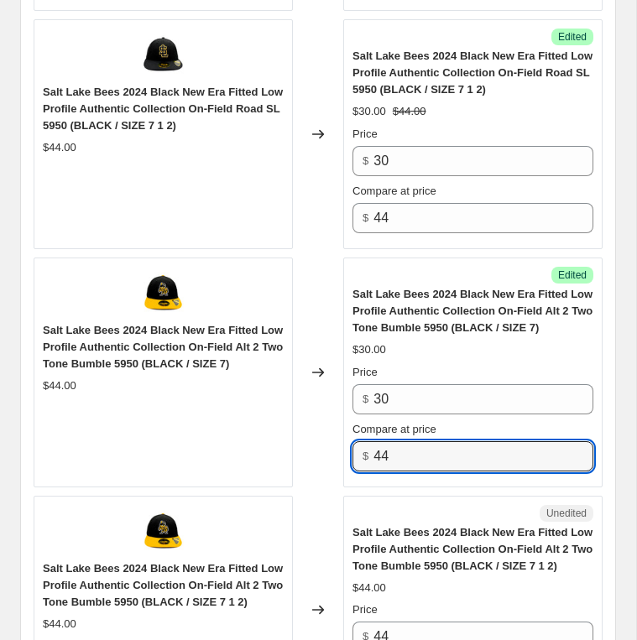
type input "44"
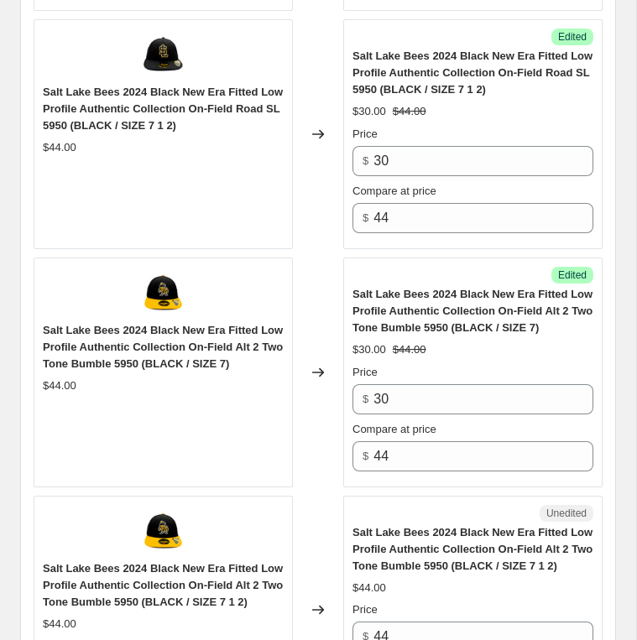
click at [409, 462] on div "Success Edited Salt Lake Bees 2024 Black New Era Fitted Low Profile Authentic C…" at bounding box center [472, 373] width 259 height 230
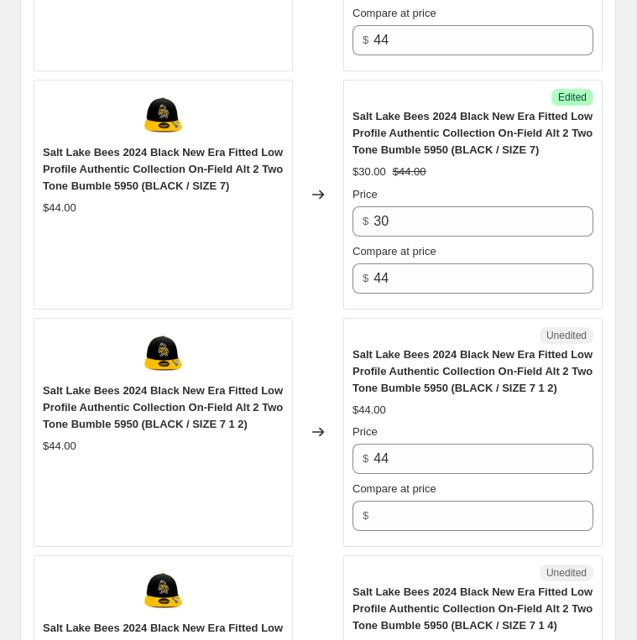
scroll to position [3664, 0]
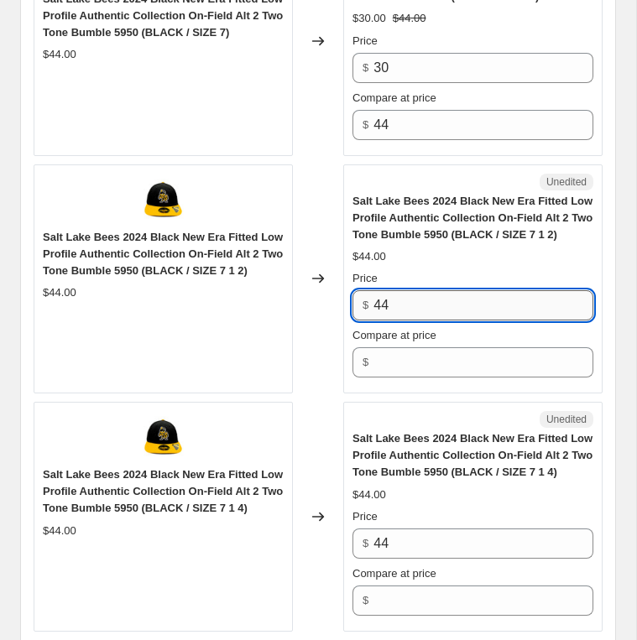
click at [411, 301] on input "44" at bounding box center [483, 305] width 220 height 30
paste input "30"
type input "30"
click at [405, 344] on div "Compare at price $" at bounding box center [472, 352] width 241 height 50
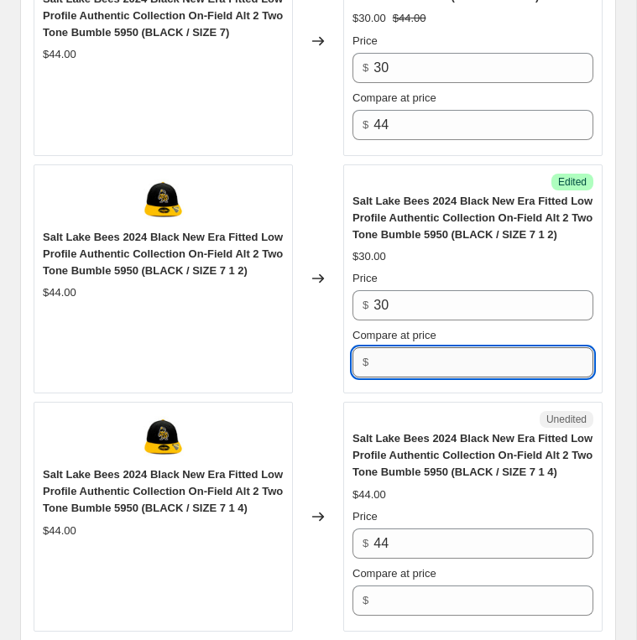
click at [406, 349] on input "Compare at price" at bounding box center [483, 362] width 220 height 30
type input "44"
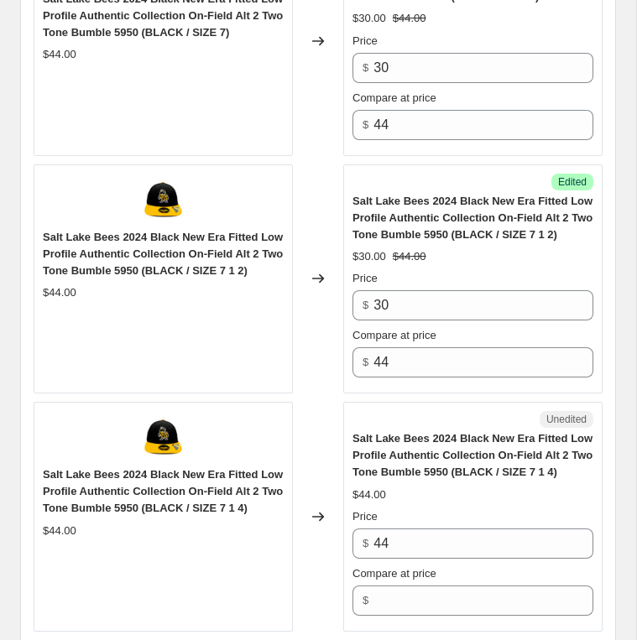
click at [399, 384] on div "Success Edited Salt Lake Bees 2024 Black New Era Fitted Low Profile Authentic C…" at bounding box center [472, 279] width 259 height 230
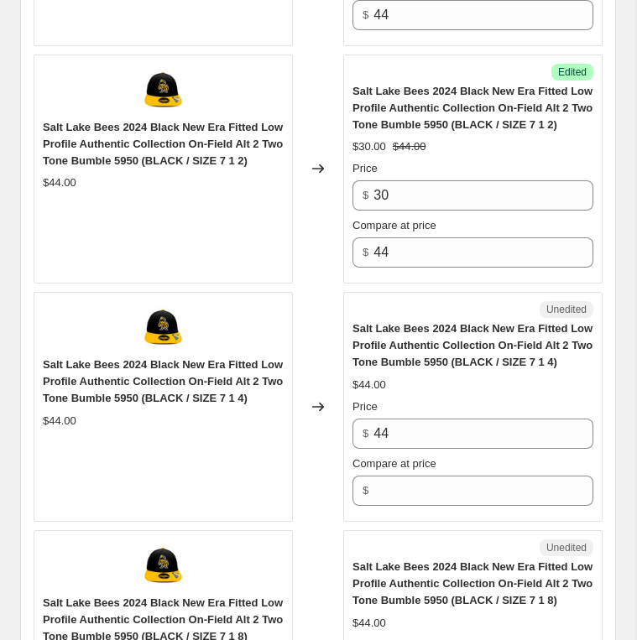
scroll to position [3776, 0]
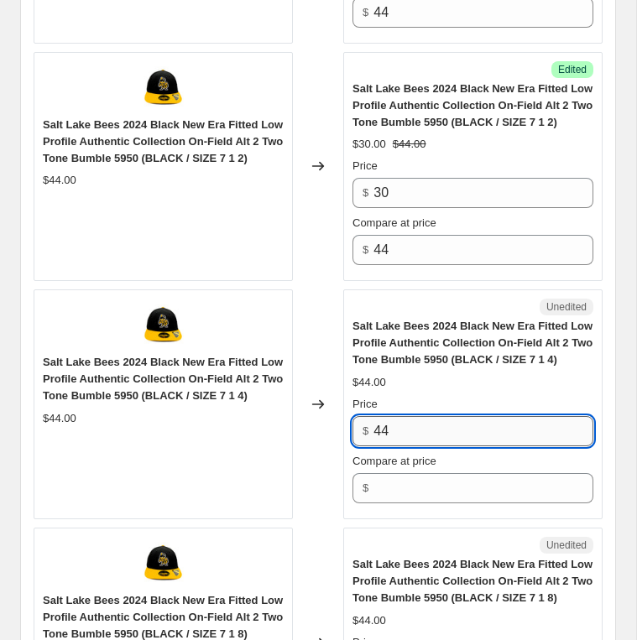
click at [404, 446] on input "44" at bounding box center [483, 431] width 220 height 30
paste input "30"
type input "30"
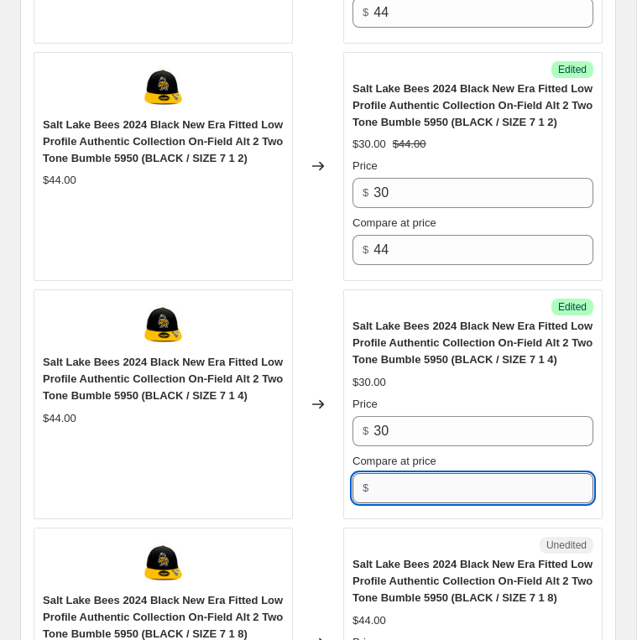
click at [397, 498] on input "Compare at price" at bounding box center [483, 488] width 220 height 30
type input "44"
click at [389, 551] on div "Unedited" at bounding box center [472, 545] width 241 height 17
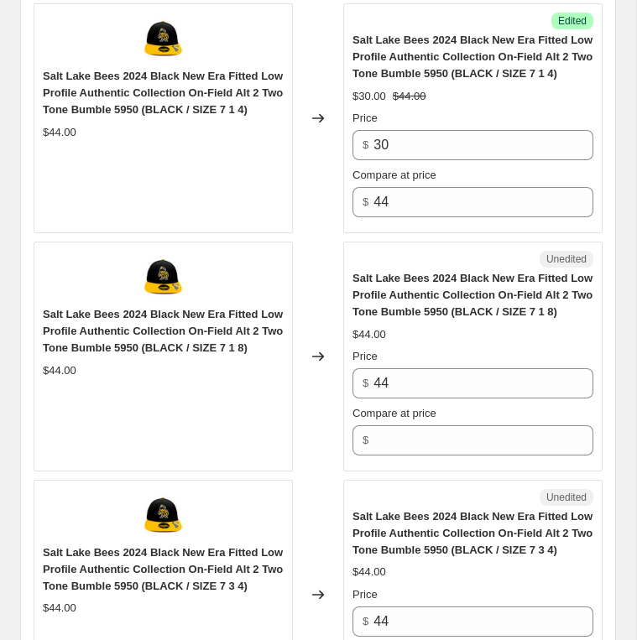
scroll to position [4092, 0]
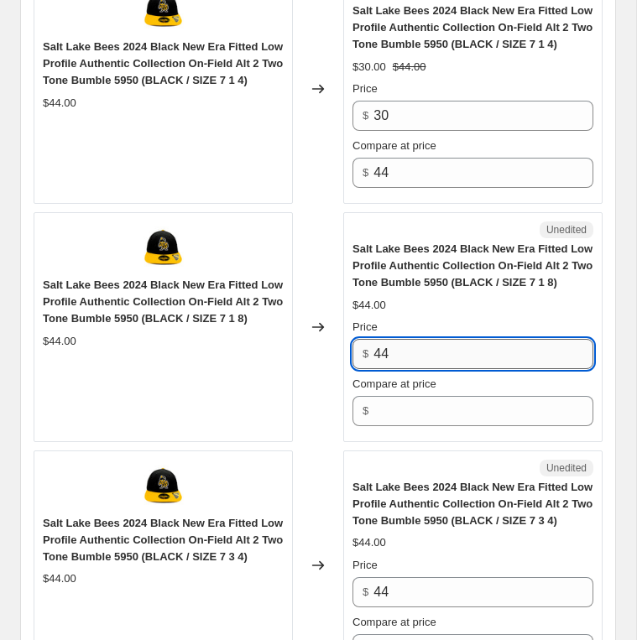
click at [415, 369] on input "44" at bounding box center [483, 354] width 220 height 30
paste input "30"
type input "30"
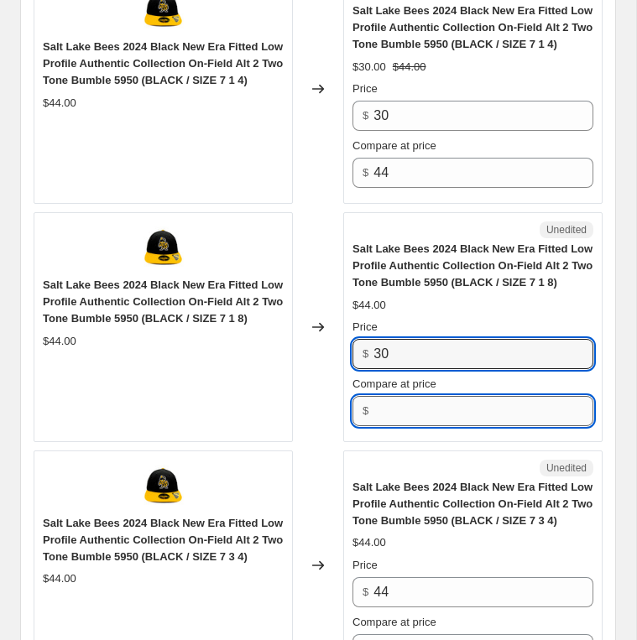
click at [420, 426] on input "Compare at price" at bounding box center [483, 411] width 220 height 30
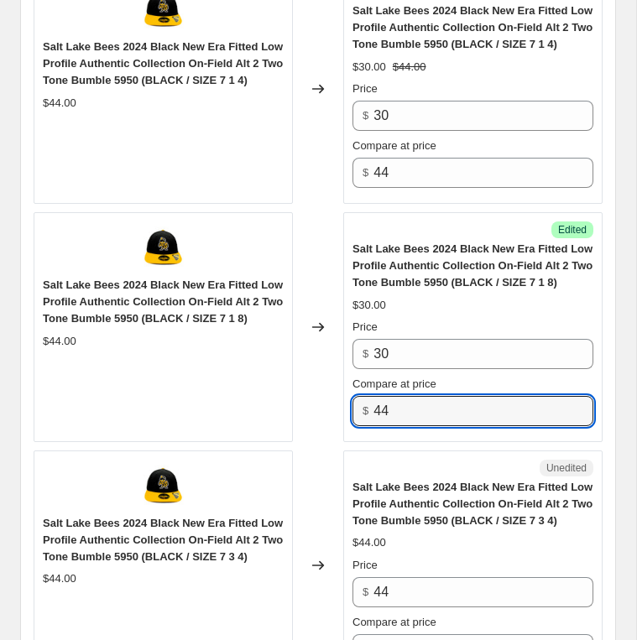
type input "44"
click at [415, 442] on div "Success Edited Salt Lake Bees 2024 Black New Era Fitted Low Profile Authentic C…" at bounding box center [472, 327] width 259 height 230
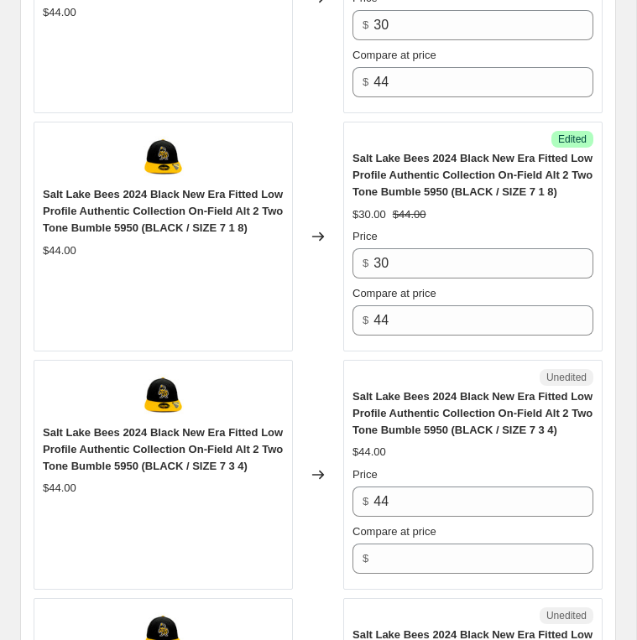
scroll to position [4184, 0]
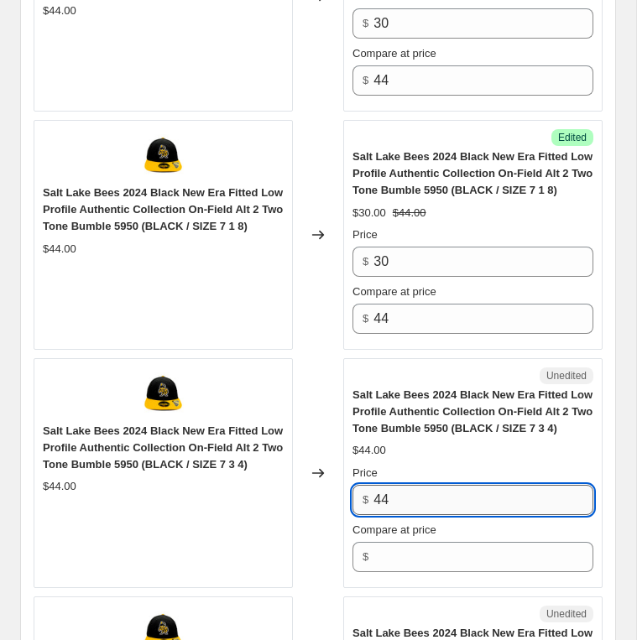
click at [419, 515] on input "44" at bounding box center [483, 500] width 220 height 30
type input "30"
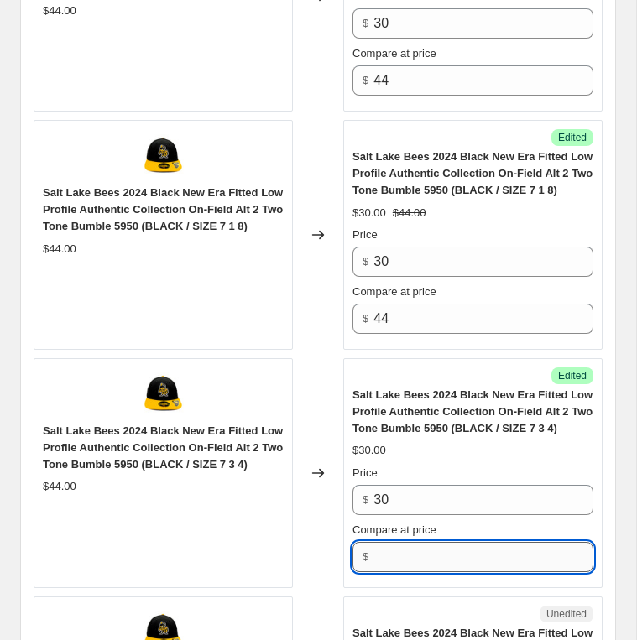
click at [409, 572] on input "Compare at price" at bounding box center [483, 557] width 220 height 30
type input "44"
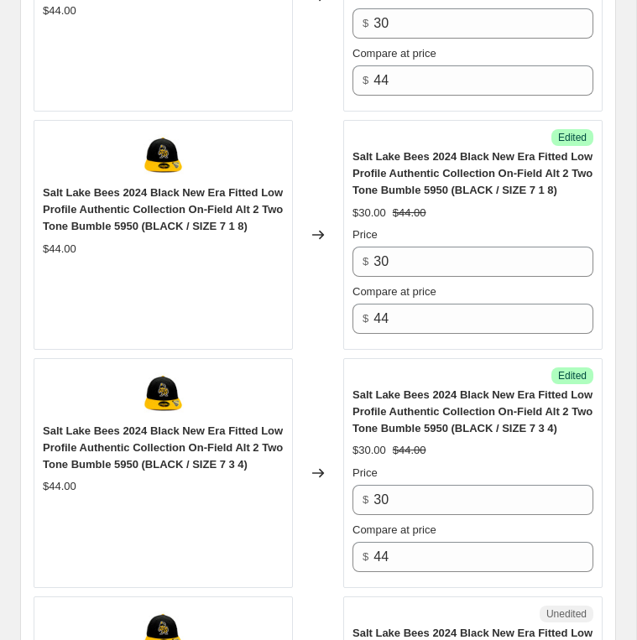
click at [310, 582] on div "Changed to" at bounding box center [318, 473] width 50 height 230
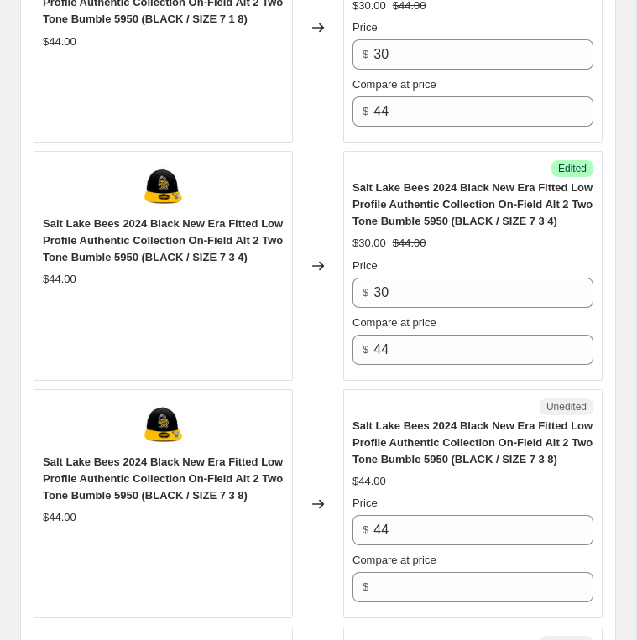
scroll to position [4516, 0]
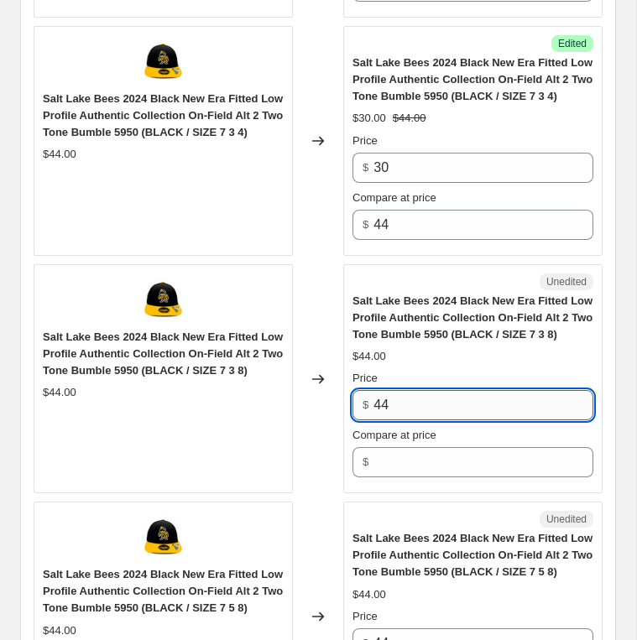
click at [412, 420] on input "44" at bounding box center [483, 405] width 220 height 30
type input "30"
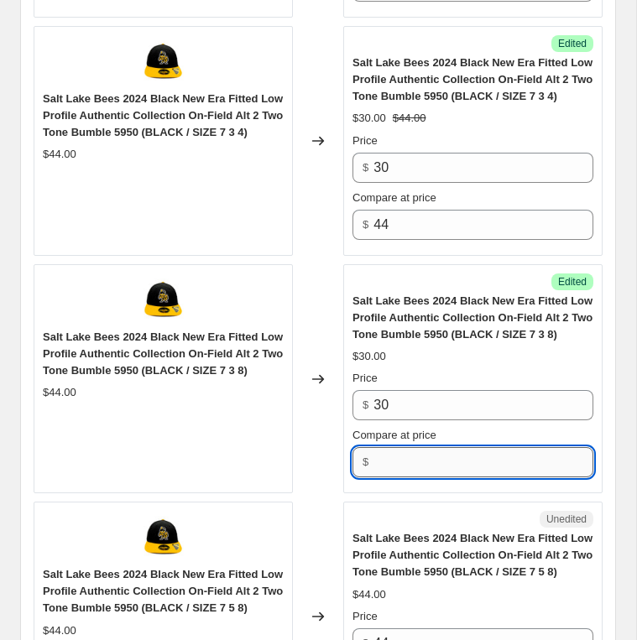
click at [410, 477] on input "Compare at price" at bounding box center [483, 462] width 220 height 30
type input "44"
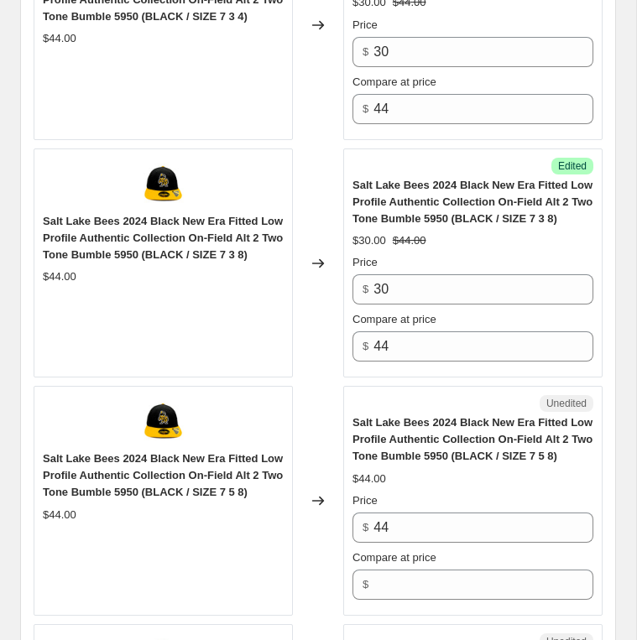
scroll to position [4759, 0]
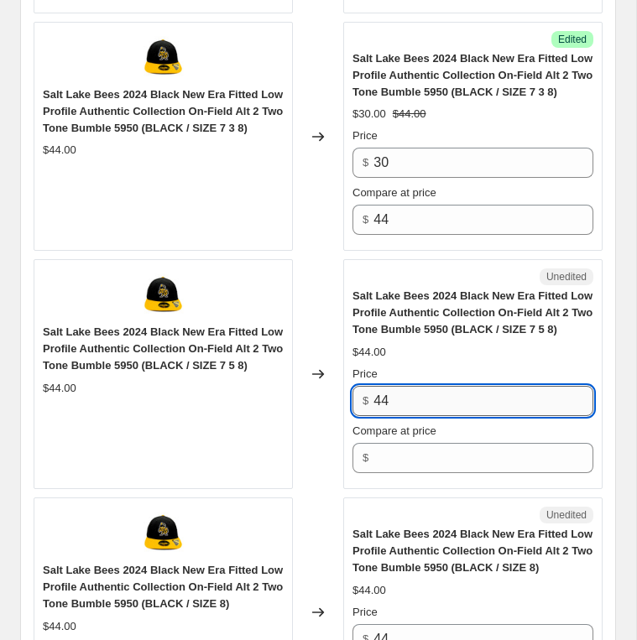
click at [398, 416] on input "44" at bounding box center [483, 401] width 220 height 30
paste input "30"
type input "30"
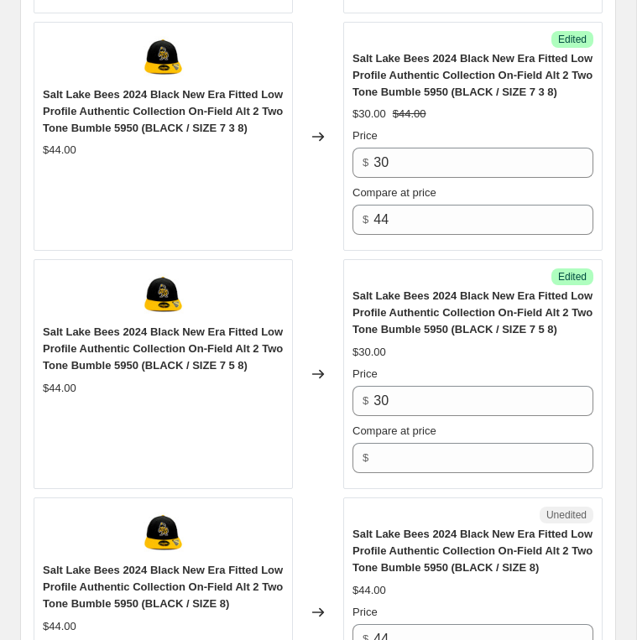
click at [409, 489] on div "Success Edited Salt Lake Bees 2024 Black New Era Fitted Low Profile Authentic C…" at bounding box center [472, 374] width 259 height 230
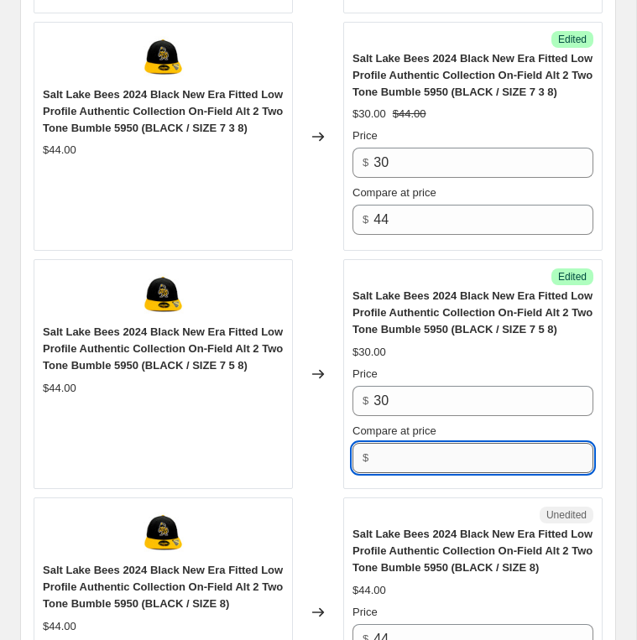
click at [409, 473] on input "Compare at price" at bounding box center [483, 458] width 220 height 30
type input "44"
click at [316, 489] on div "Changed to" at bounding box center [318, 374] width 50 height 230
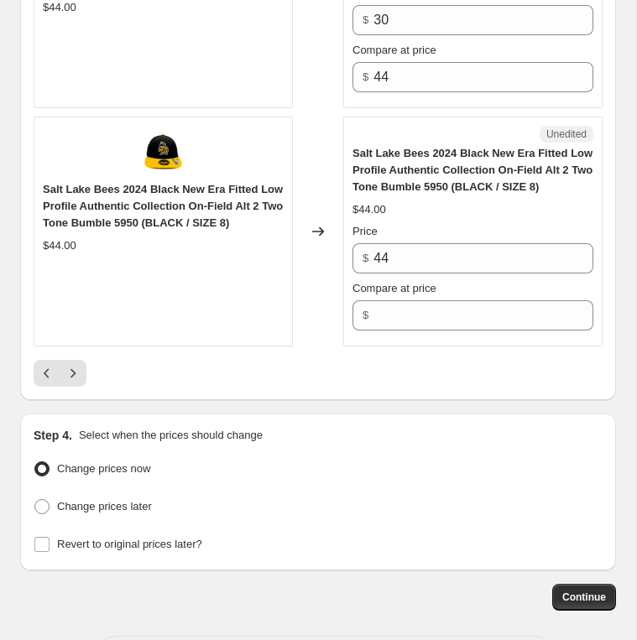
scroll to position [5141, 0]
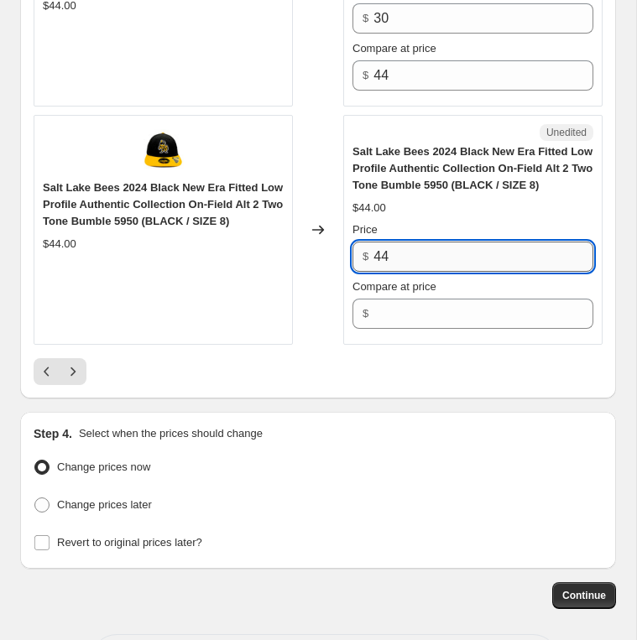
click at [382, 272] on input "44" at bounding box center [483, 257] width 220 height 30
paste input "30"
type input "30"
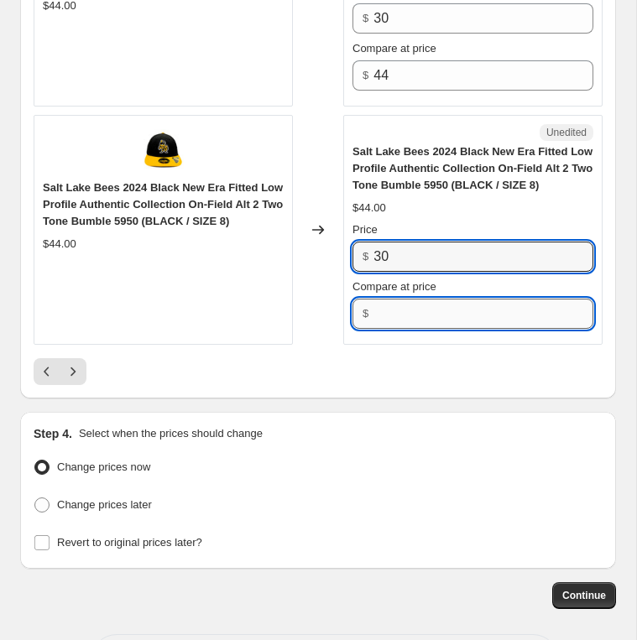
click at [386, 329] on input "Compare at price" at bounding box center [483, 314] width 220 height 30
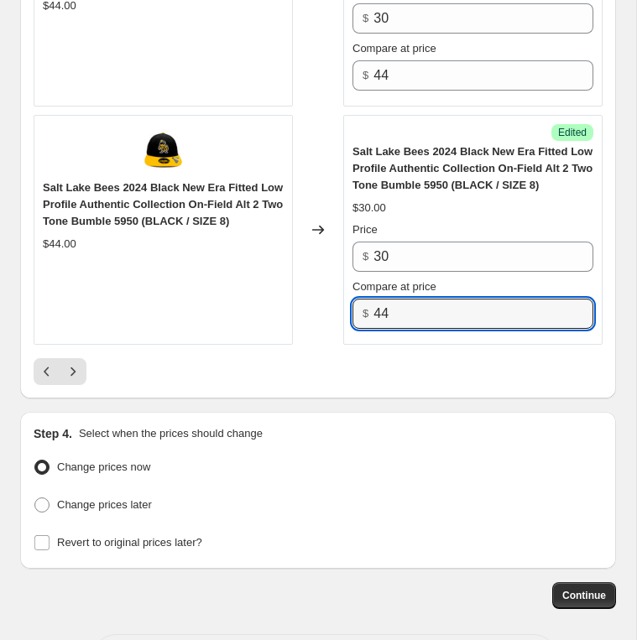
type input "44"
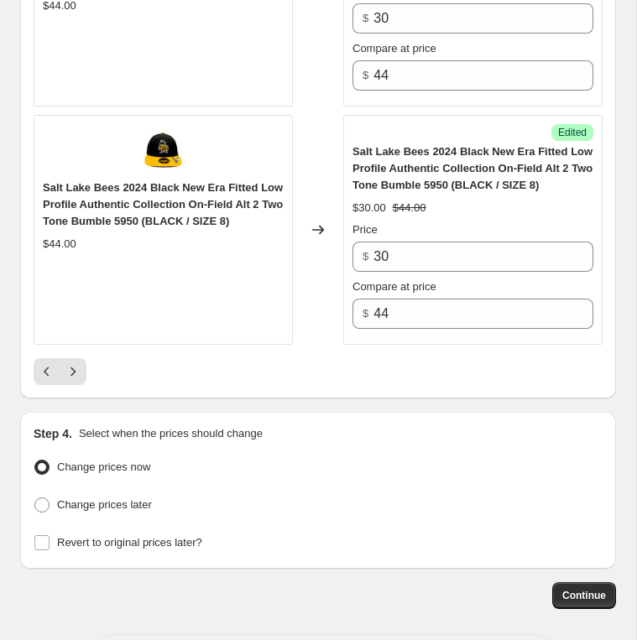
click at [83, 385] on button "Next" at bounding box center [73, 371] width 27 height 27
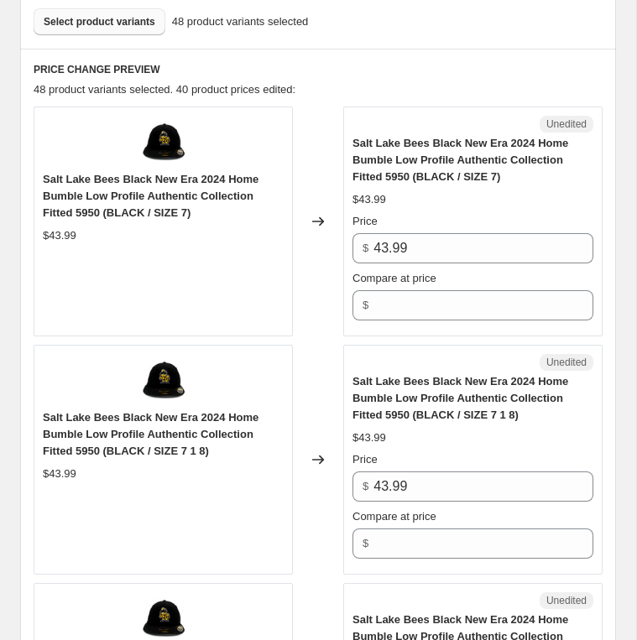
scroll to position [634, 0]
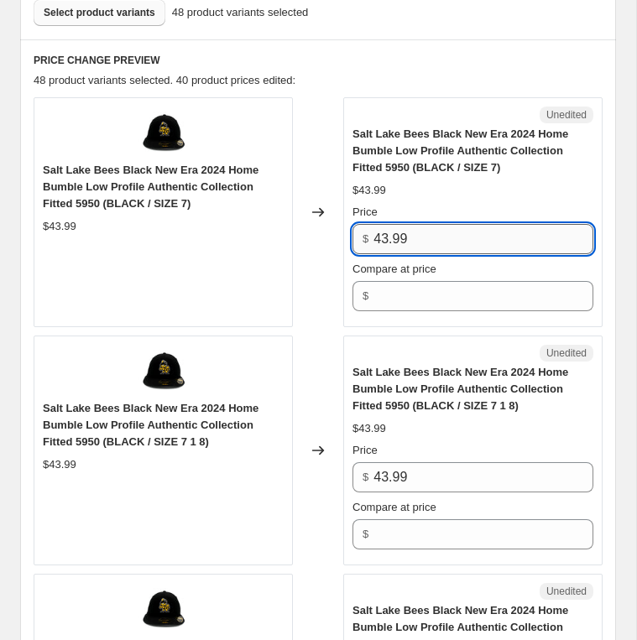
click at [405, 237] on input "43.99" at bounding box center [483, 239] width 220 height 30
paste input "30"
type input "30"
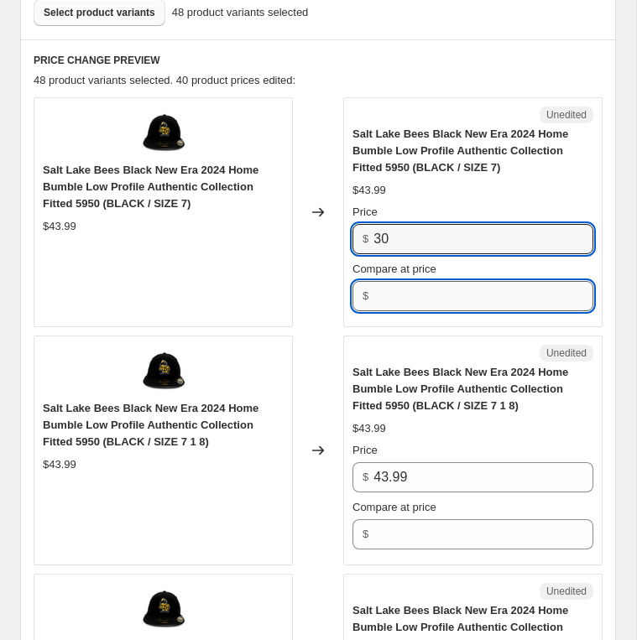
click at [400, 284] on input "Compare at price" at bounding box center [483, 296] width 220 height 30
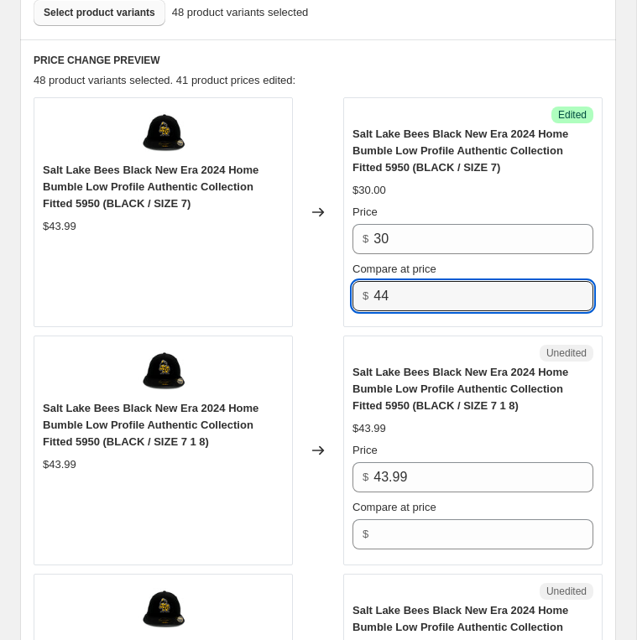
type input "44"
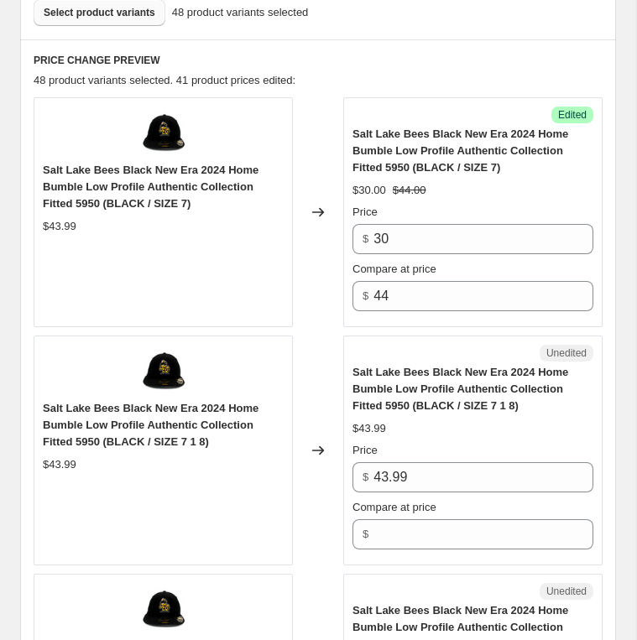
click at [318, 308] on div "Changed to" at bounding box center [318, 212] width 50 height 230
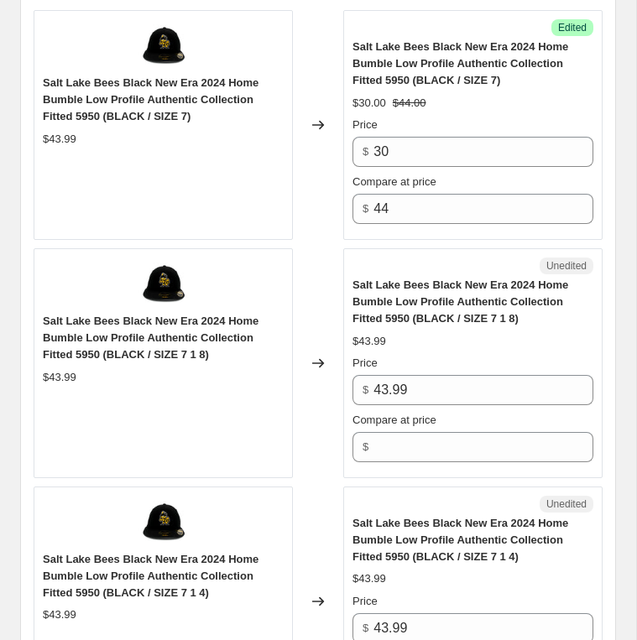
scroll to position [724, 0]
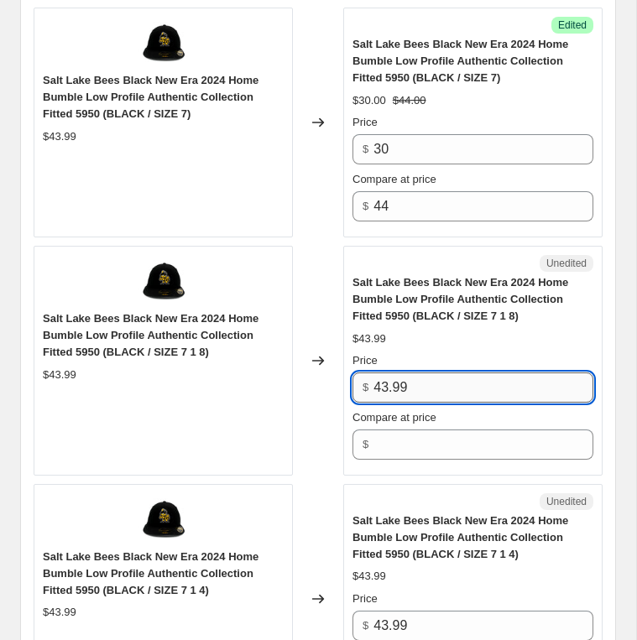
click at [439, 373] on input "43.99" at bounding box center [483, 388] width 220 height 30
type input "30"
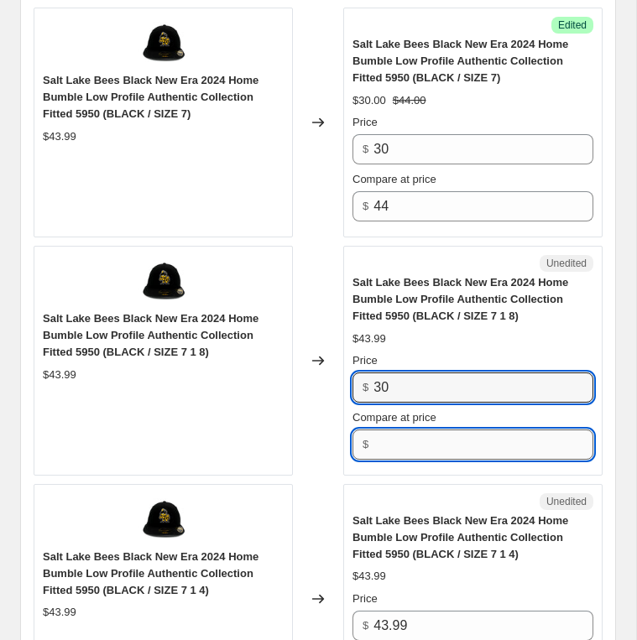
click at [415, 432] on input "Compare at price" at bounding box center [483, 445] width 220 height 30
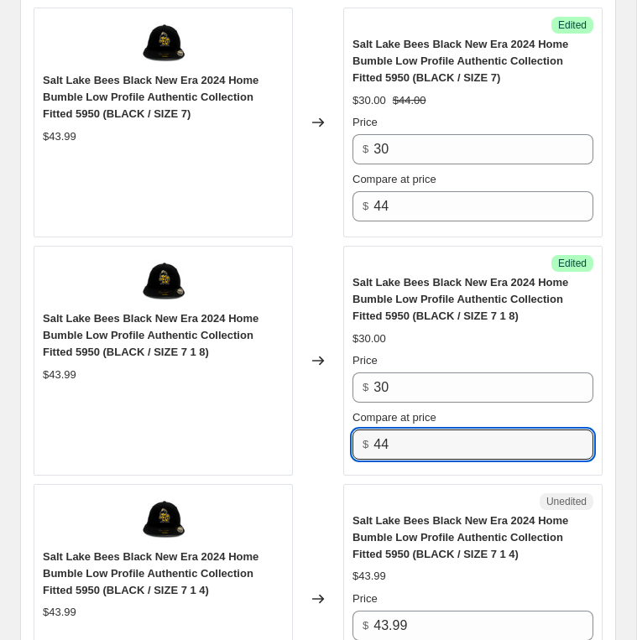
type input "44"
click at [369, 464] on div "Success Edited Salt Lake Bees Black New Era 2024 Home Bumble Low Profile Authen…" at bounding box center [472, 361] width 259 height 230
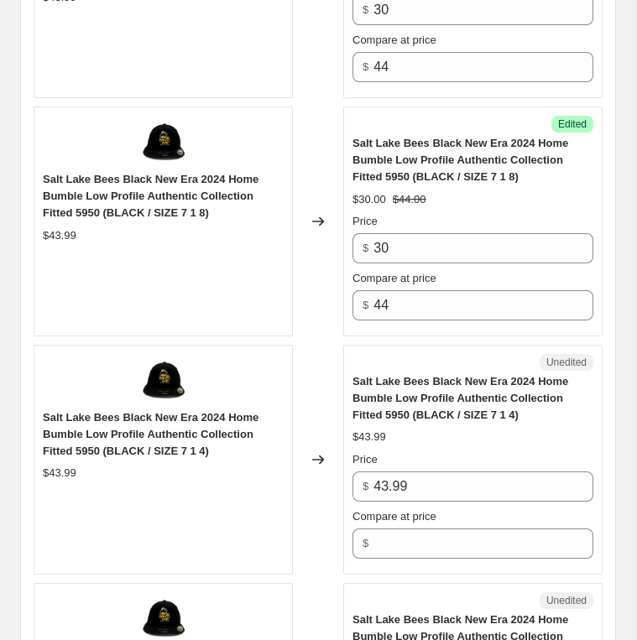
scroll to position [900, 0]
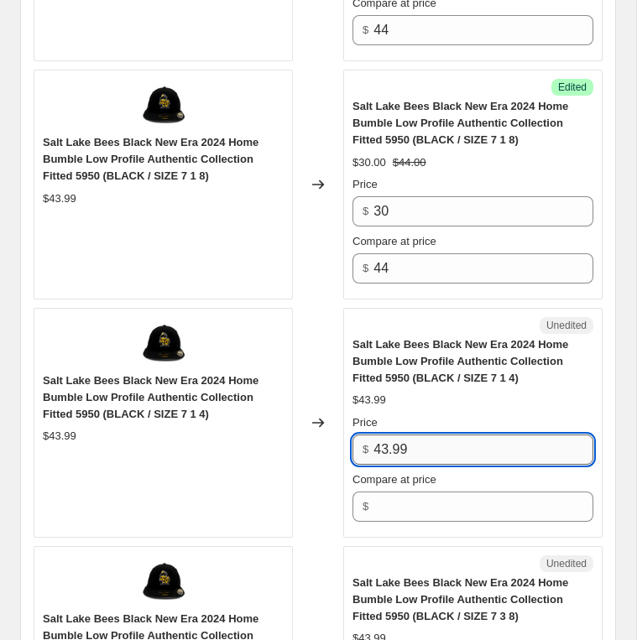
click at [389, 453] on input "43.99" at bounding box center [483, 450] width 220 height 30
type input "30"
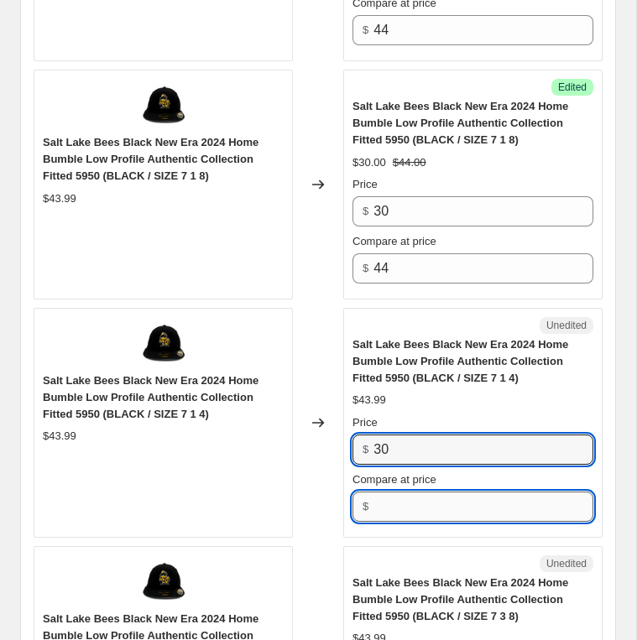
click at [390, 502] on input "Compare at price" at bounding box center [483, 507] width 220 height 30
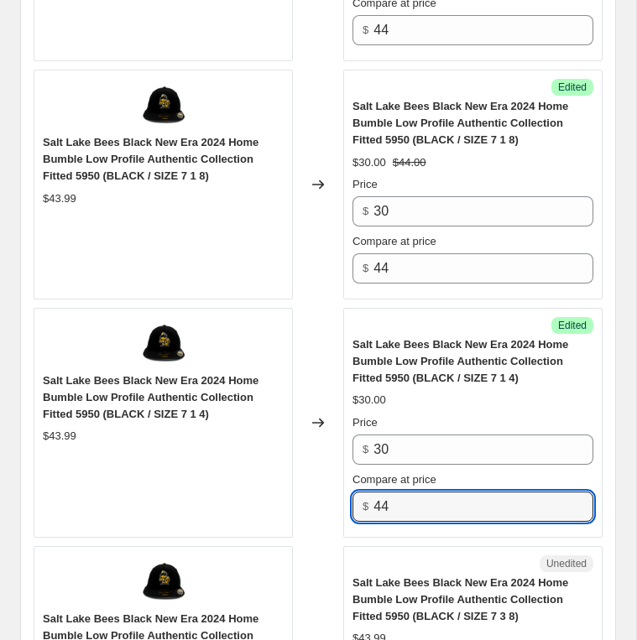
type input "44"
click at [341, 527] on div "Changed to" at bounding box center [318, 423] width 50 height 230
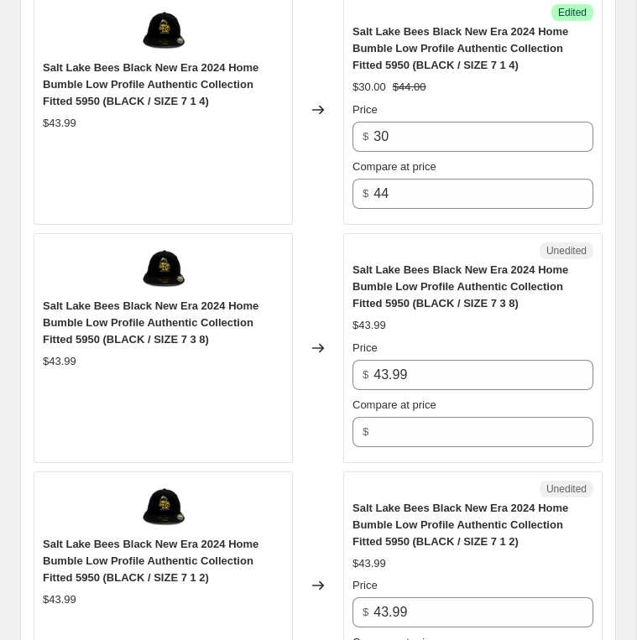
scroll to position [1246, 0]
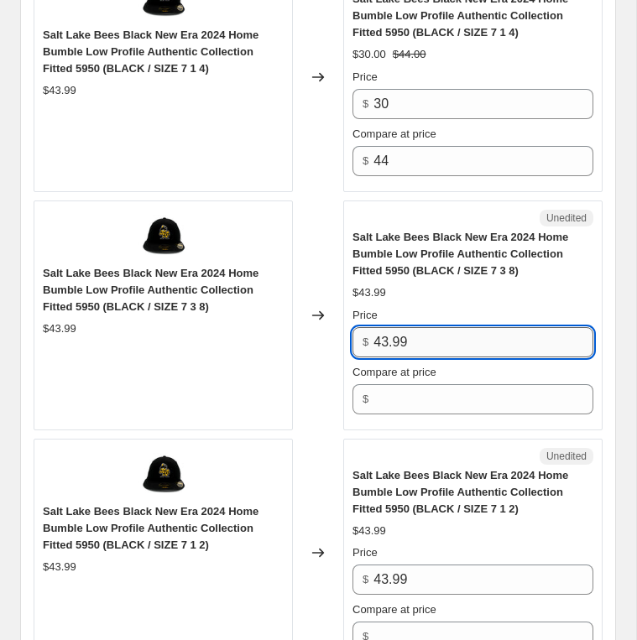
click at [394, 333] on input "43.99" at bounding box center [483, 342] width 220 height 30
type input "30"
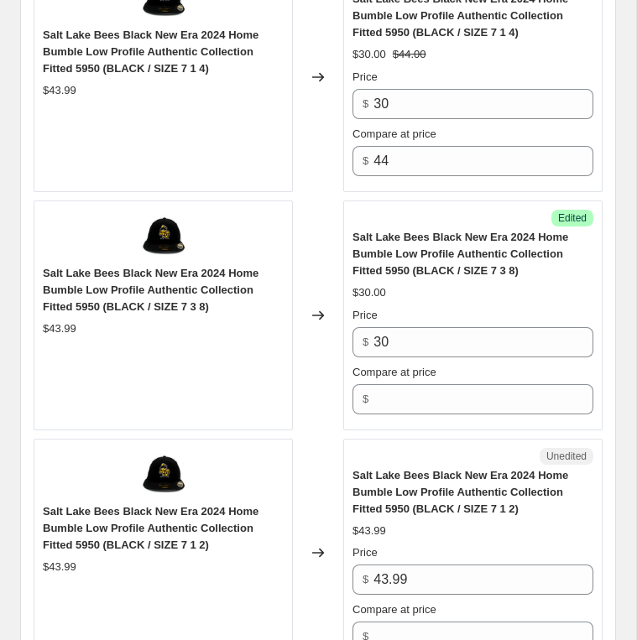
click at [385, 371] on div "Compare at price $" at bounding box center [472, 389] width 241 height 50
click at [385, 384] on input "Compare at price" at bounding box center [483, 399] width 220 height 30
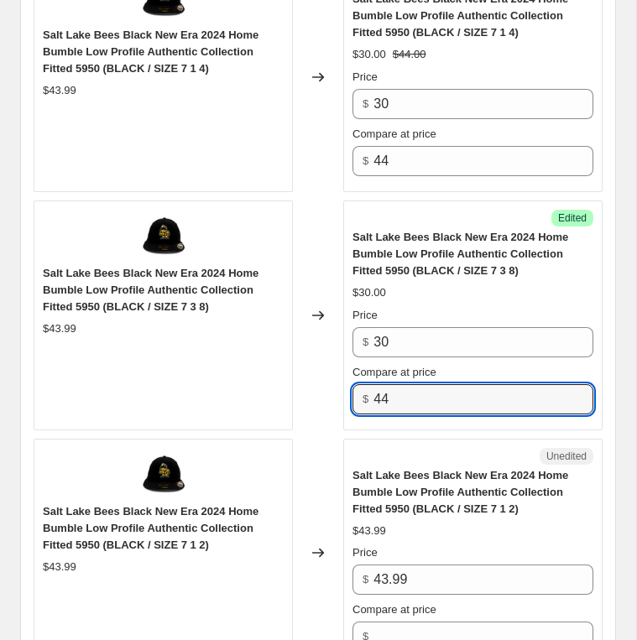
type input "44"
click at [380, 448] on div "Unedited" at bounding box center [472, 456] width 241 height 17
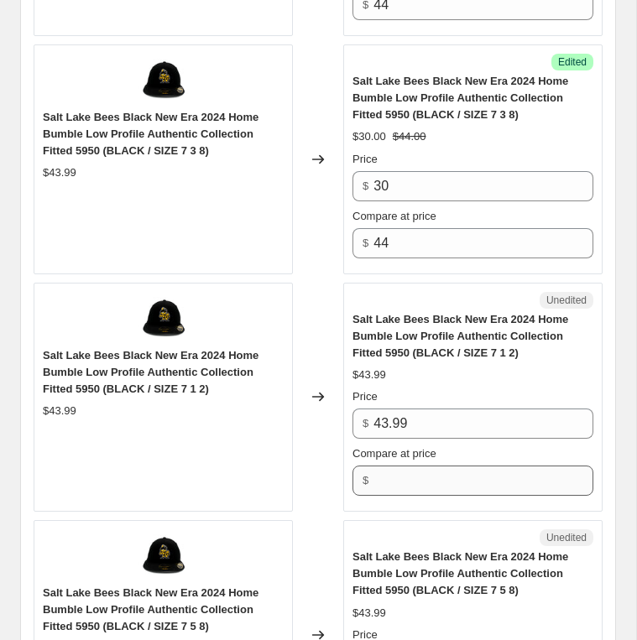
scroll to position [1431, 0]
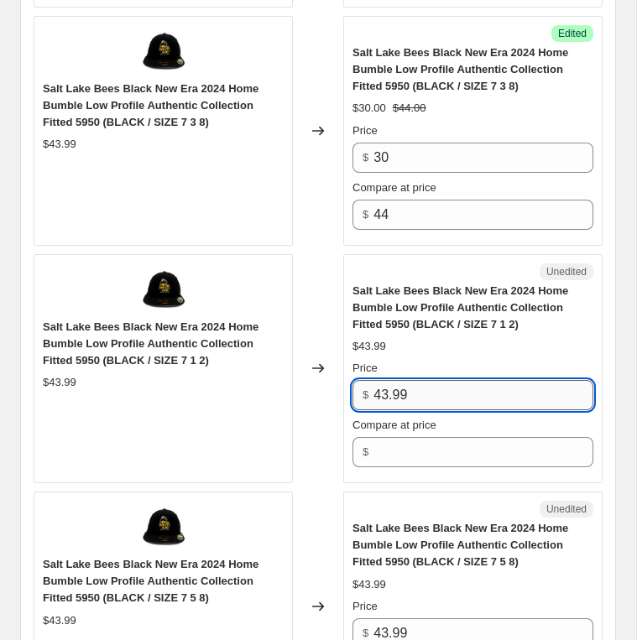
click at [397, 383] on input "43.99" at bounding box center [483, 395] width 220 height 30
paste input "30"
type input "30"
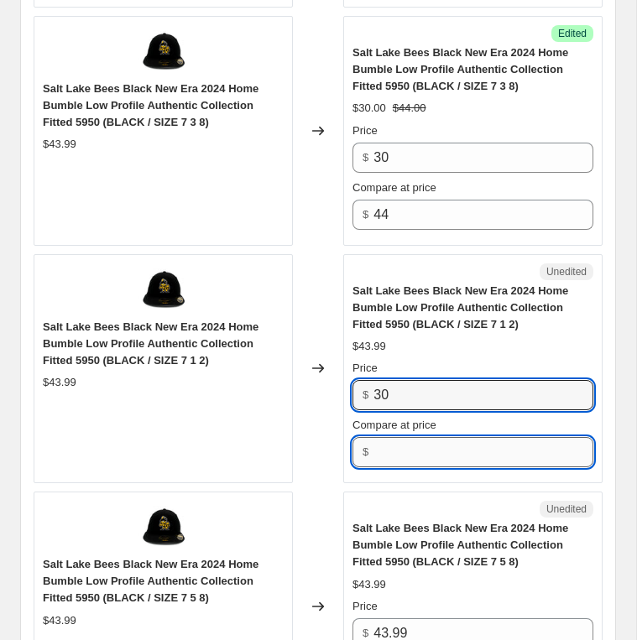
click at [403, 437] on input "Compare at price" at bounding box center [483, 452] width 220 height 30
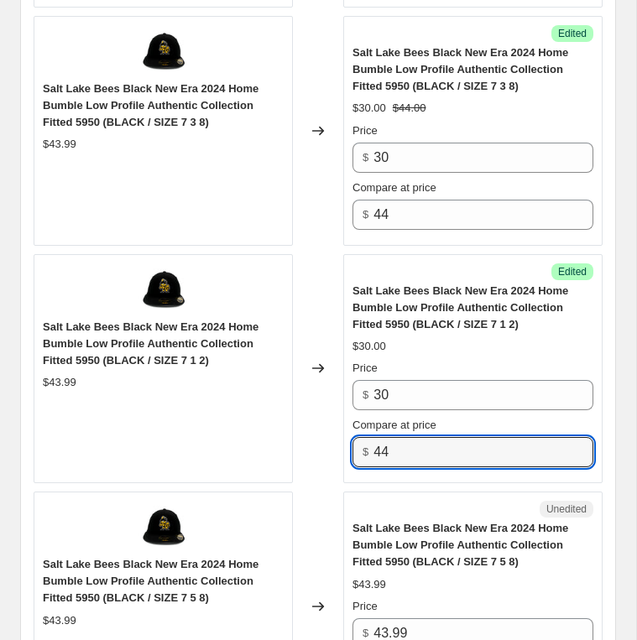
type input "44"
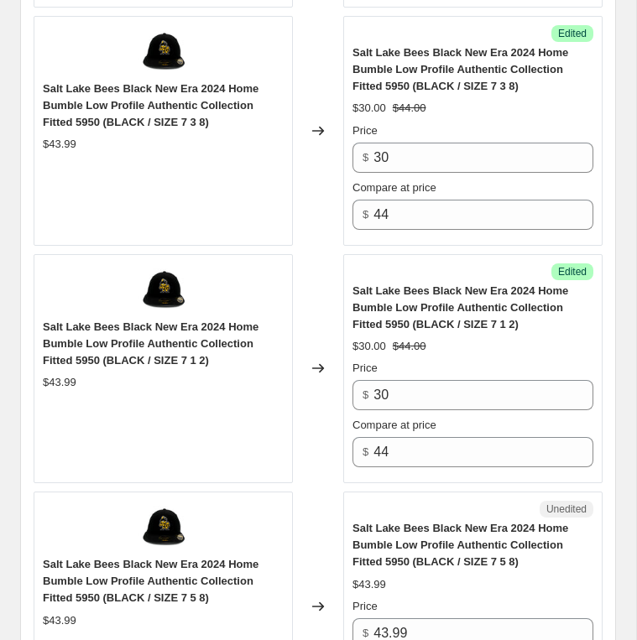
click at [390, 492] on div "Unedited Salt Lake Bees Black New Era 2024 Home Bumble Low Profile Authentic Co…" at bounding box center [472, 607] width 259 height 230
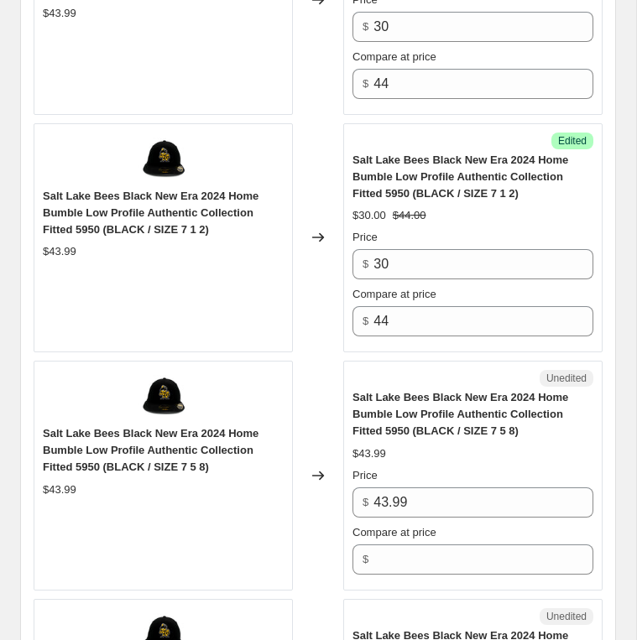
scroll to position [1666, 0]
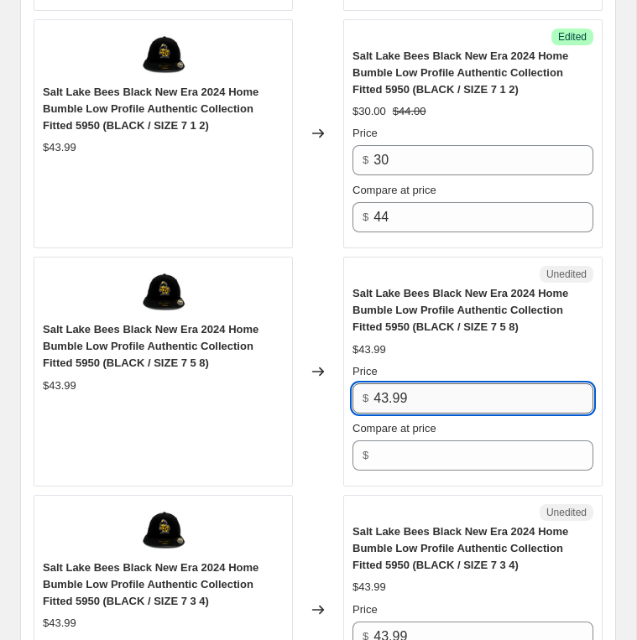
click at [405, 393] on input "43.99" at bounding box center [483, 398] width 220 height 30
type input "30"
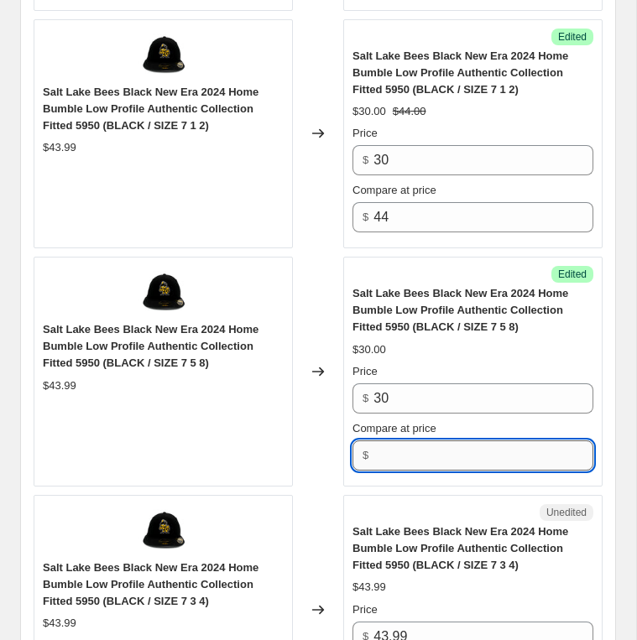
click at [394, 441] on input "Compare at price" at bounding box center [483, 456] width 220 height 30
type input "44"
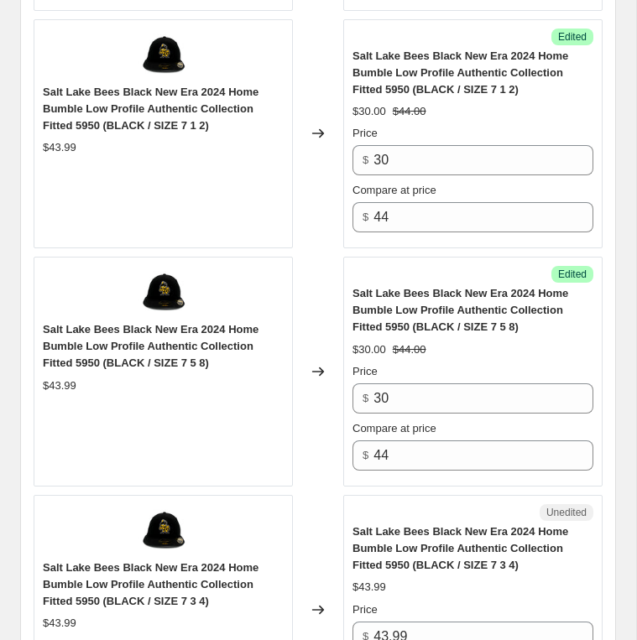
click at [379, 504] on div "Unedited" at bounding box center [472, 512] width 241 height 17
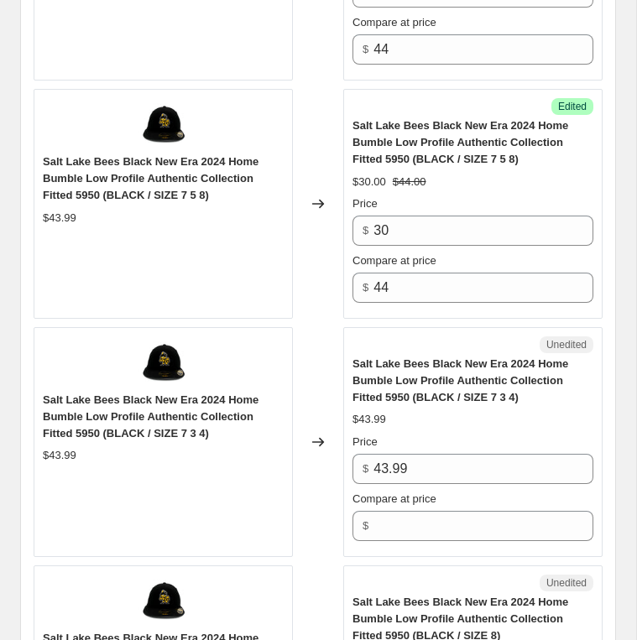
scroll to position [1835, 0]
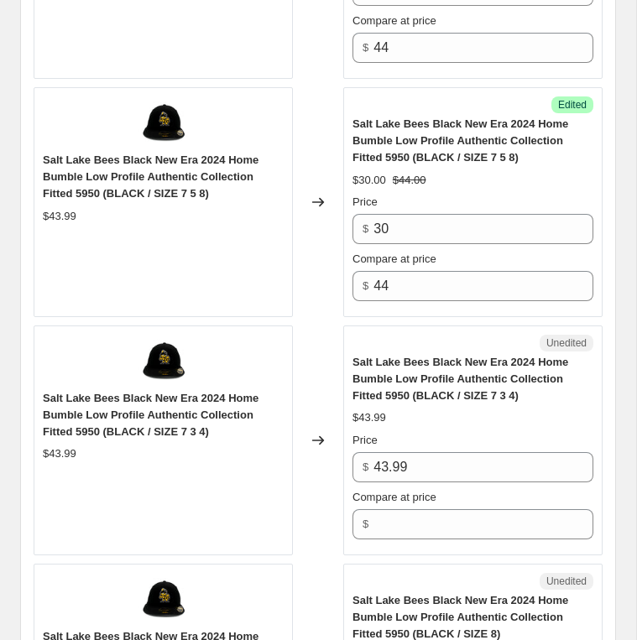
click at [401, 433] on div "Price" at bounding box center [472, 440] width 241 height 17
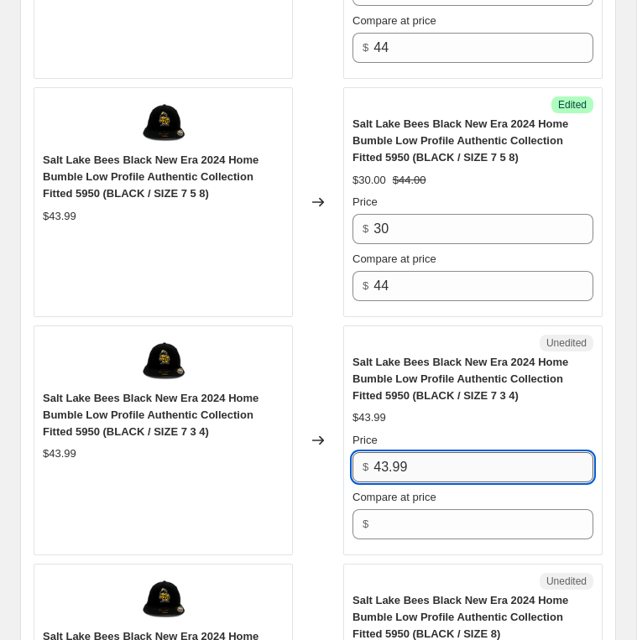
click at [402, 452] on input "43.99" at bounding box center [483, 467] width 220 height 30
paste input "30"
type input "30"
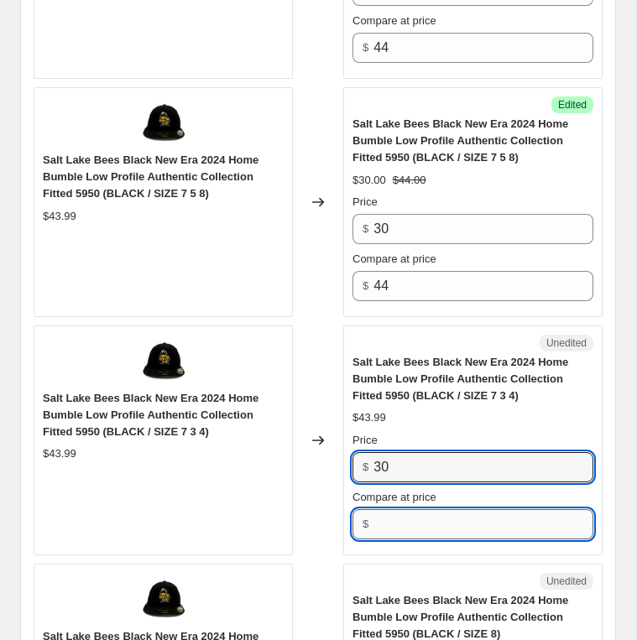
click at [393, 509] on input "Compare at price" at bounding box center [483, 524] width 220 height 30
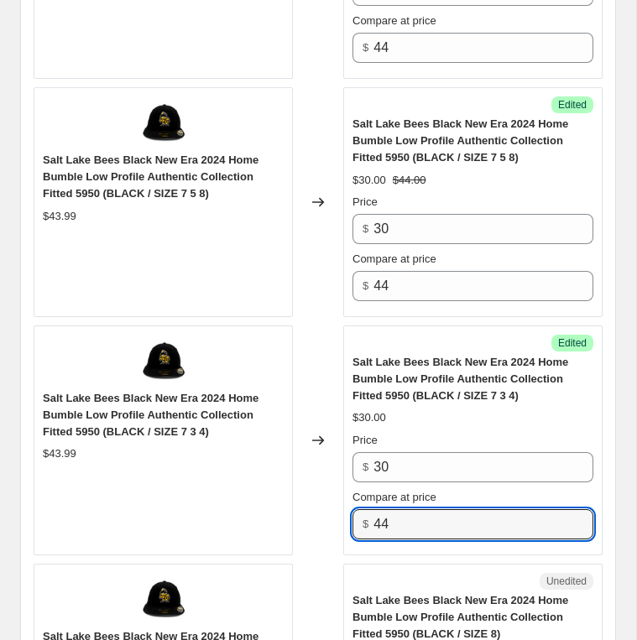
type input "44"
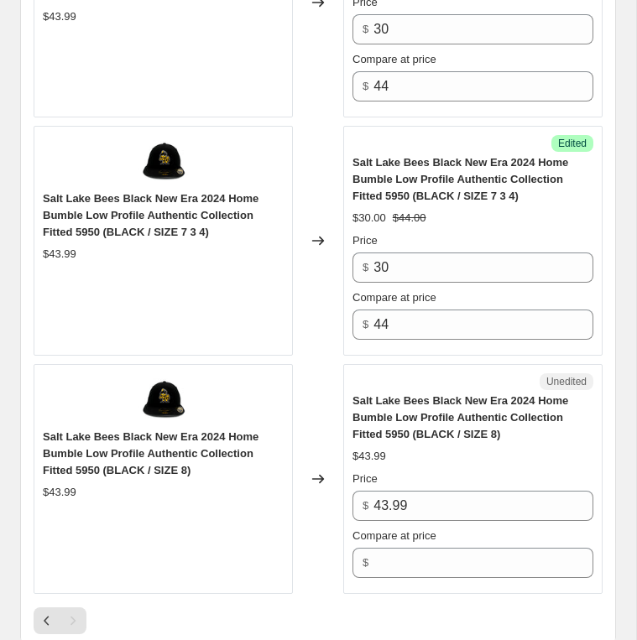
scroll to position [2158, 0]
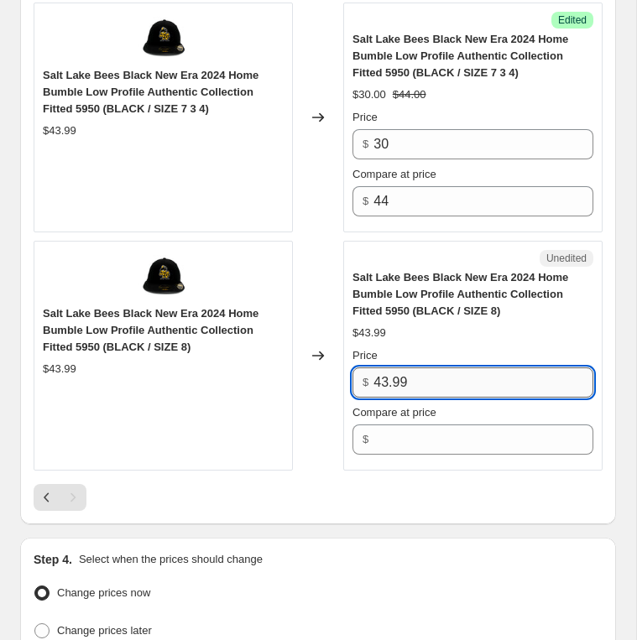
click at [405, 383] on input "43.99" at bounding box center [483, 383] width 220 height 30
paste input "30"
type input "30"
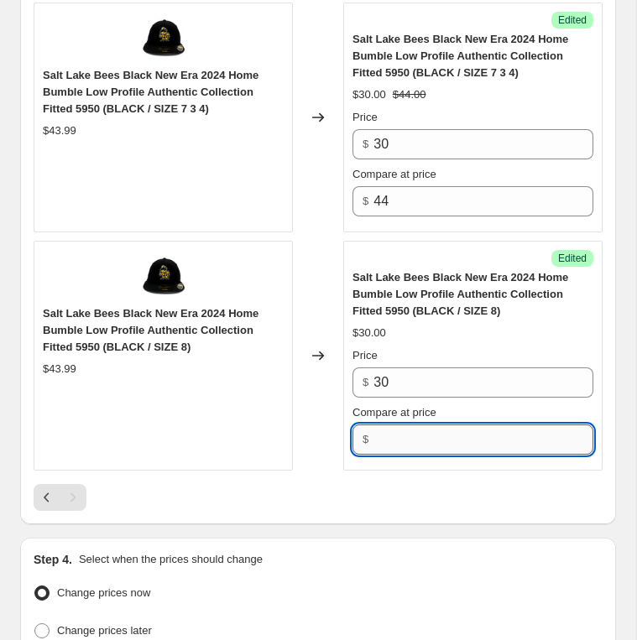
click at [411, 431] on input "Compare at price" at bounding box center [483, 440] width 220 height 30
type input "44"
click at [385, 451] on div "Success Edited Salt Lake Bees Black New Era 2024 Home Bumble Low Profile Authen…" at bounding box center [472, 356] width 259 height 230
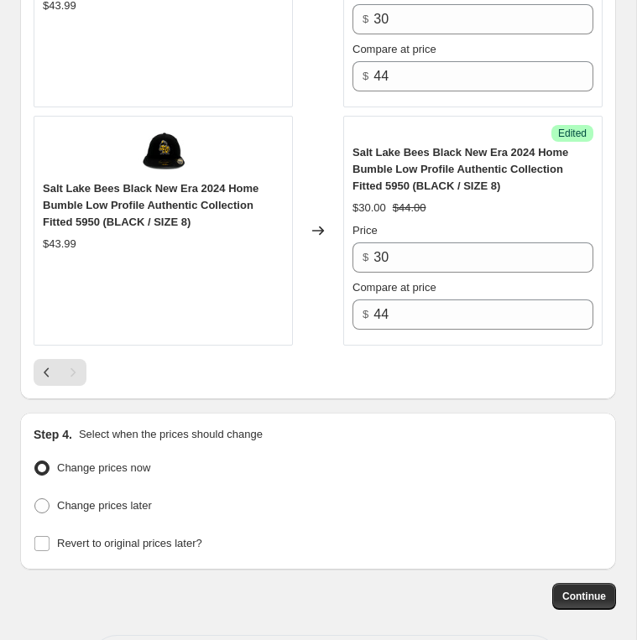
scroll to position [2287, 0]
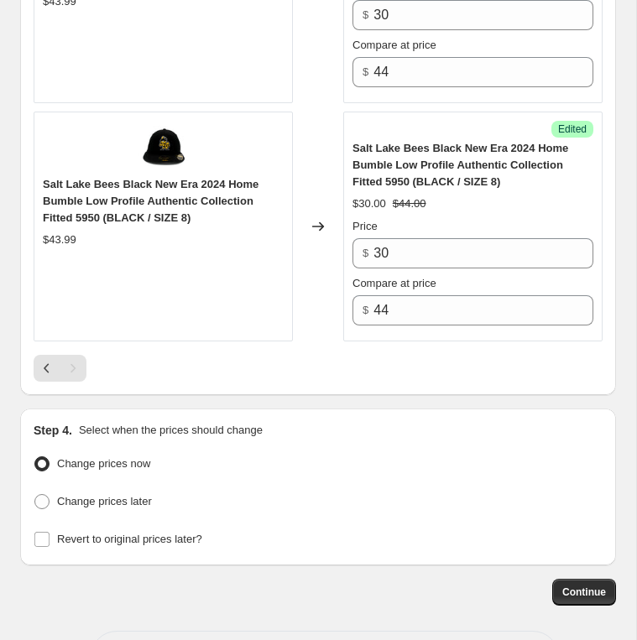
click at [230, 409] on div "Step 4. Select when the prices should change Change prices now Change prices la…" at bounding box center [318, 487] width 596 height 157
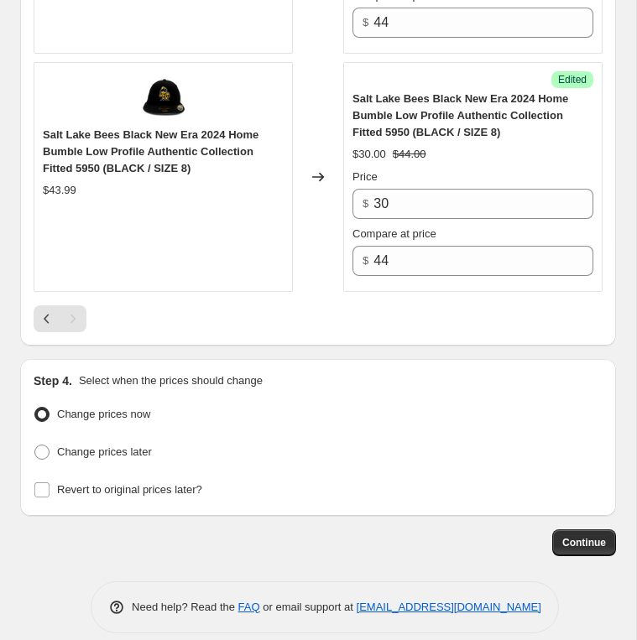
scroll to position [2338, 0]
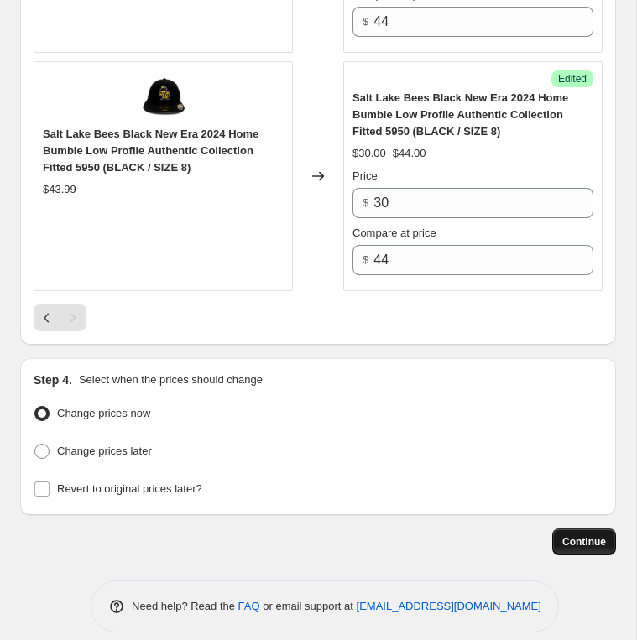
click at [608, 529] on button "Continue" at bounding box center [584, 542] width 64 height 27
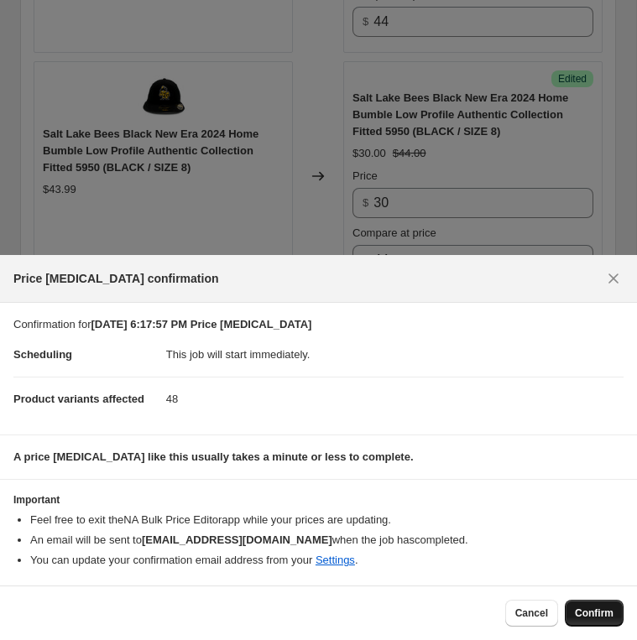
click at [598, 613] on span "Confirm" at bounding box center [594, 613] width 39 height 13
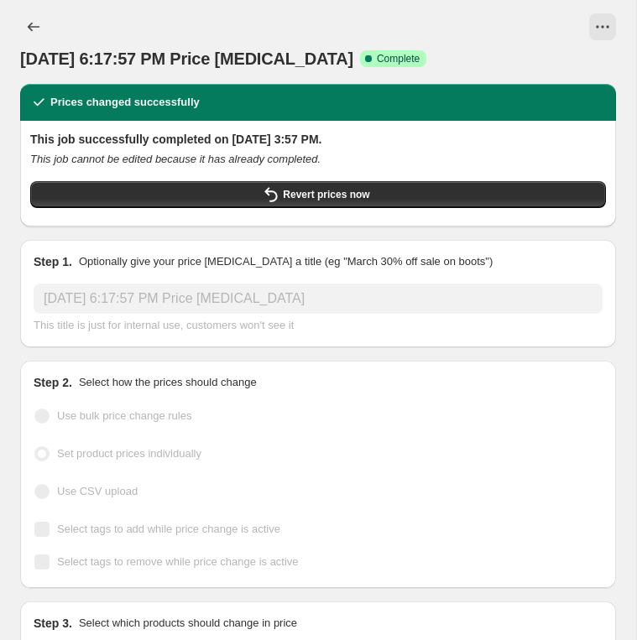
click at [355, 9] on div "[DATE] 6:17:57 PM Price [MEDICAL_DATA]. This page is ready [DATE] 6:17:57 PM Pr…" at bounding box center [318, 42] width 596 height 84
click at [243, 27] on div at bounding box center [346, 26] width 539 height 27
click at [132, 50] on span "[DATE] 6:17:57 PM Price [MEDICAL_DATA]" at bounding box center [186, 59] width 333 height 18
click at [31, 25] on icon "Price change jobs" at bounding box center [33, 26] width 17 height 17
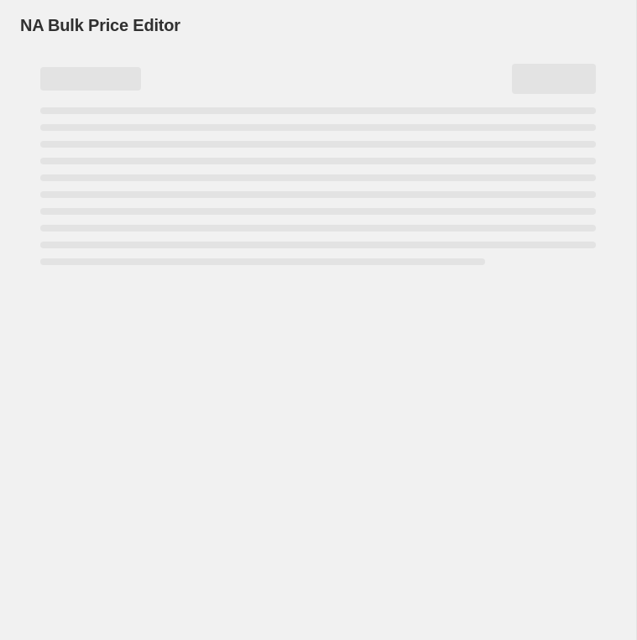
click at [34, 28] on span "NA Bulk Price Editor" at bounding box center [100, 25] width 160 height 18
